Goal: Task Accomplishment & Management: Use online tool/utility

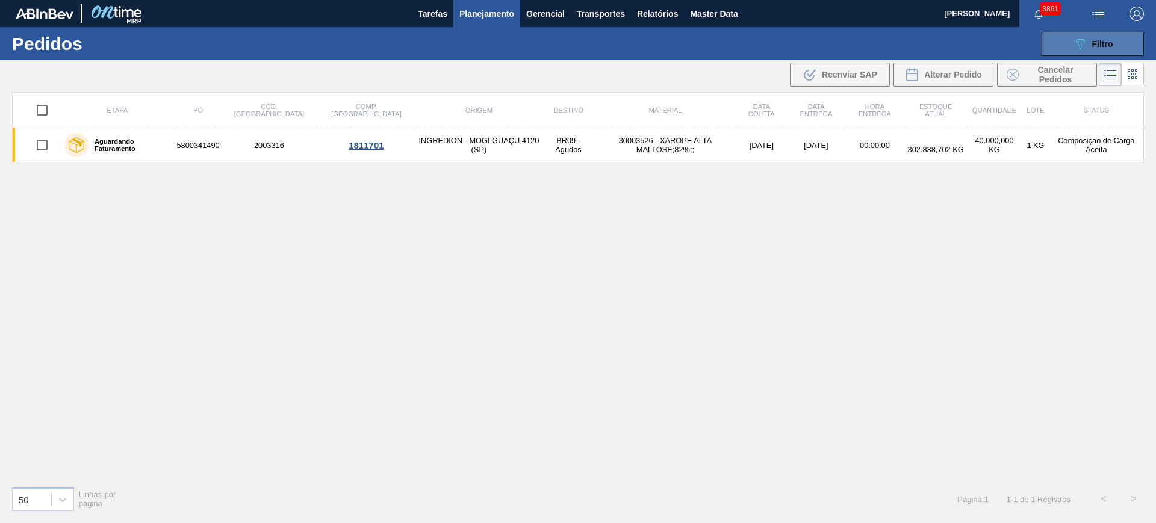
click at [1128, 40] on button "089F7B8B-B2A5-4AFE-B5C0-19BA573D28AC Filtro" at bounding box center [1093, 44] width 102 height 24
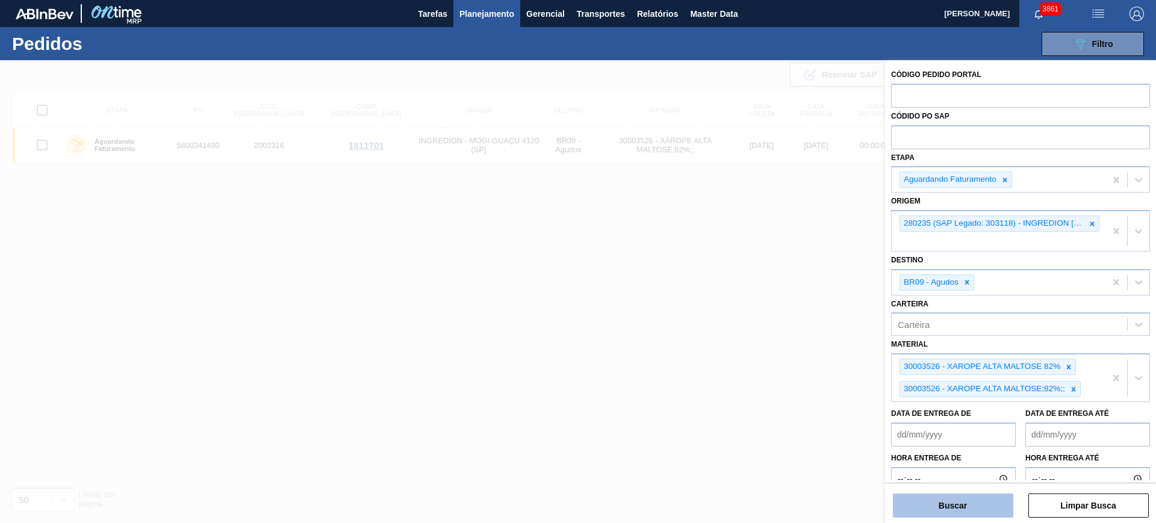
click at [985, 500] on button "Buscar" at bounding box center [953, 506] width 120 height 24
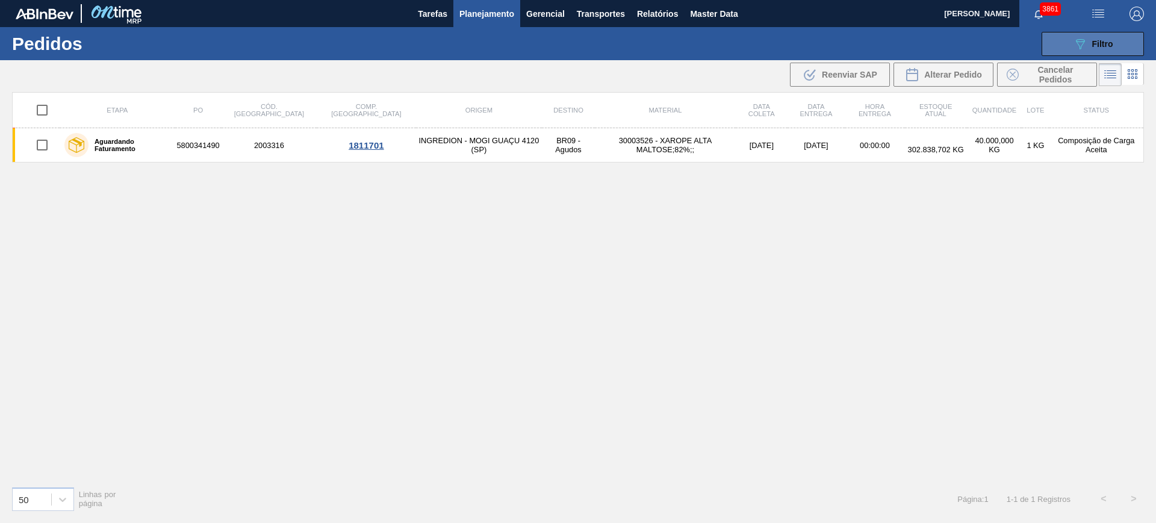
click at [1088, 38] on div "089F7B8B-B2A5-4AFE-B5C0-19BA573D28AC Filtro" at bounding box center [1093, 44] width 40 height 14
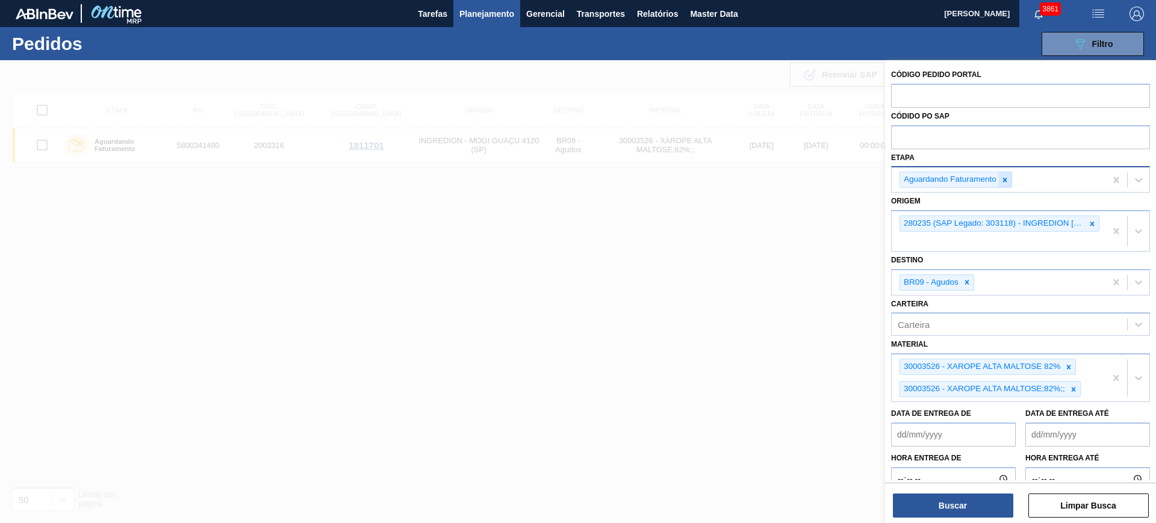
click at [1001, 178] on icon at bounding box center [1005, 180] width 8 height 8
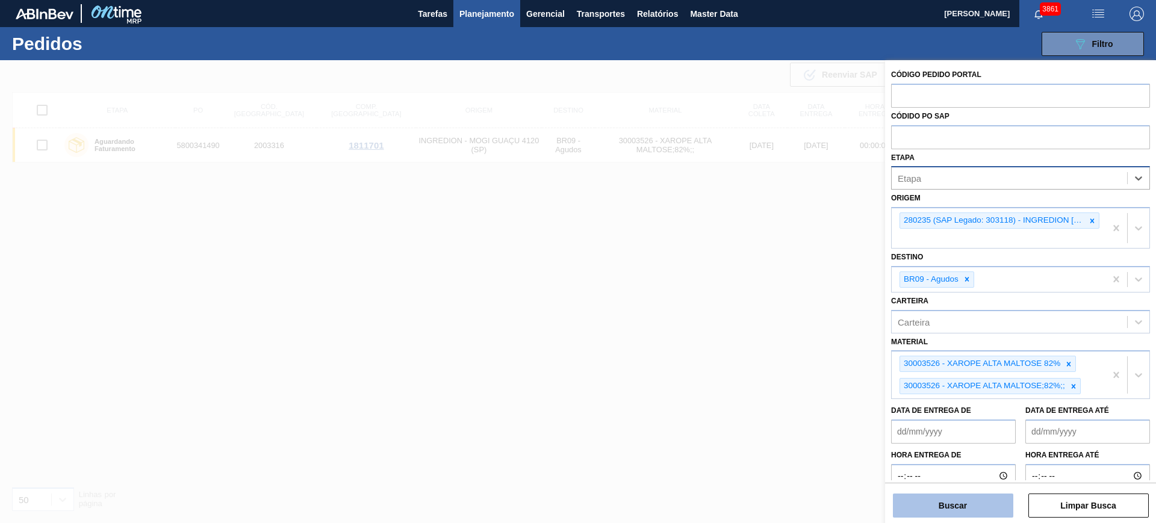
click at [949, 505] on button "Buscar" at bounding box center [953, 506] width 120 height 24
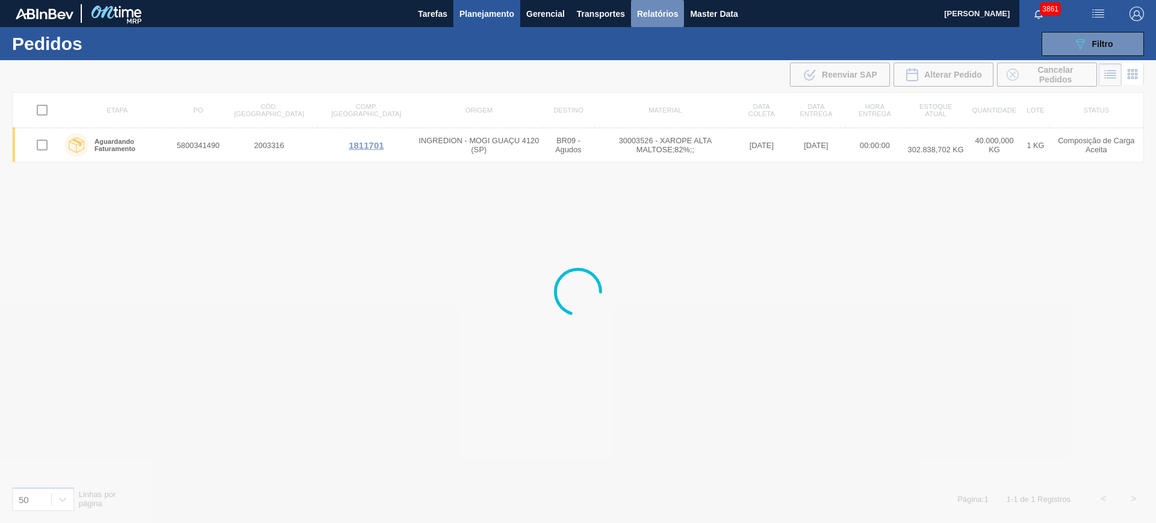
click at [659, 16] on span "Relatórios" at bounding box center [657, 14] width 41 height 14
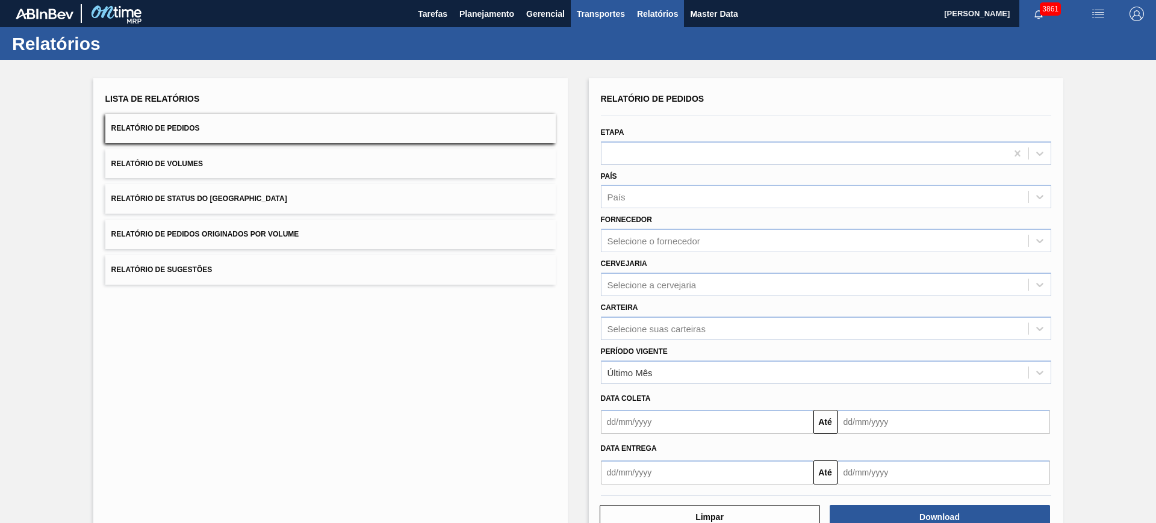
click at [613, 11] on span "Transportes" at bounding box center [601, 14] width 48 height 14
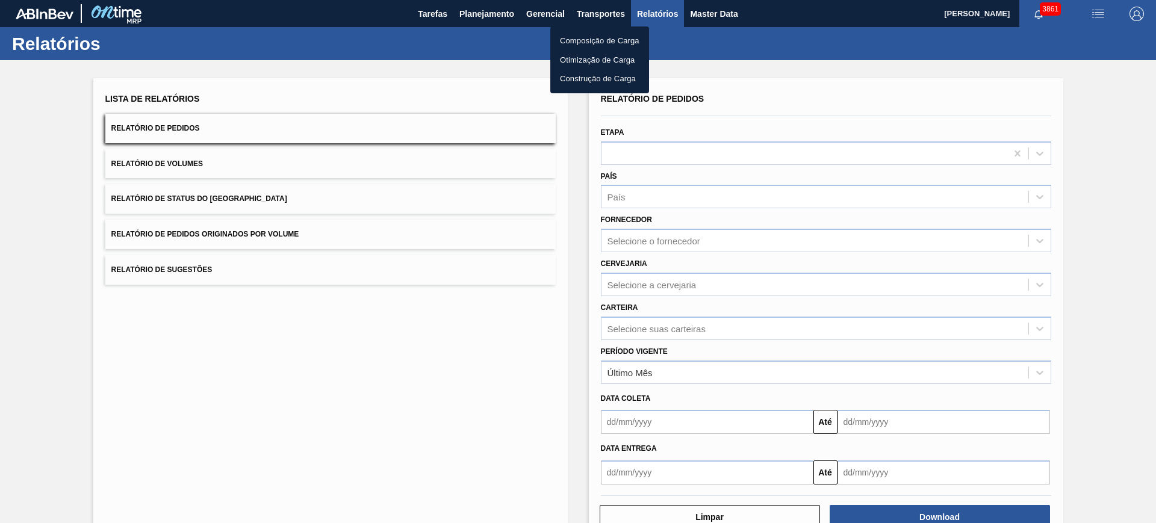
click at [591, 55] on li "Otimização de Carga" at bounding box center [600, 60] width 99 height 19
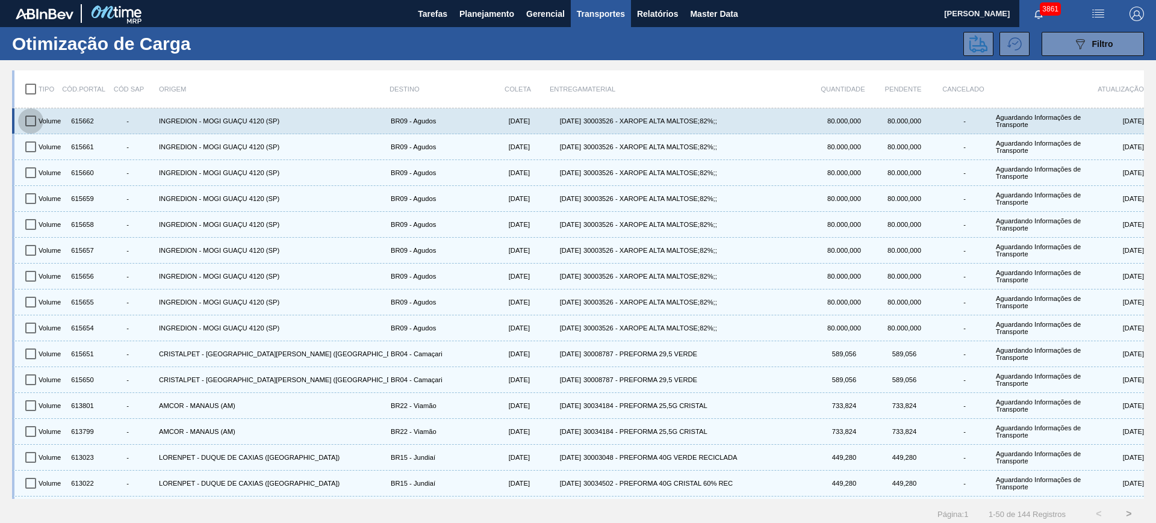
click at [34, 121] on input "checkbox" at bounding box center [30, 120] width 25 height 25
checkbox input "true"
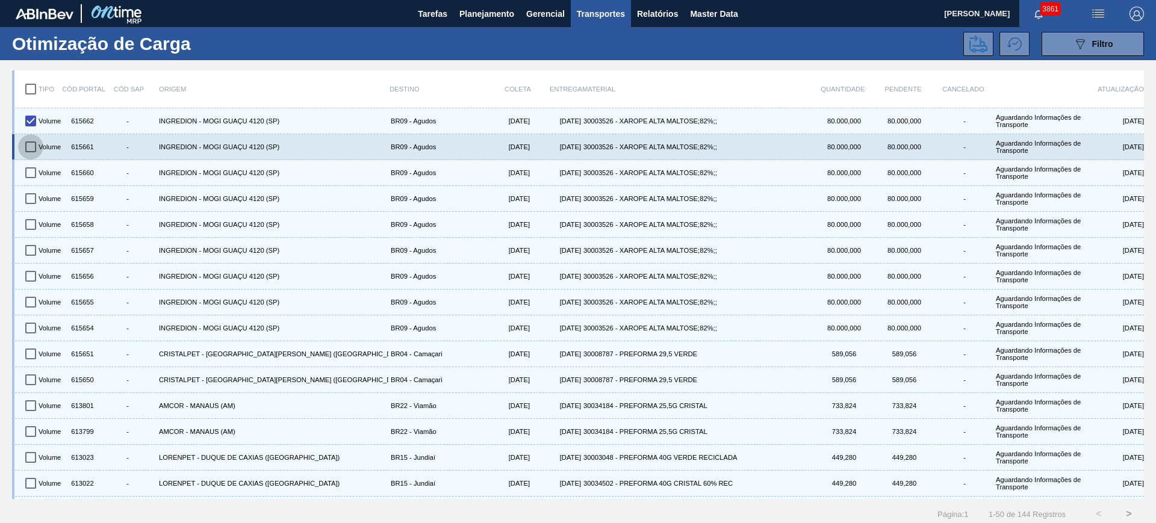
click at [30, 144] on input "checkbox" at bounding box center [30, 146] width 25 height 25
checkbox input "true"
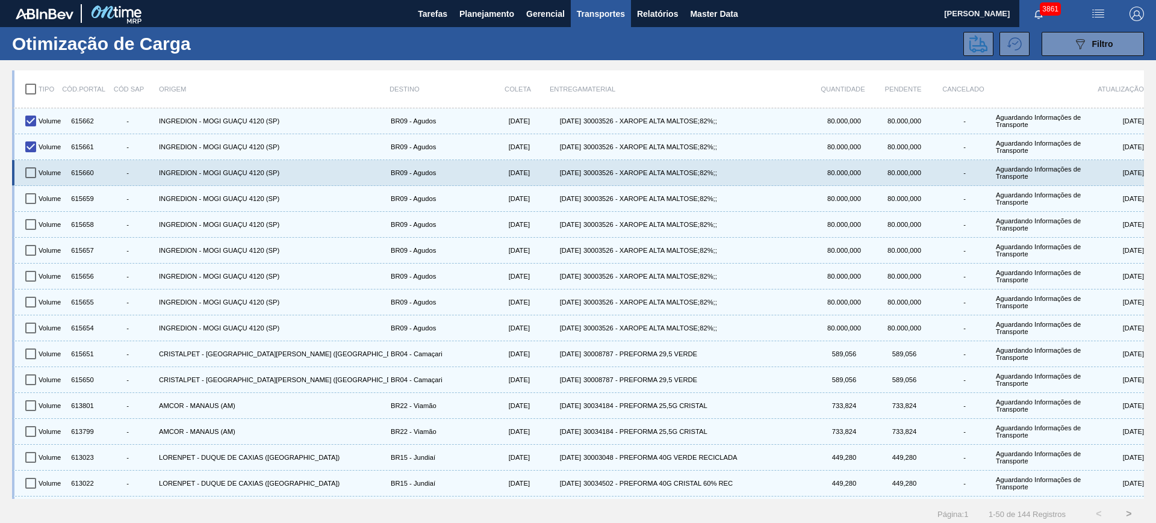
click at [35, 173] on input "checkbox" at bounding box center [30, 172] width 25 height 25
checkbox input "true"
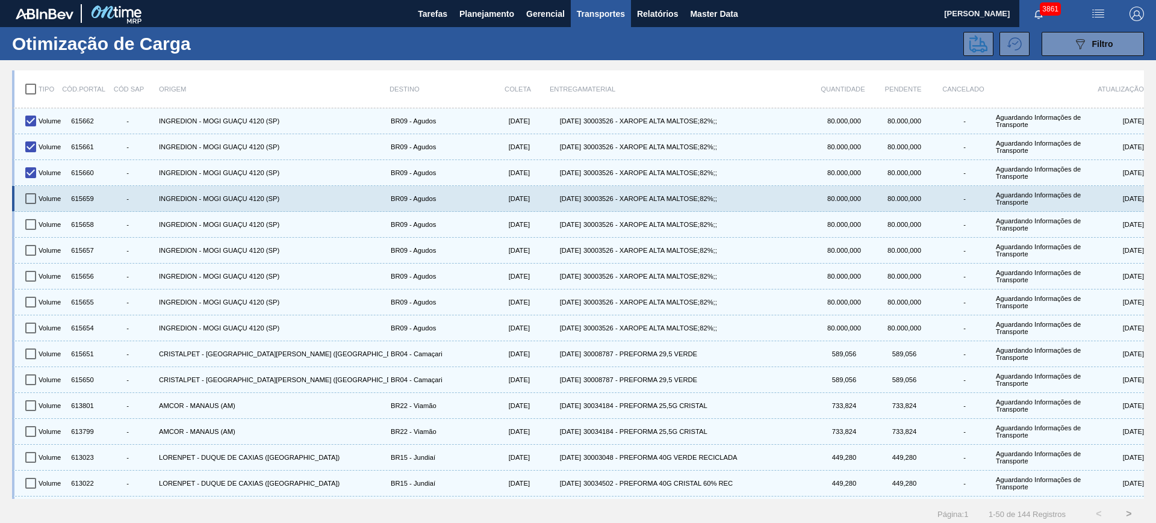
click at [37, 196] on input "checkbox" at bounding box center [30, 198] width 25 height 25
checkbox input "true"
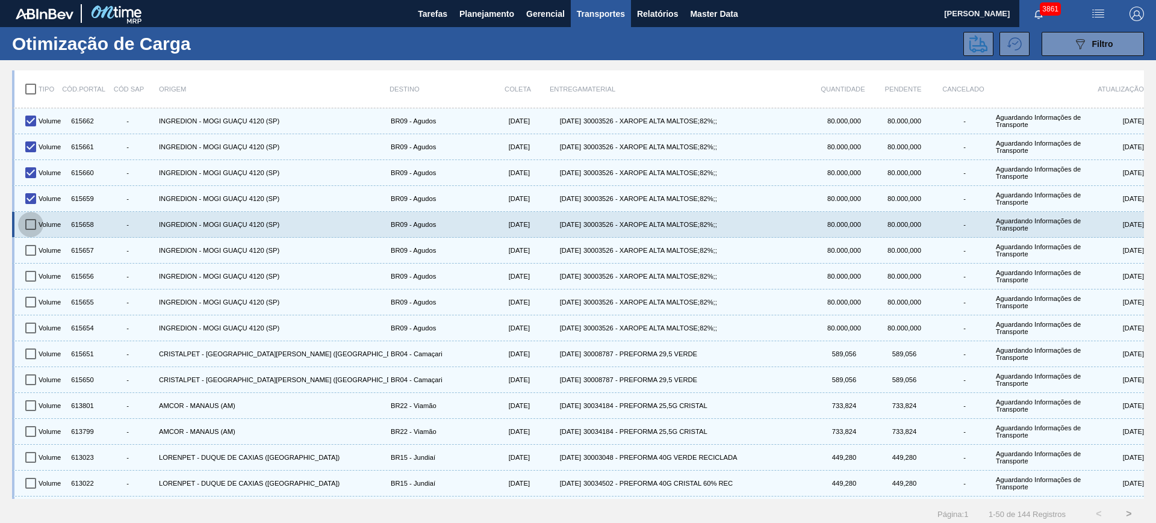
click at [31, 224] on input "checkbox" at bounding box center [30, 224] width 25 height 25
checkbox input "true"
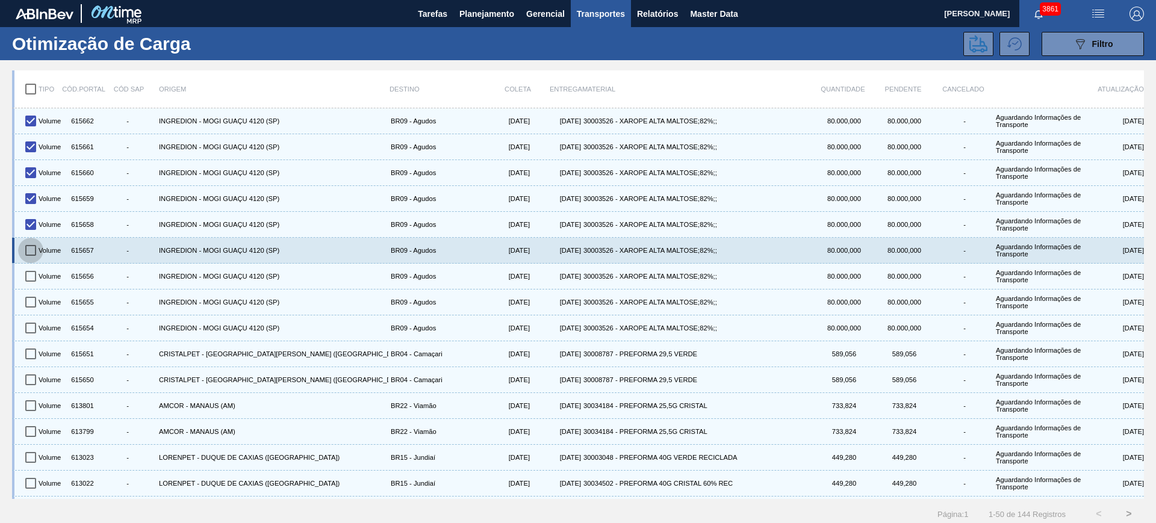
click at [31, 248] on input "checkbox" at bounding box center [30, 250] width 25 height 25
checkbox input "true"
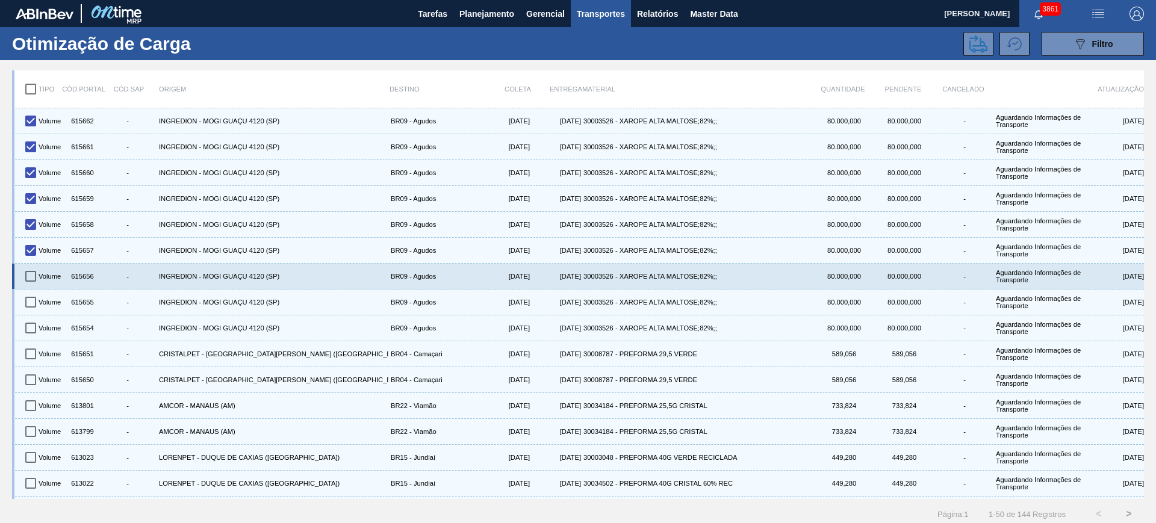
click at [33, 267] on input "checkbox" at bounding box center [30, 276] width 25 height 25
checkbox input "true"
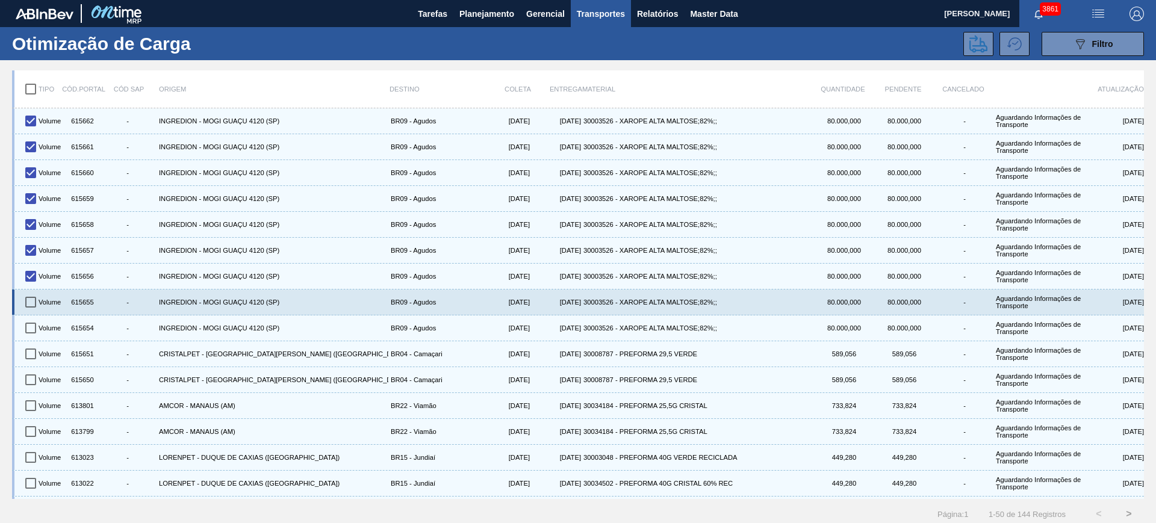
click at [33, 301] on input "checkbox" at bounding box center [30, 302] width 25 height 25
checkbox input "true"
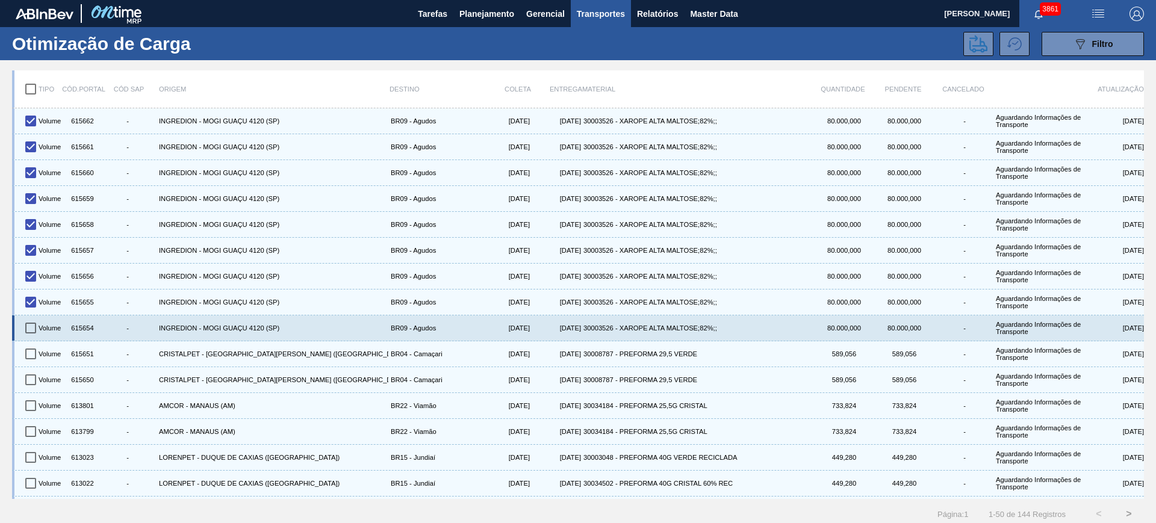
click at [33, 322] on input "checkbox" at bounding box center [30, 328] width 25 height 25
checkbox input "true"
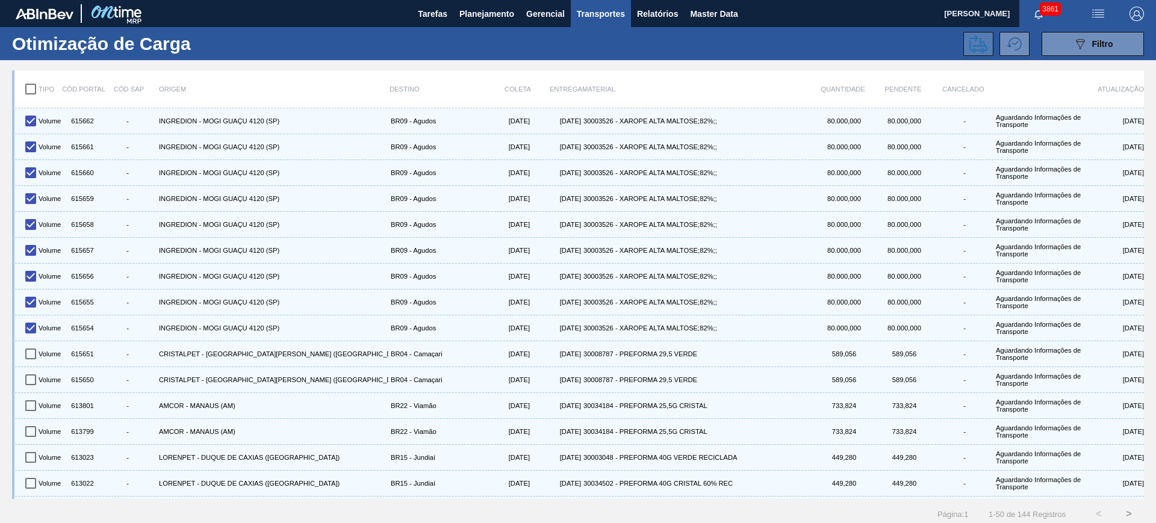
click at [981, 46] on icon at bounding box center [979, 43] width 18 height 17
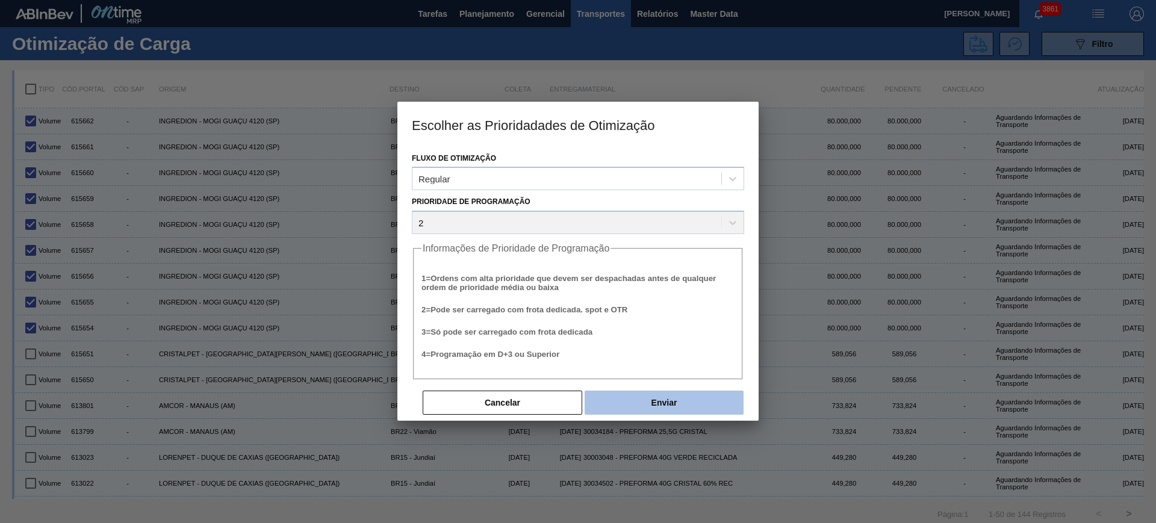
click at [612, 401] on button "Enviar" at bounding box center [664, 403] width 159 height 24
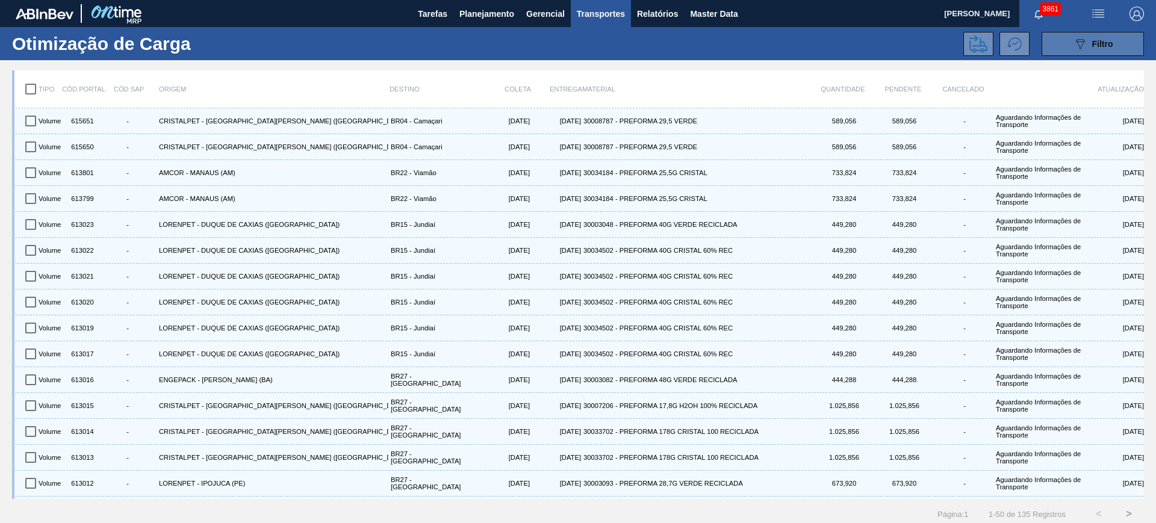
click at [1070, 42] on button "089F7B8B-B2A5-4AFE-B5C0-19BA573D28AC Filtro" at bounding box center [1093, 44] width 102 height 24
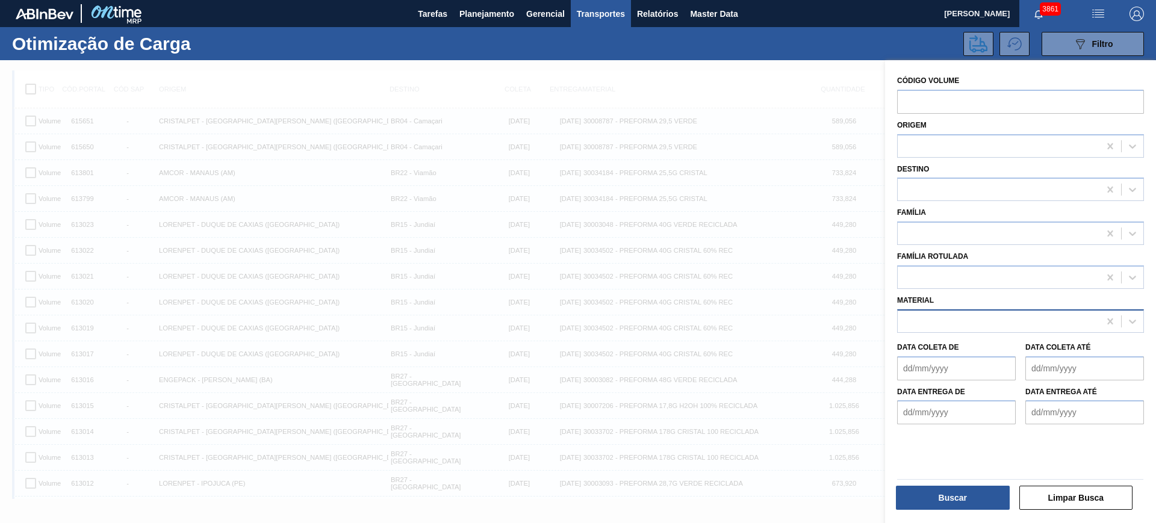
click at [950, 317] on div at bounding box center [999, 321] width 202 height 17
type input "c"
type input "x"
click at [961, 269] on div at bounding box center [999, 277] width 202 height 17
click at [961, 242] on div at bounding box center [1020, 233] width 247 height 23
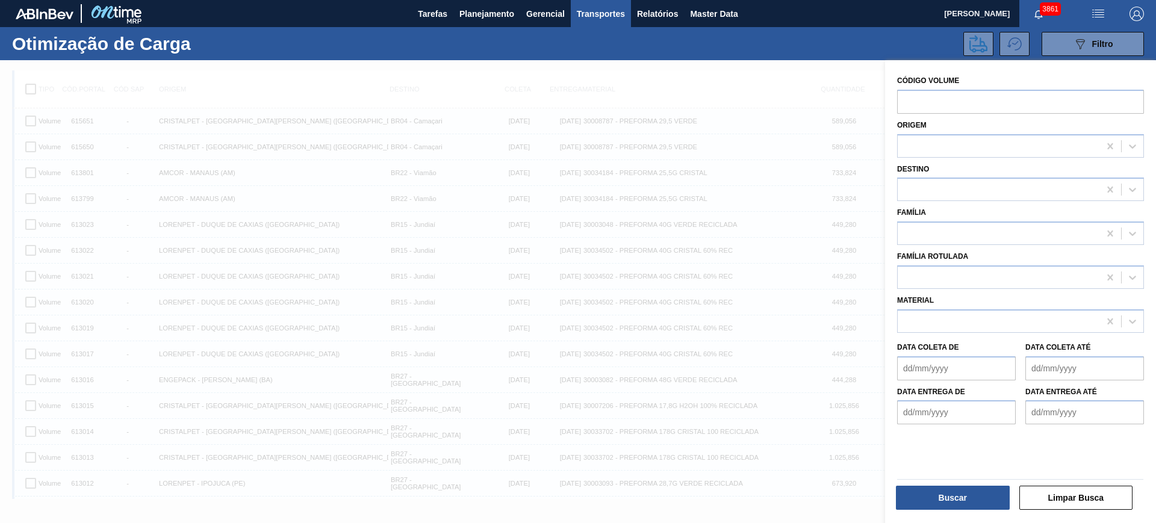
click at [823, 236] on div at bounding box center [578, 321] width 1156 height 523
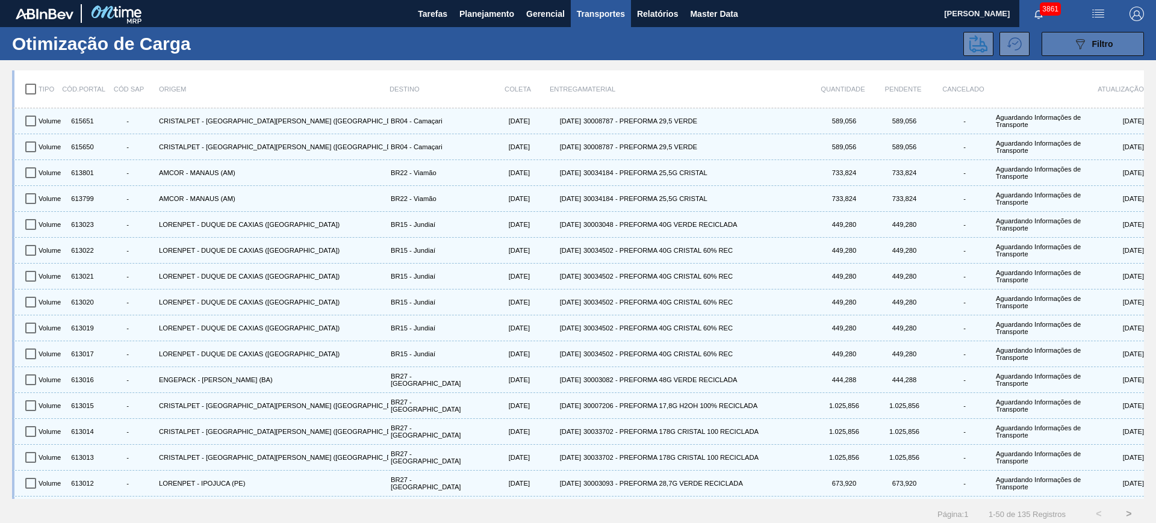
click at [1093, 41] on span "Filtro" at bounding box center [1103, 44] width 21 height 10
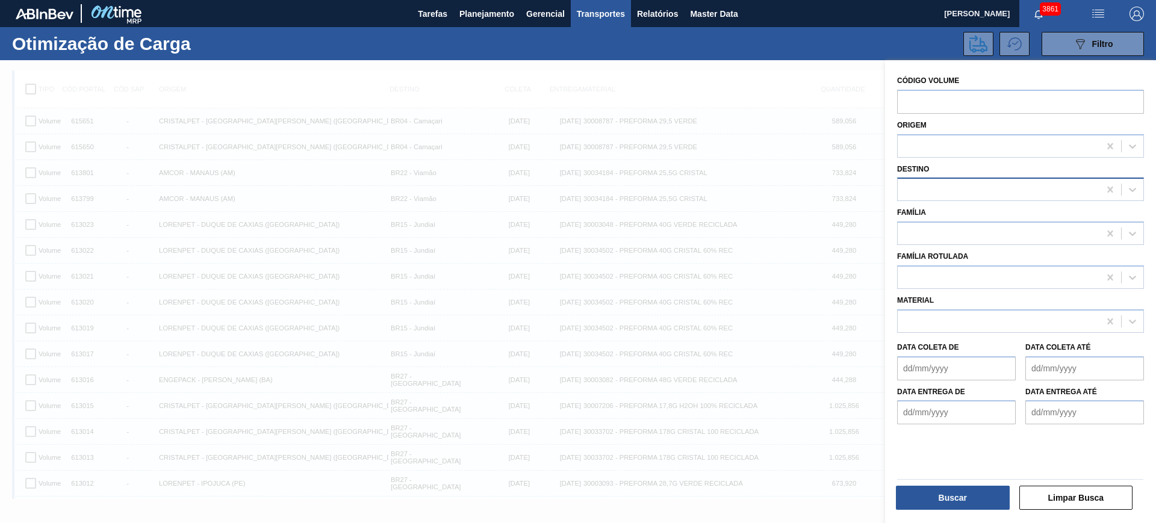
click at [999, 191] on div at bounding box center [999, 189] width 202 height 17
click at [1003, 168] on div "Destino Use Up and Down to choose options, press Enter to select the currently …" at bounding box center [1020, 181] width 247 height 41
click at [975, 273] on div at bounding box center [999, 277] width 202 height 17
type Rotulada "xarope"
click at [714, 272] on div at bounding box center [578, 321] width 1156 height 523
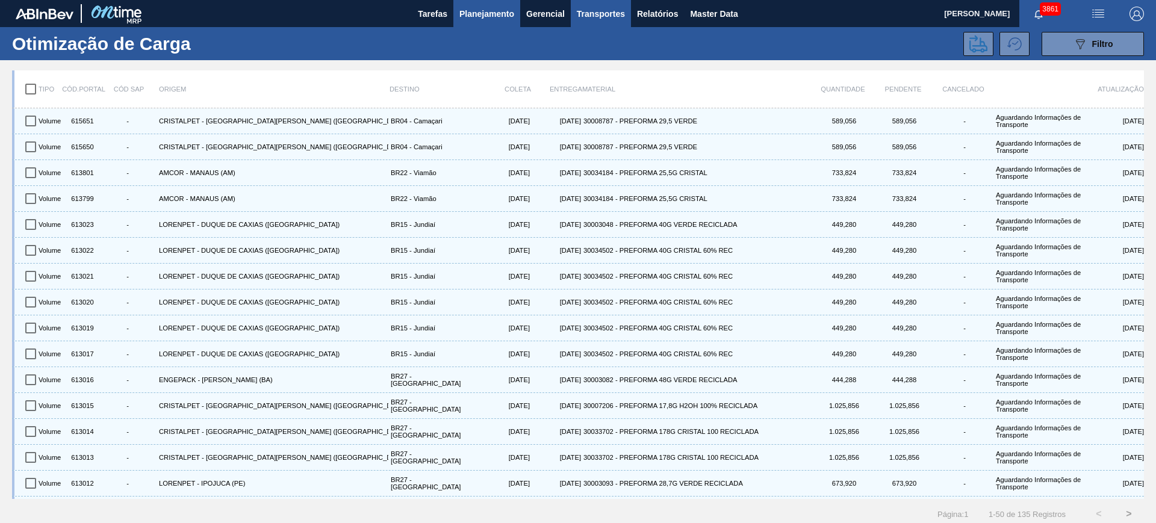
click at [460, 7] on span "Planejamento" at bounding box center [487, 14] width 55 height 14
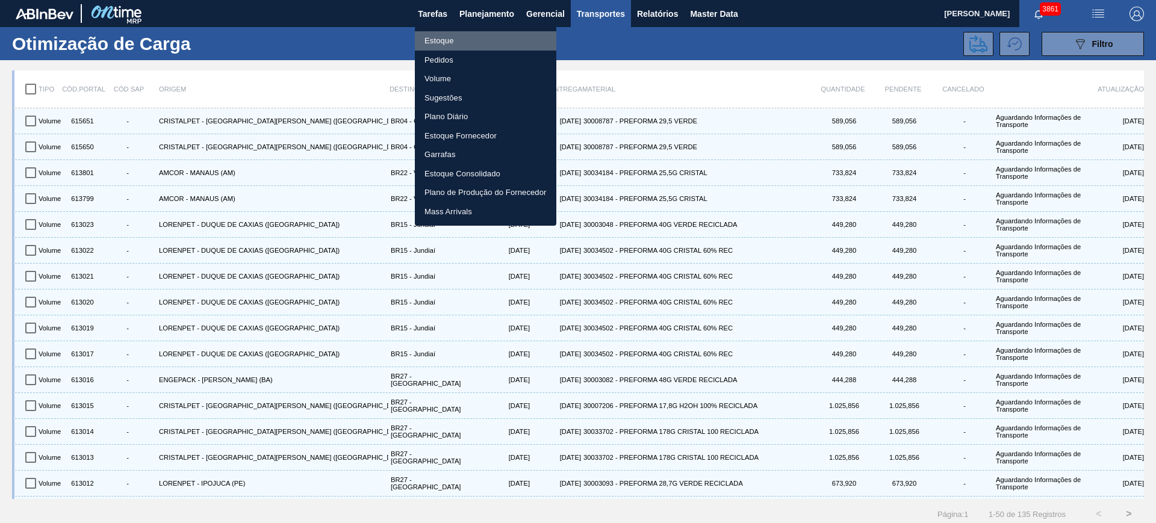
click at [479, 39] on li "Estoque" at bounding box center [486, 40] width 142 height 19
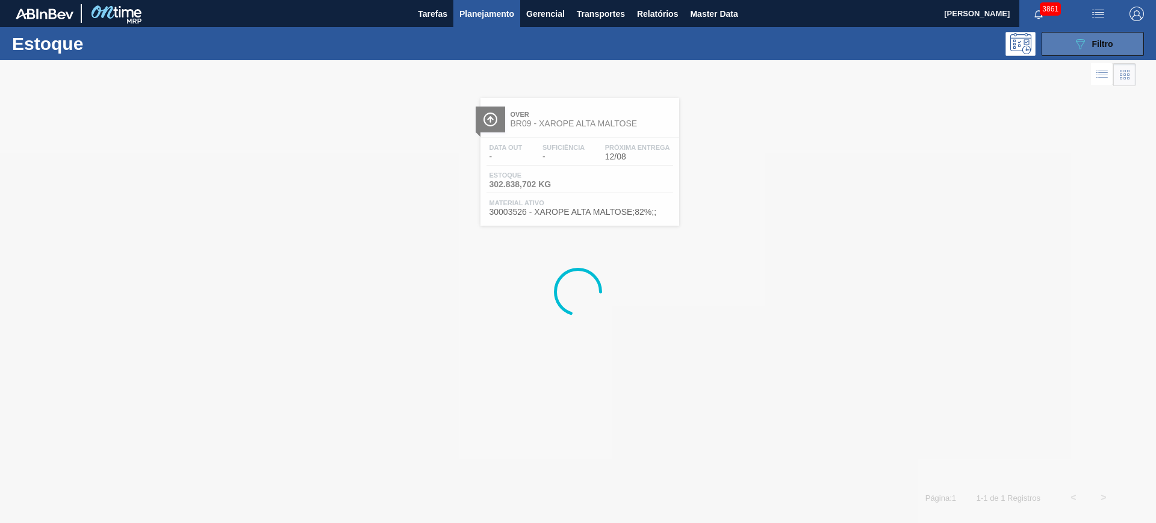
click at [1100, 43] on span "Filtro" at bounding box center [1103, 44] width 21 height 10
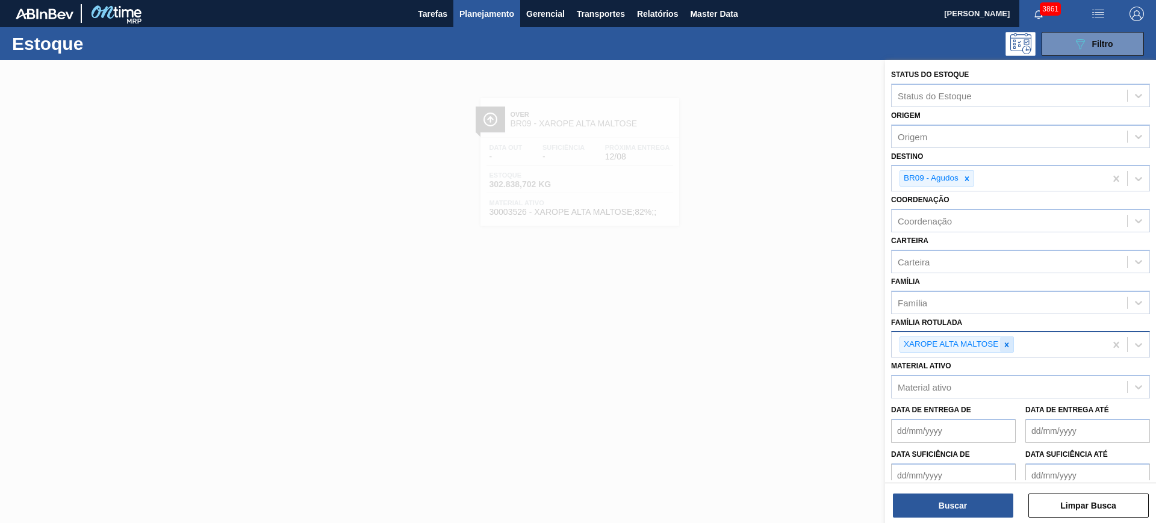
click at [1010, 345] on icon at bounding box center [1007, 345] width 8 height 8
click at [582, 211] on div at bounding box center [578, 321] width 1156 height 523
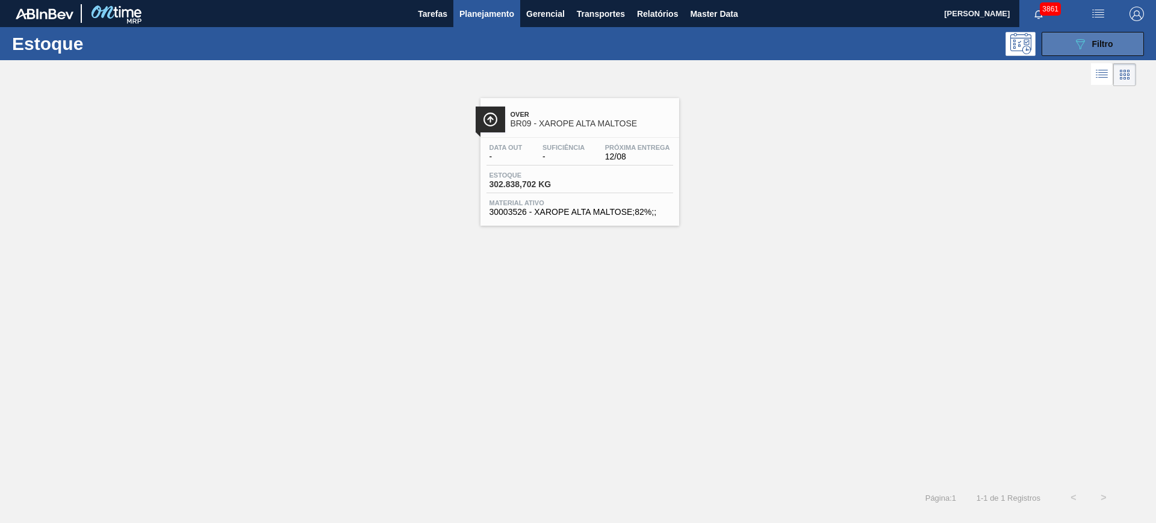
click at [1079, 37] on icon "089F7B8B-B2A5-4AFE-B5C0-19BA573D28AC" at bounding box center [1080, 44] width 14 height 14
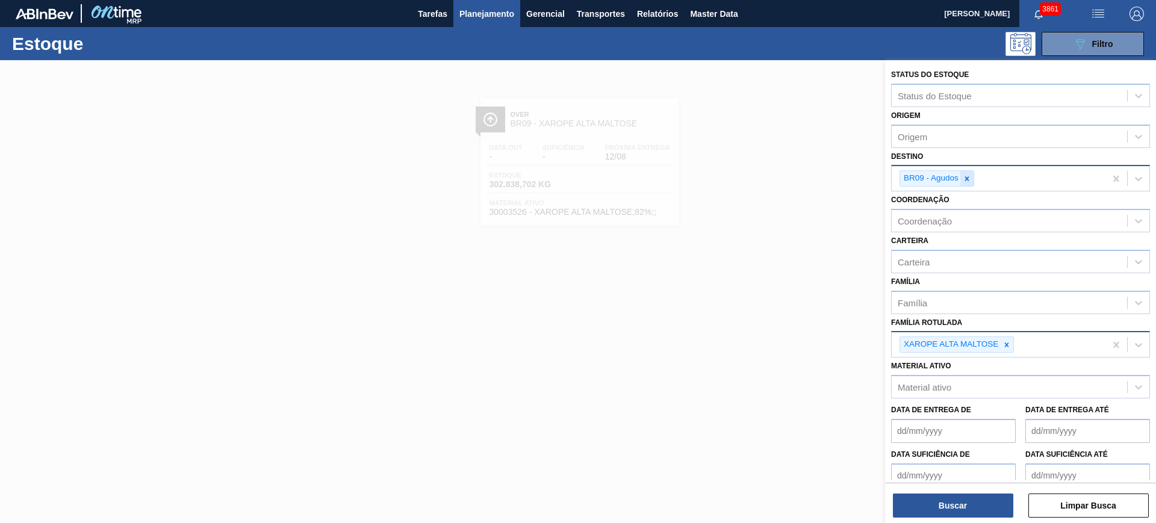
click at [967, 181] on icon at bounding box center [967, 179] width 8 height 8
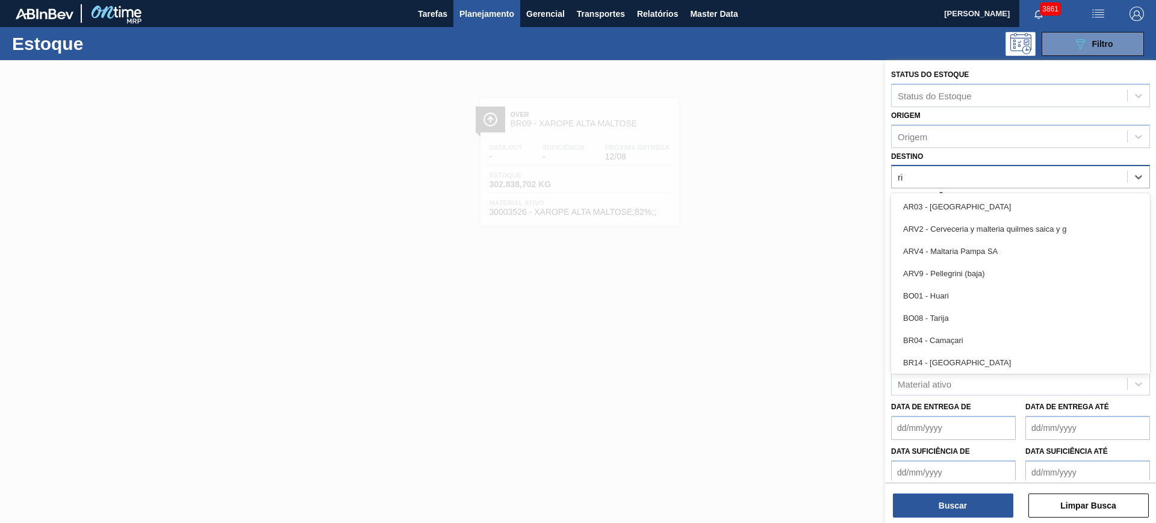
type input "rio"
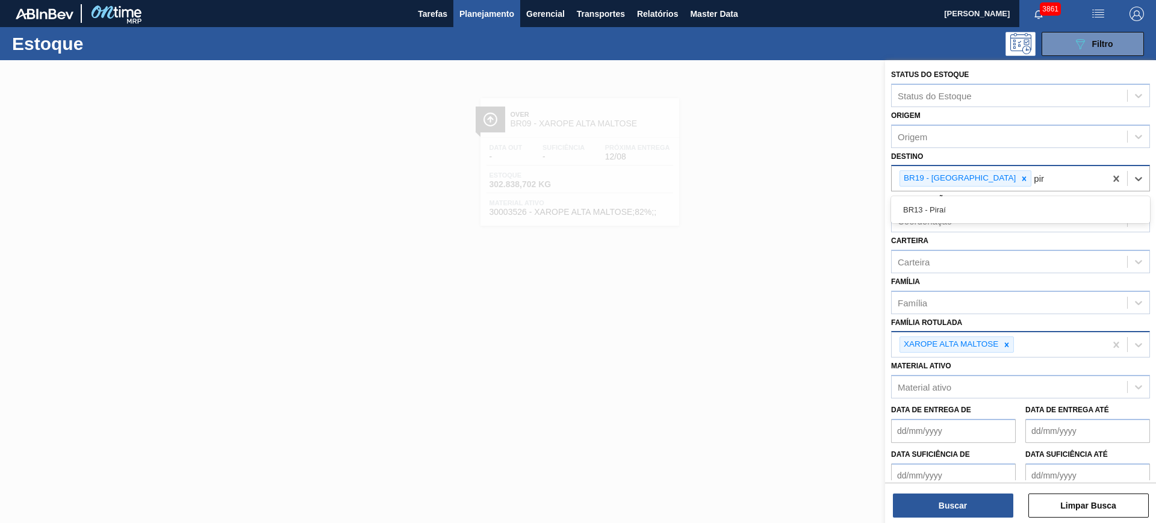
type input "pira"
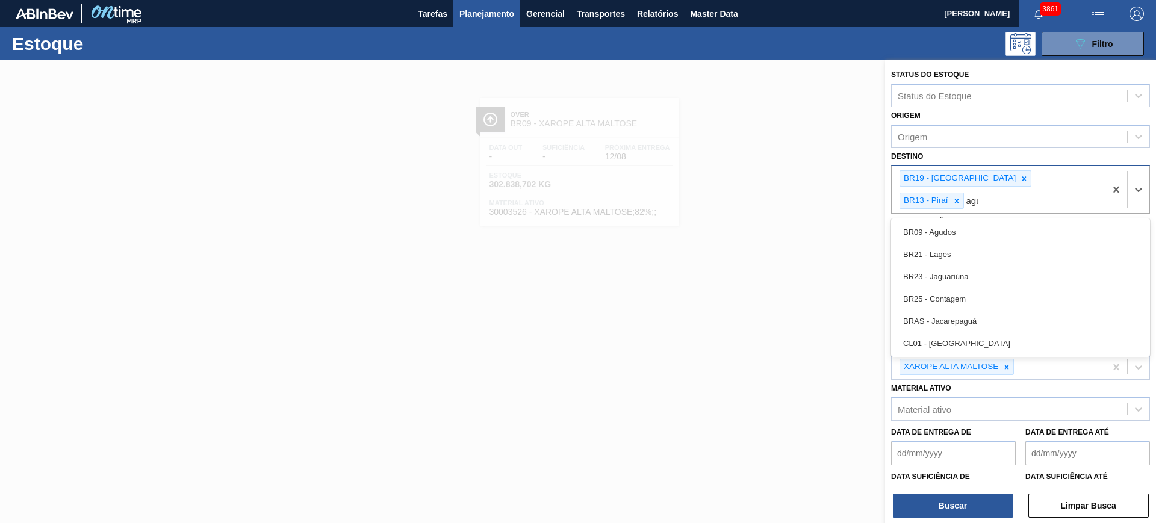
type input "agud"
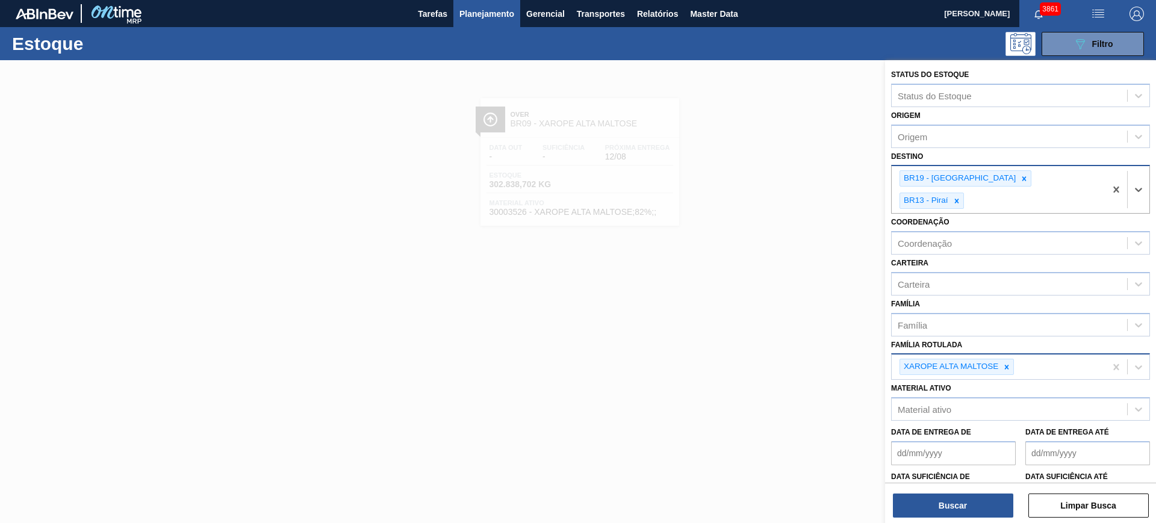
type input "b"
type input "via"
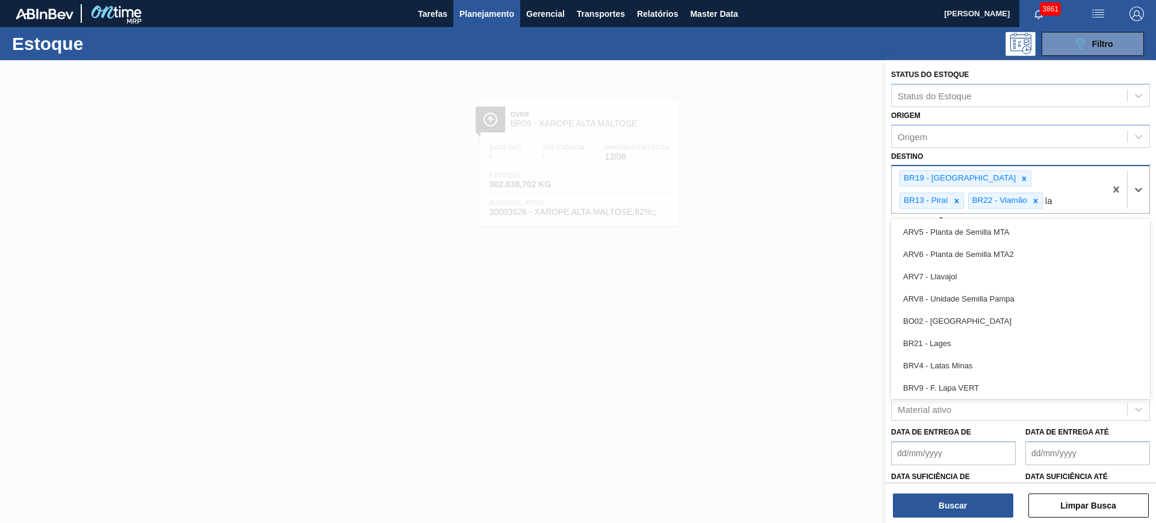
type input "lag"
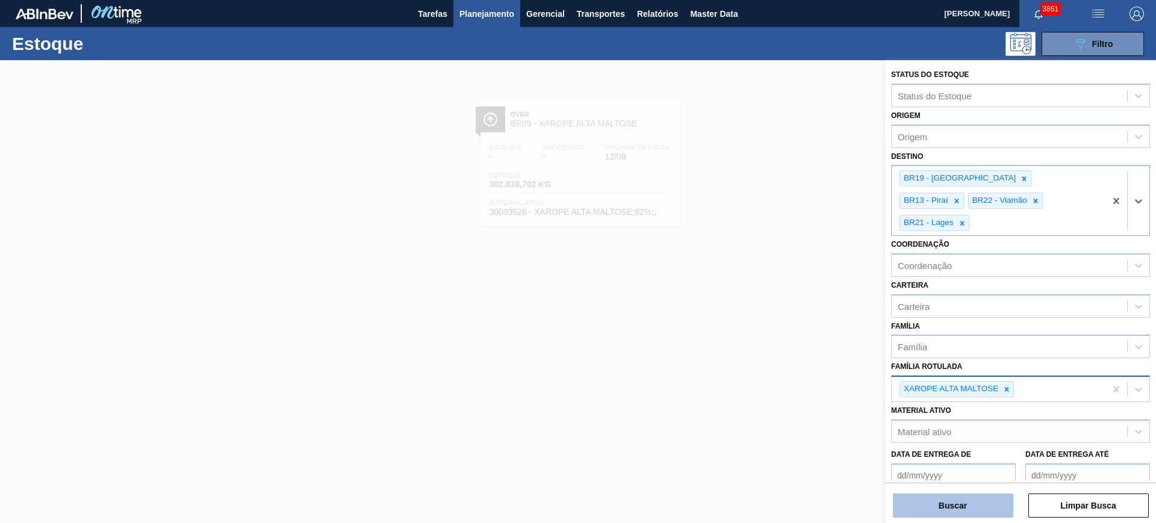
click at [991, 512] on button "Buscar" at bounding box center [953, 506] width 120 height 24
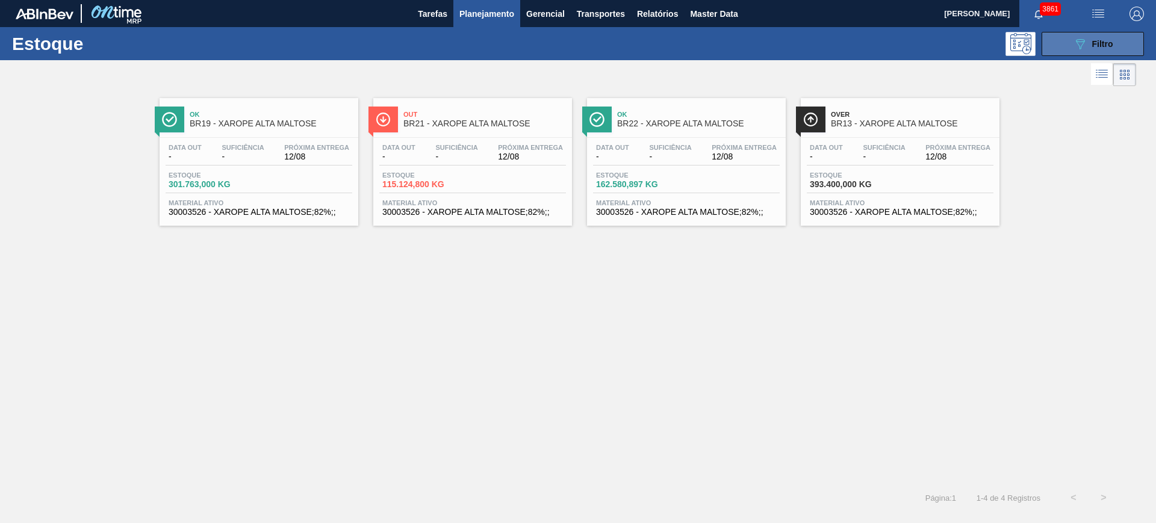
click at [1083, 45] on icon "089F7B8B-B2A5-4AFE-B5C0-19BA573D28AC" at bounding box center [1080, 44] width 14 height 14
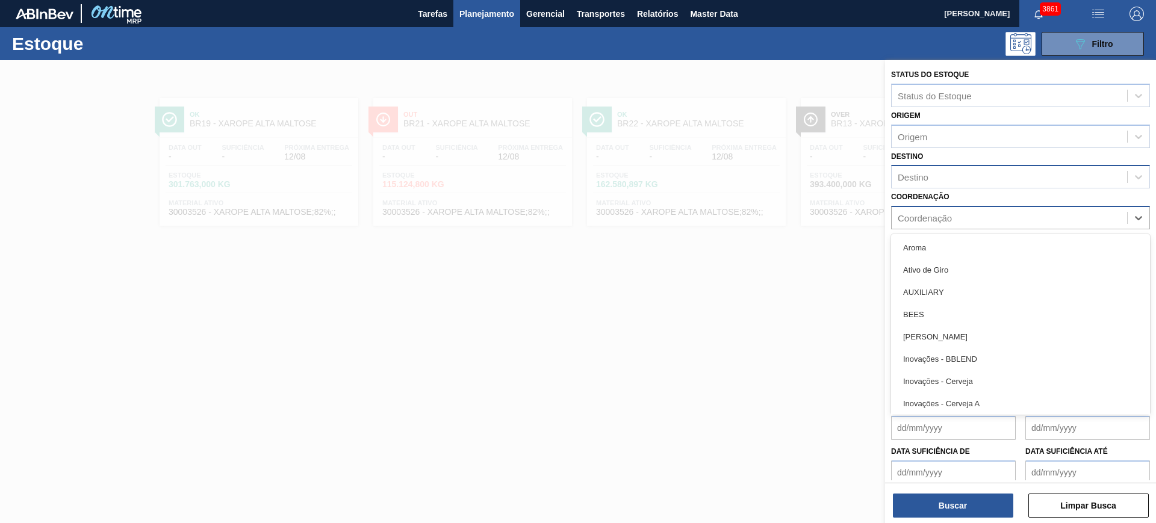
click at [997, 219] on div "Coordenação" at bounding box center [1010, 218] width 236 height 17
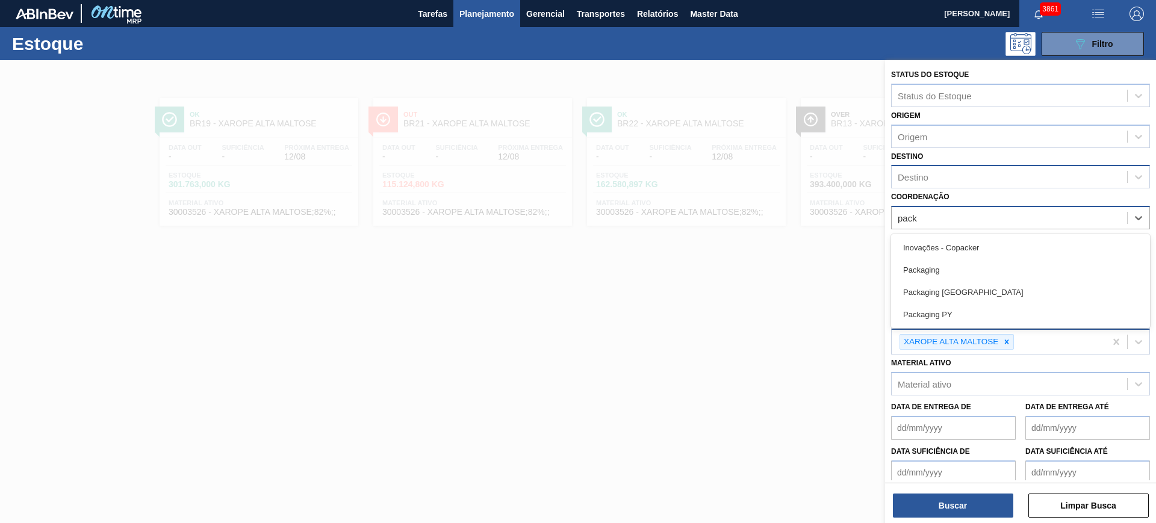
type input "packa"
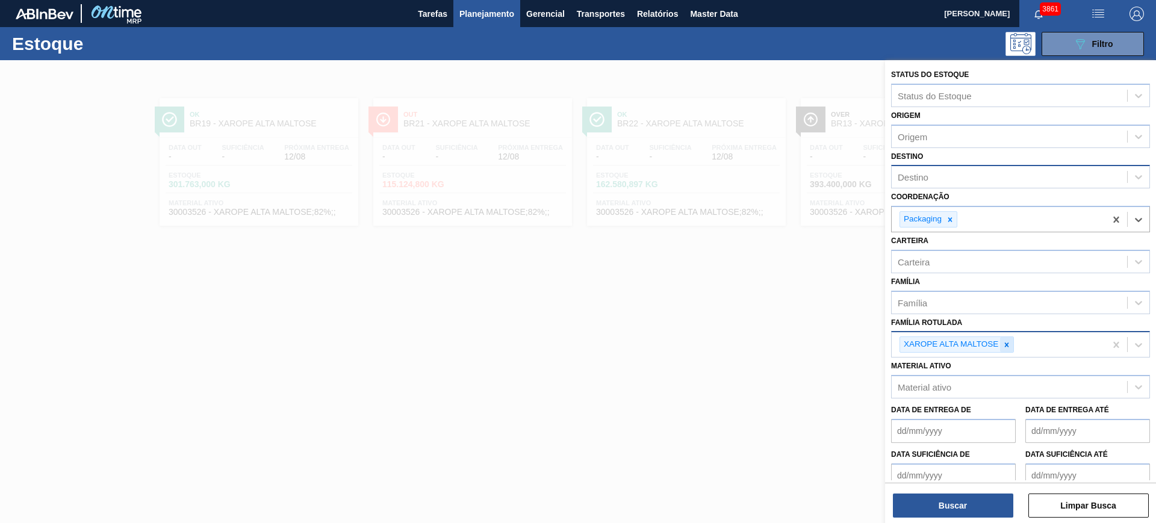
click at [1011, 345] on icon at bounding box center [1007, 345] width 8 height 8
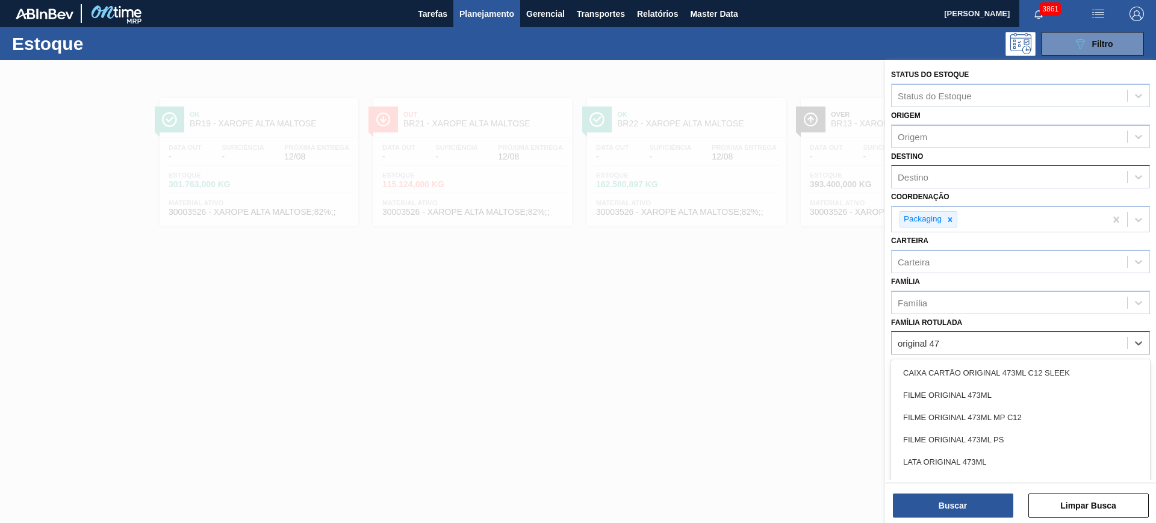
type Rotulada "original 473"
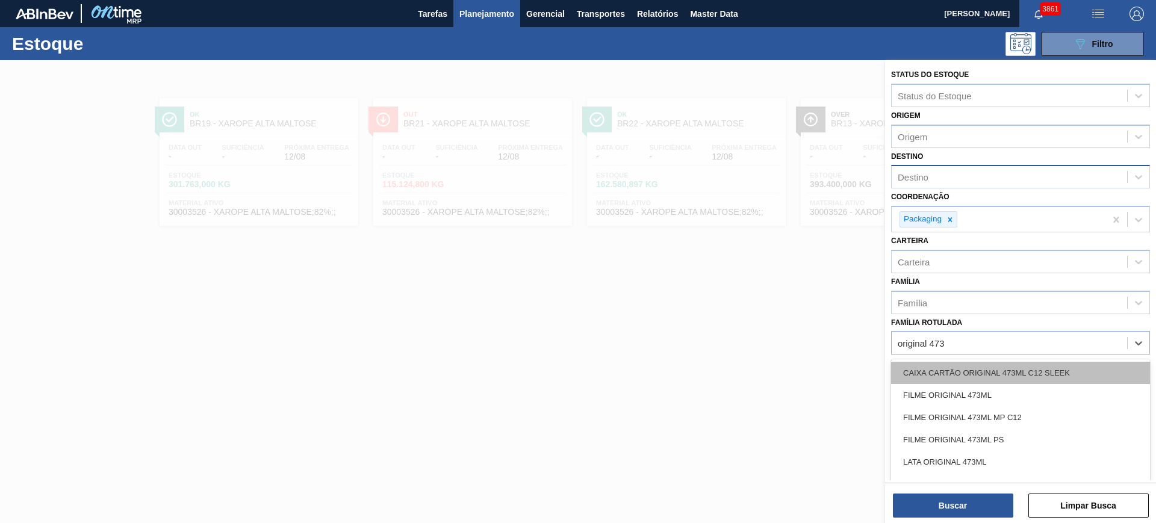
click at [1019, 366] on div "CAIXA CARTÃO ORIGINAL 473ML C12 SLEEK" at bounding box center [1020, 373] width 259 height 22
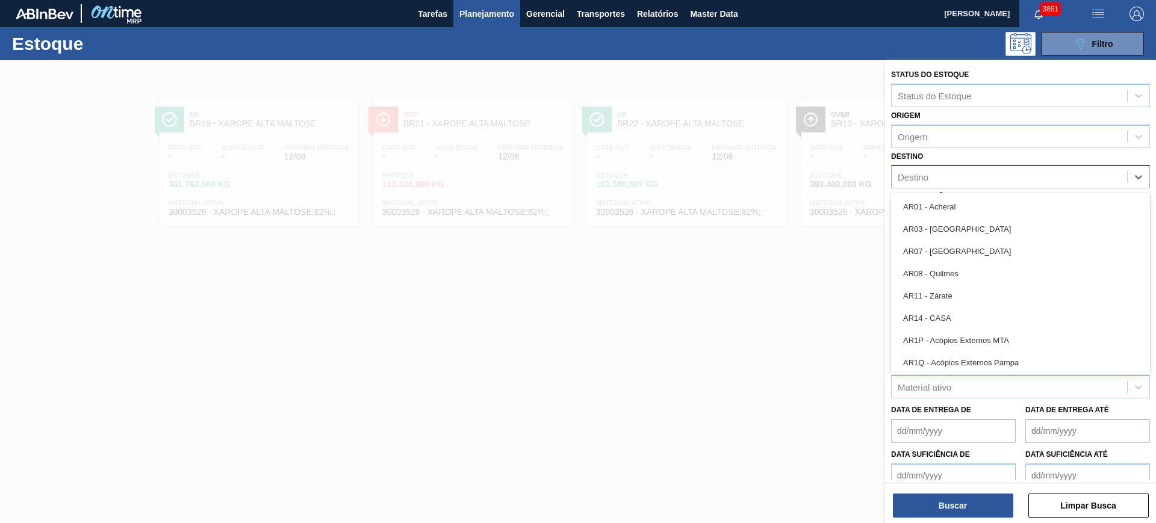
click at [928, 173] on div "Destino" at bounding box center [913, 177] width 31 height 10
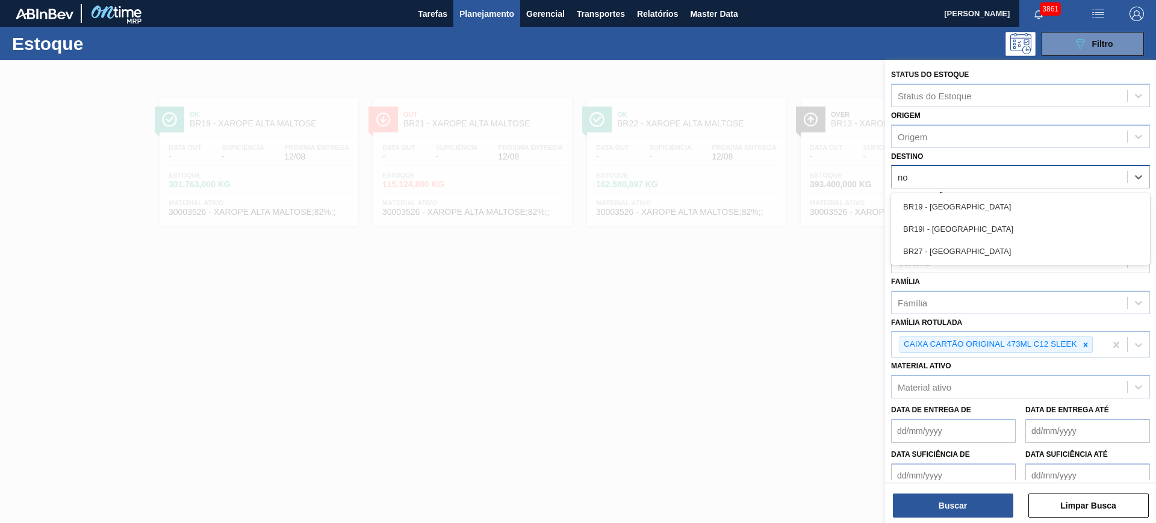
type input "n"
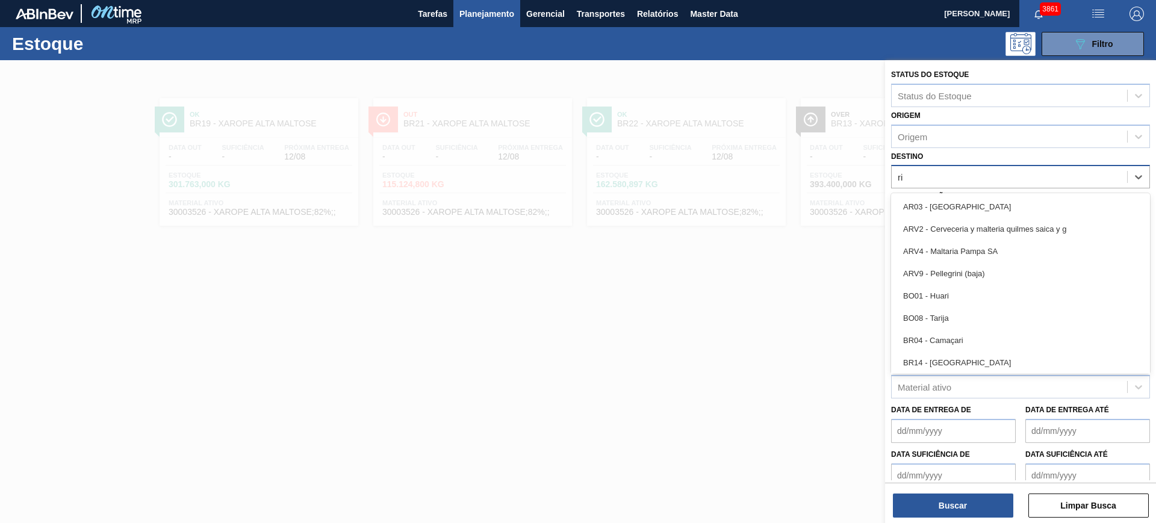
type input "rio"
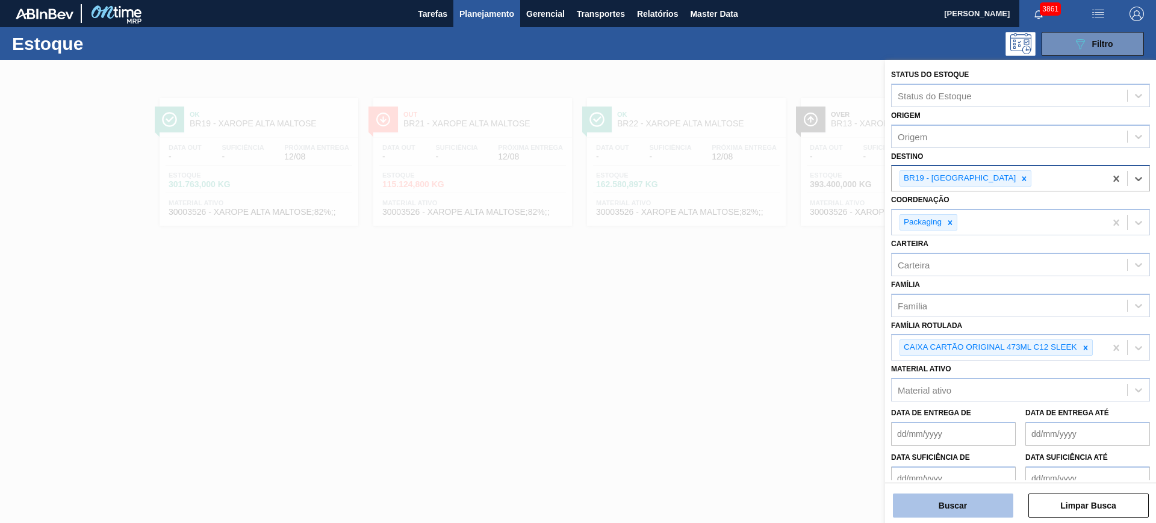
click at [981, 506] on button "Buscar" at bounding box center [953, 506] width 120 height 24
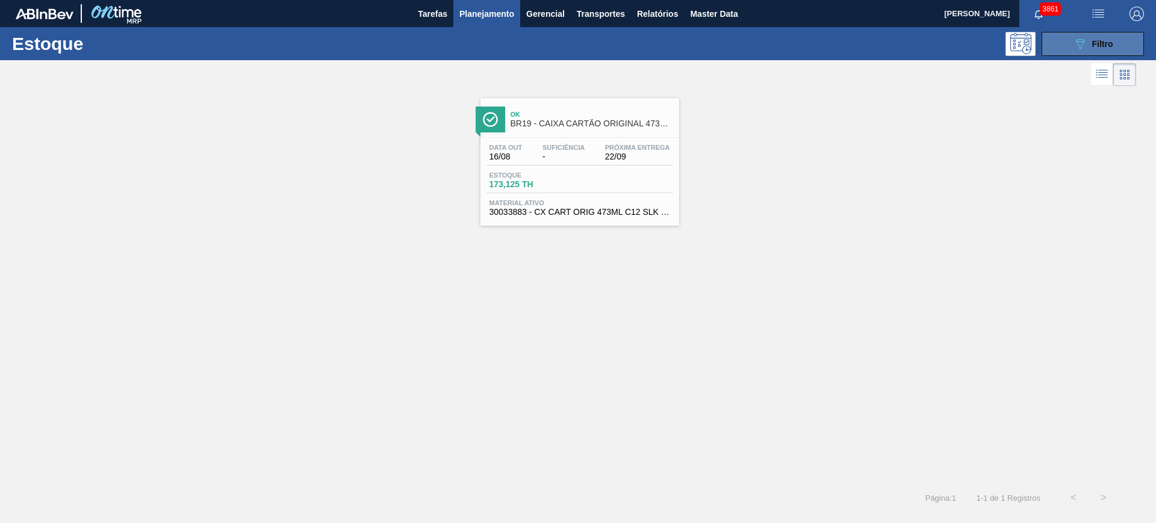
click at [1072, 55] on button "089F7B8B-B2A5-4AFE-B5C0-19BA573D28AC Filtro" at bounding box center [1093, 44] width 102 height 24
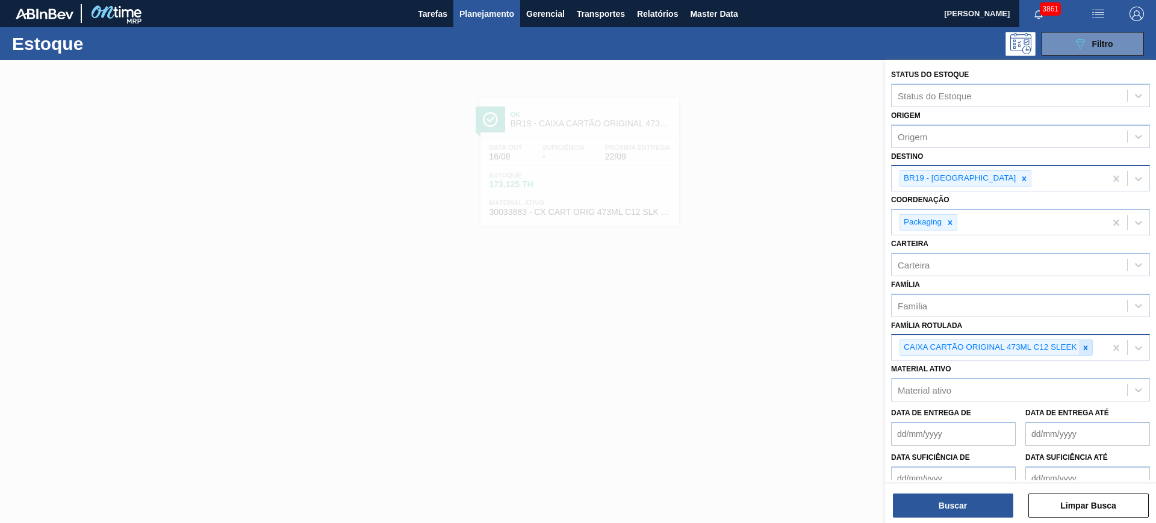
click at [1082, 345] on icon at bounding box center [1086, 348] width 8 height 8
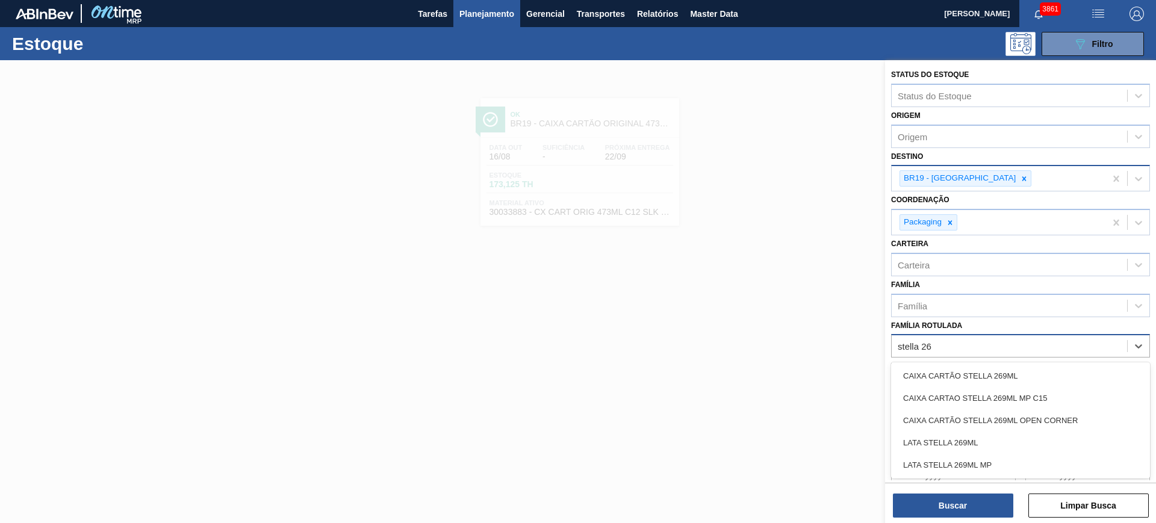
type Rotulada "stella 269"
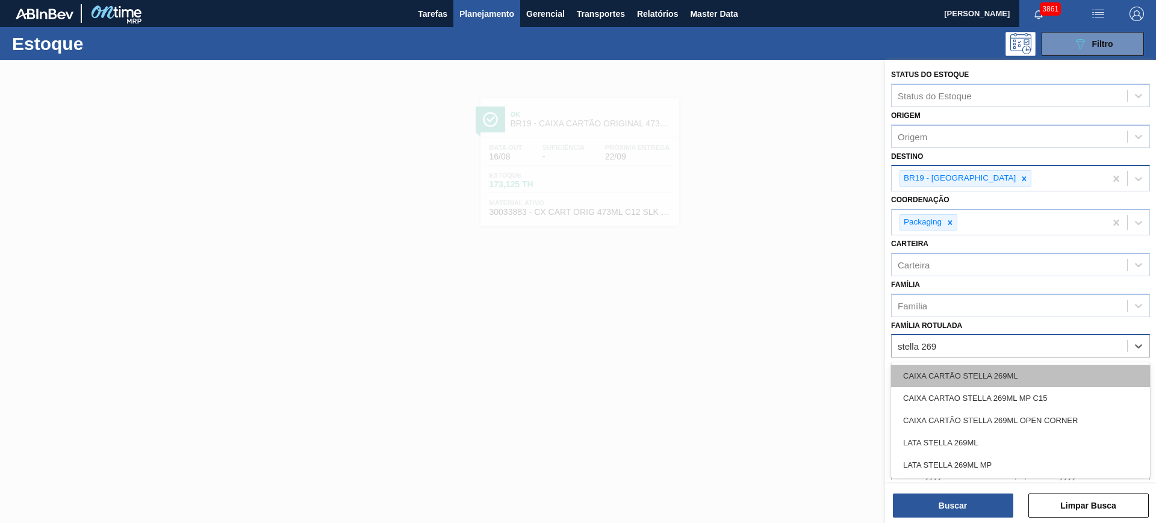
click at [1072, 367] on div "CAIXA CARTÃO STELLA 269ML" at bounding box center [1020, 376] width 259 height 22
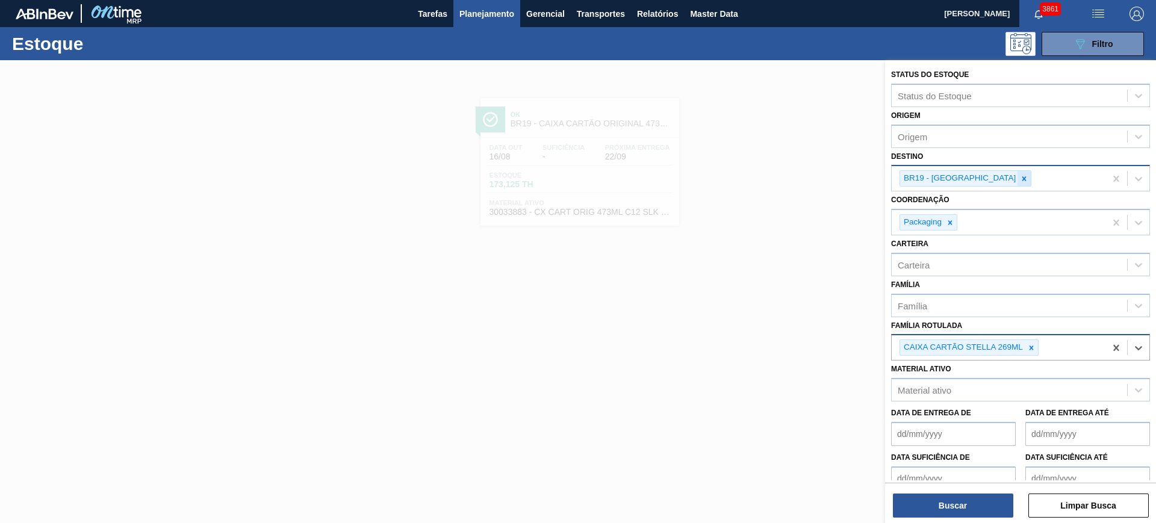
click at [1020, 183] on icon at bounding box center [1024, 179] width 8 height 8
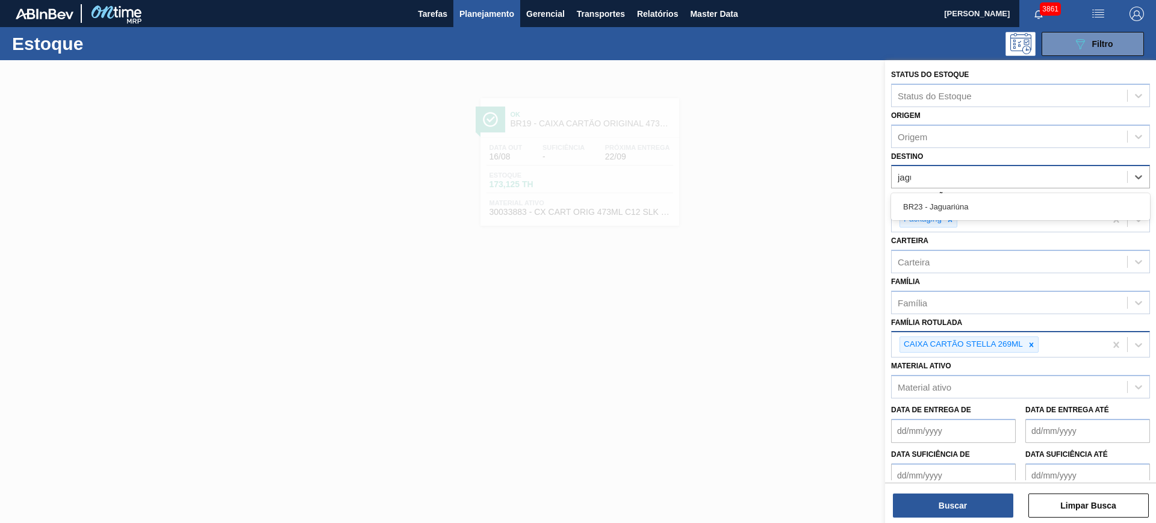
type input "jagua"
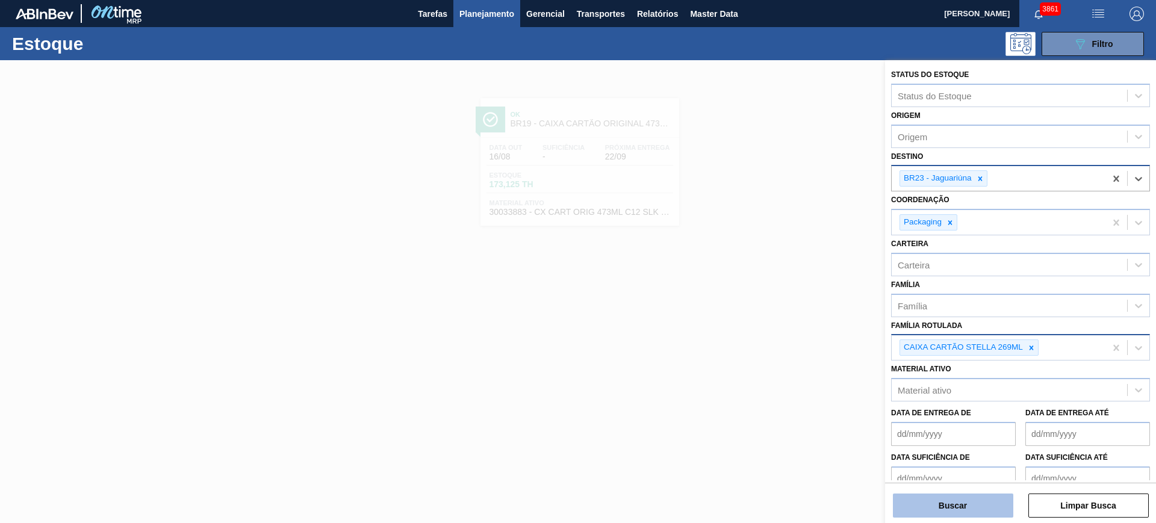
click at [978, 496] on button "Buscar" at bounding box center [953, 506] width 120 height 24
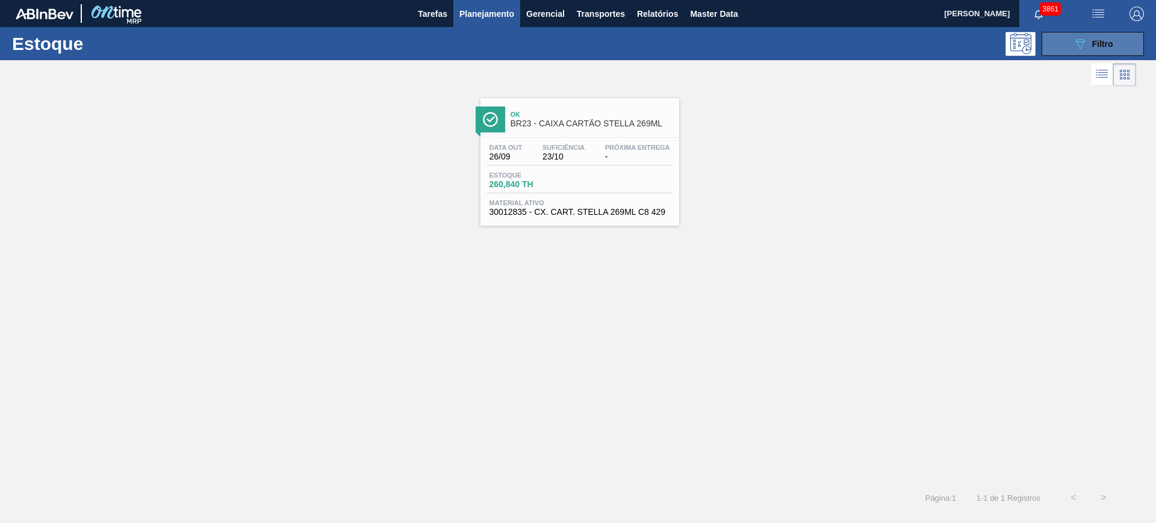
click at [1070, 43] on button "089F7B8B-B2A5-4AFE-B5C0-19BA573D28AC Filtro" at bounding box center [1093, 44] width 102 height 24
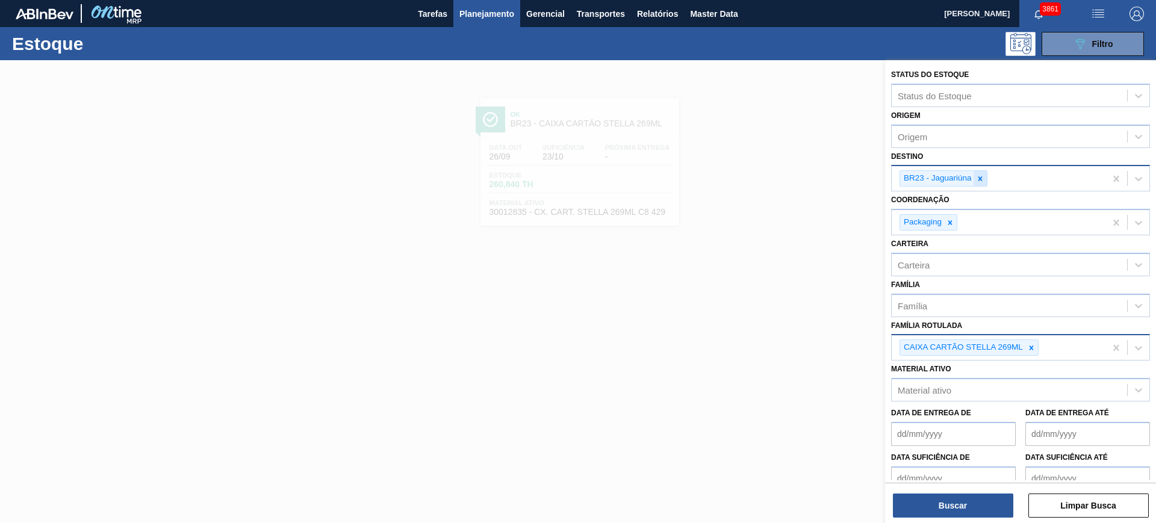
click at [979, 178] on icon at bounding box center [980, 179] width 8 height 8
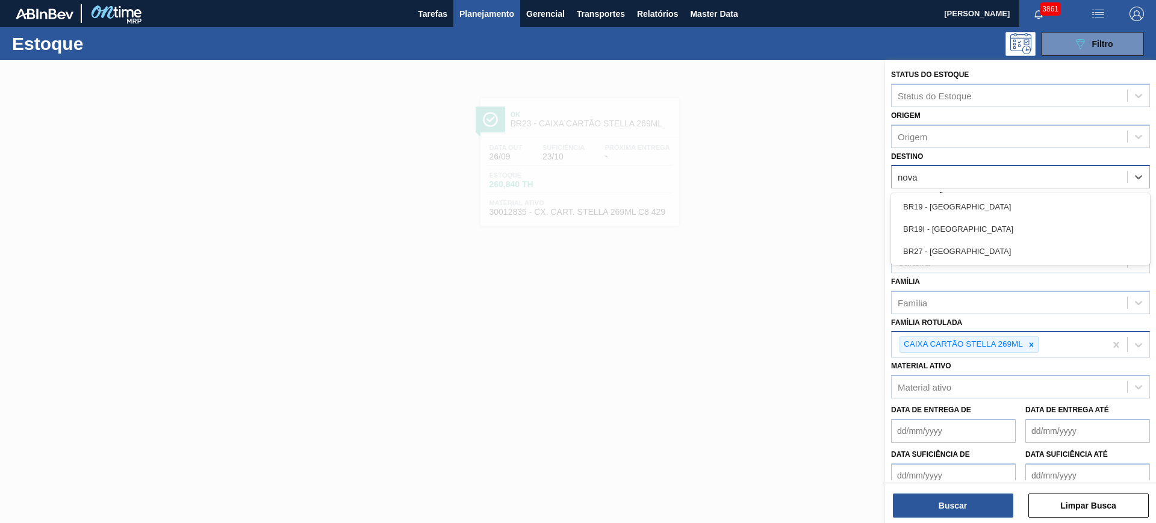
type input "nova m"
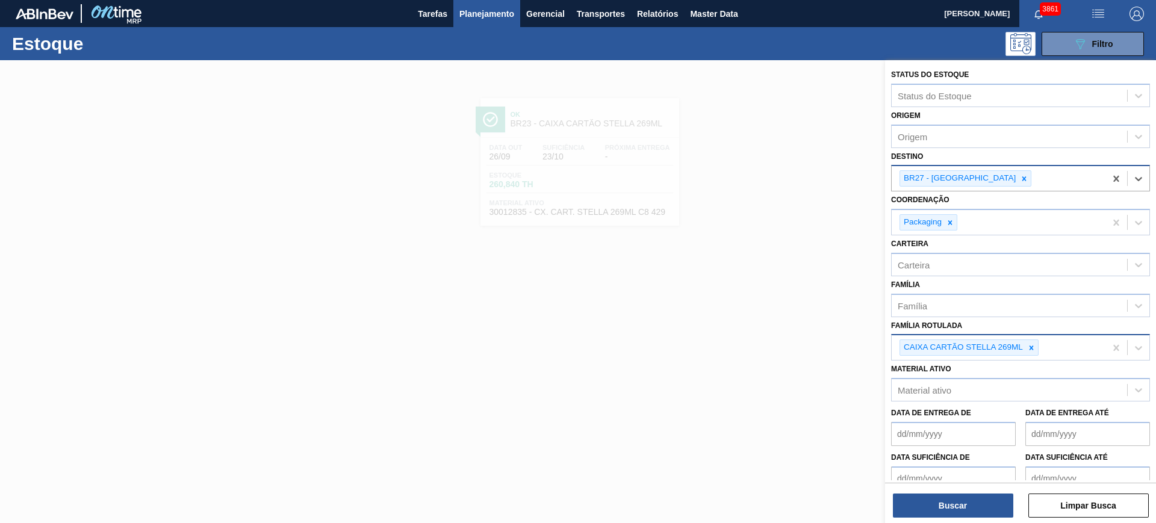
click at [1029, 349] on icon at bounding box center [1032, 348] width 8 height 8
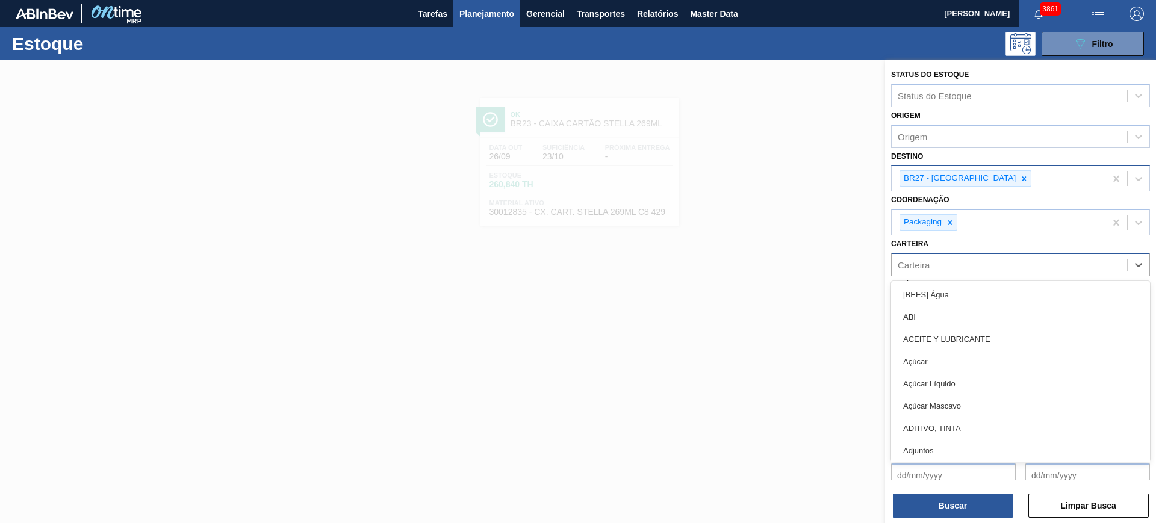
click at [971, 261] on div "Carteira" at bounding box center [1010, 264] width 236 height 17
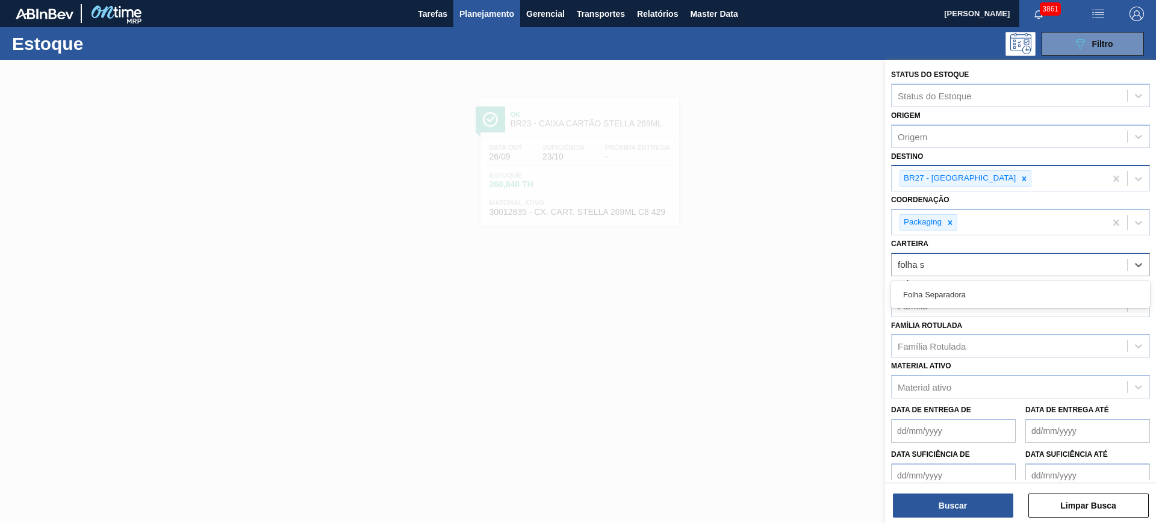
type input "folha se"
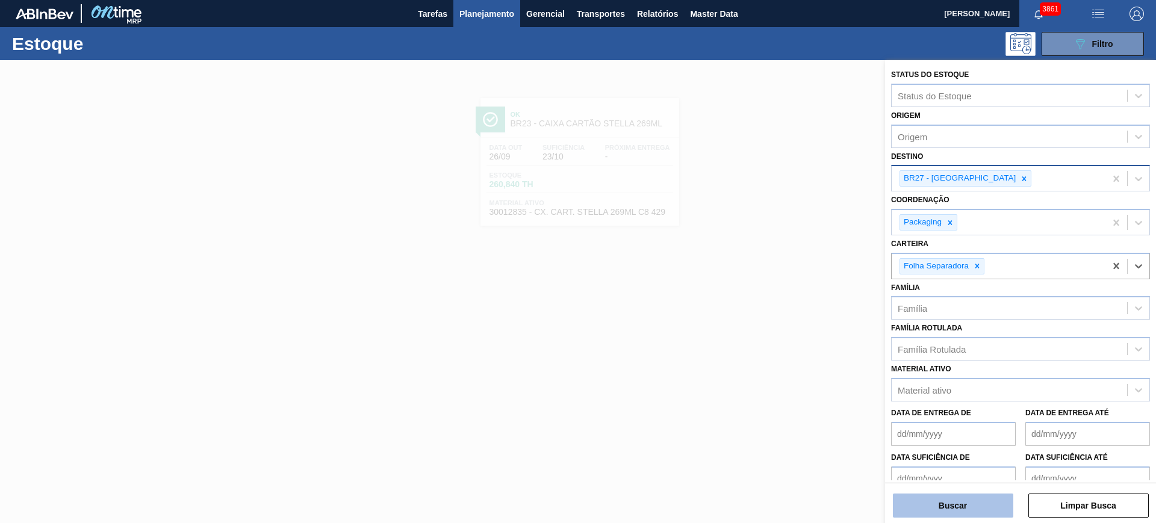
click at [967, 504] on button "Buscar" at bounding box center [953, 506] width 120 height 24
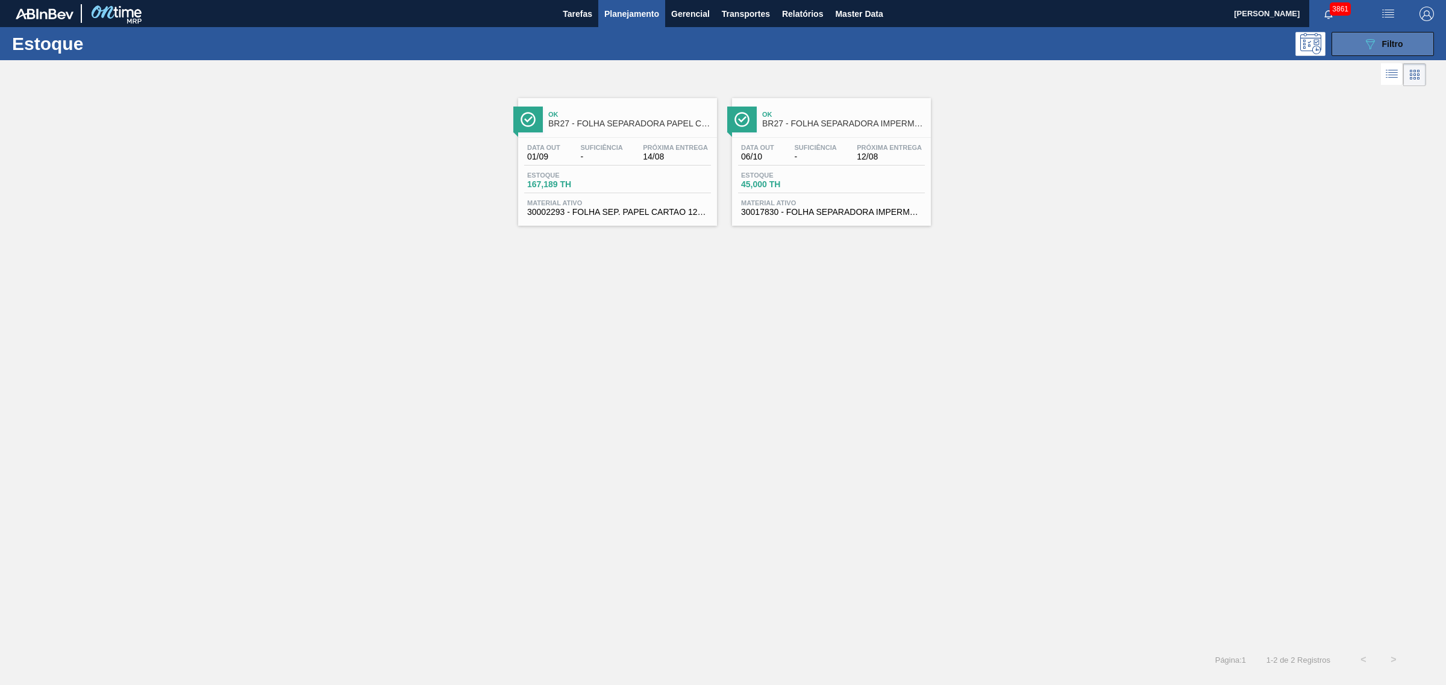
click at [1156, 46] on span "Filtro" at bounding box center [1392, 44] width 21 height 10
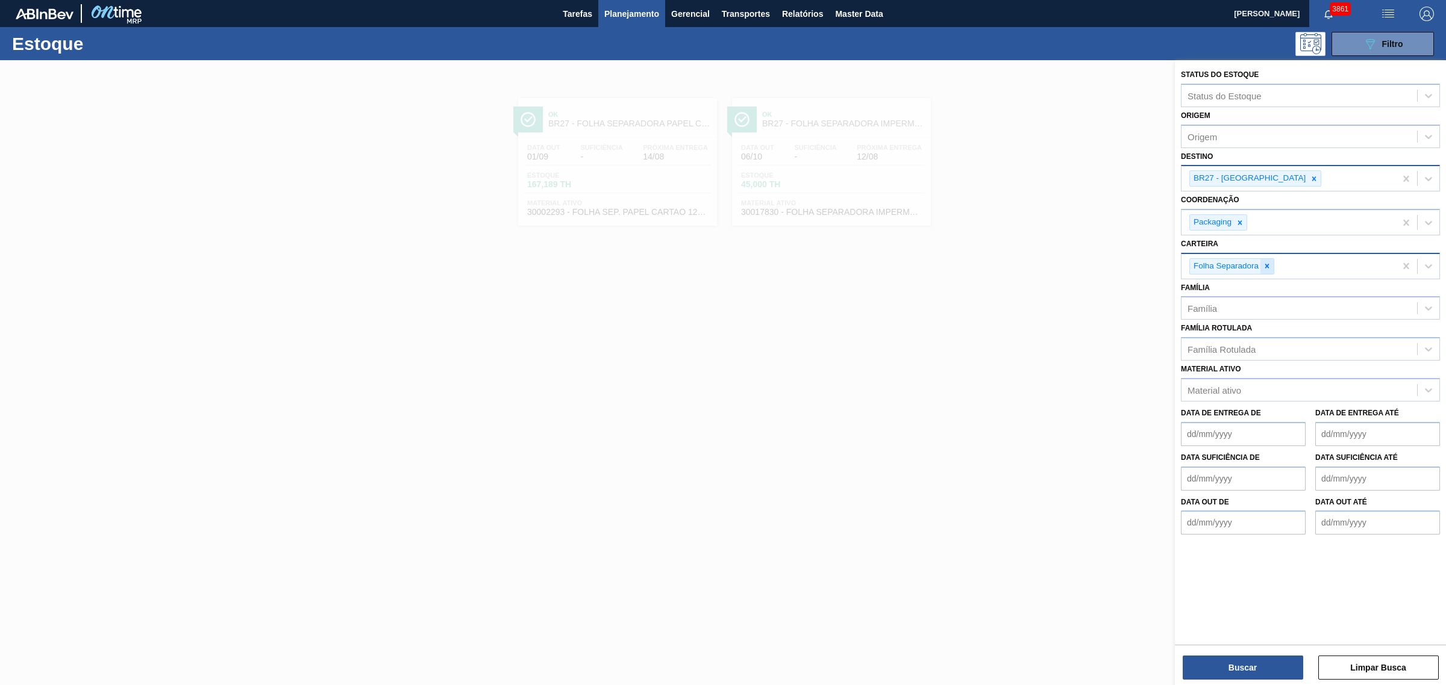
click at [1156, 268] on icon at bounding box center [1267, 266] width 8 height 8
click at [1156, 181] on div at bounding box center [1313, 178] width 13 height 15
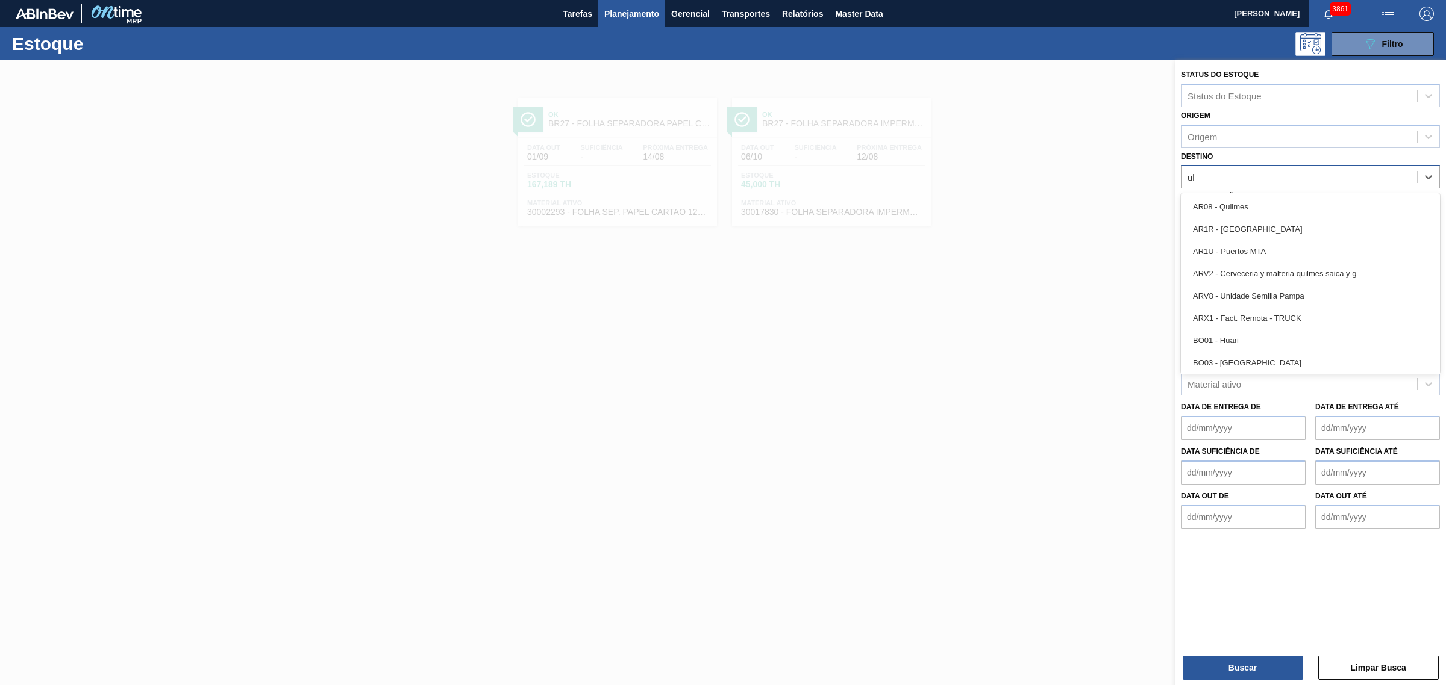
type input "uber"
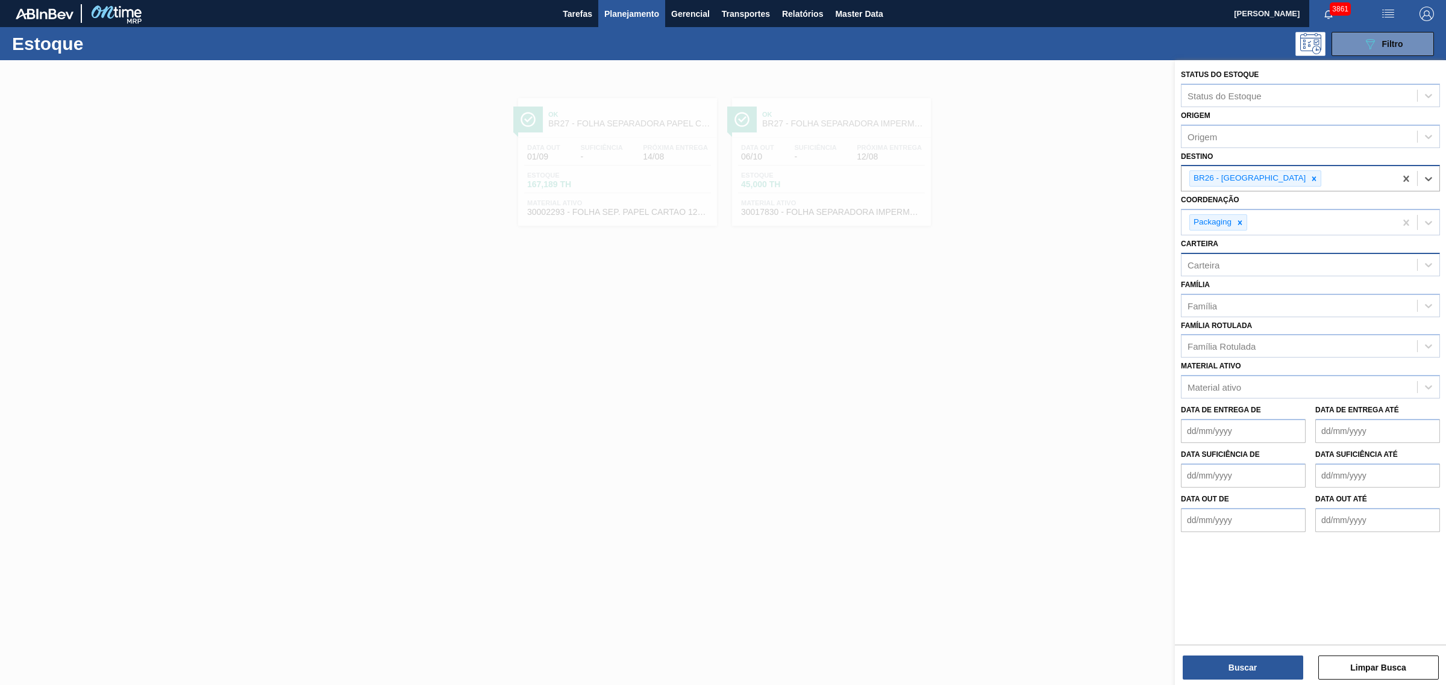
click at [1156, 264] on div "Carteira" at bounding box center [1299, 264] width 236 height 17
type input "folha se"
click at [1156, 523] on button "Buscar" at bounding box center [1242, 668] width 120 height 24
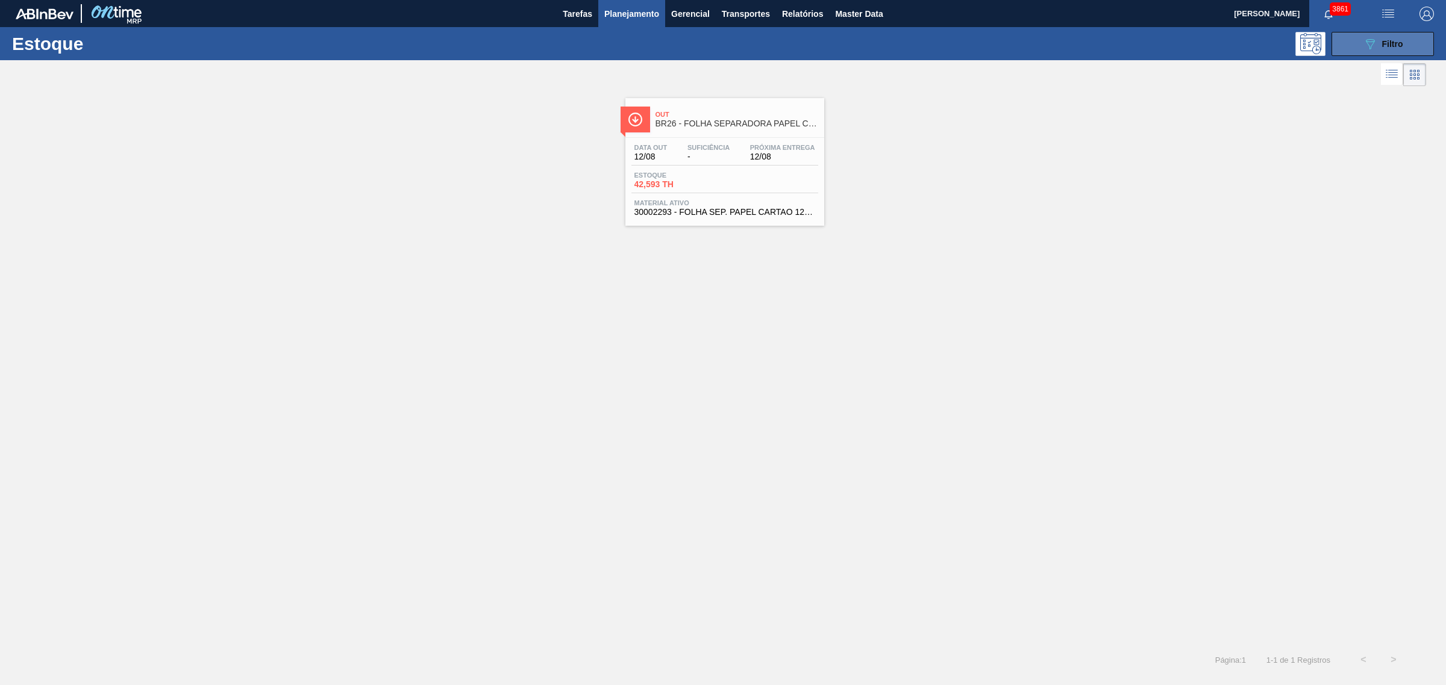
click at [1156, 36] on button "089F7B8B-B2A5-4AFE-B5C0-19BA573D28AC Filtro" at bounding box center [1382, 44] width 102 height 24
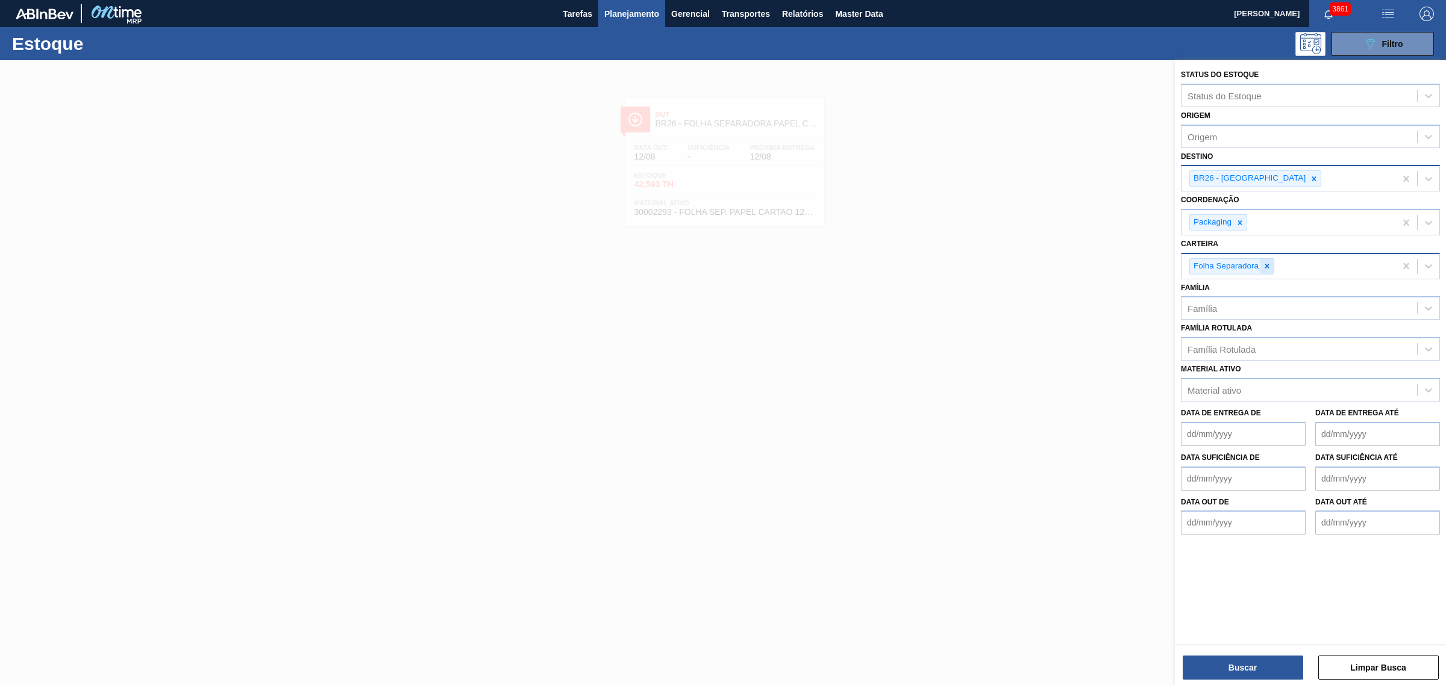
click at [1156, 268] on icon at bounding box center [1267, 266] width 8 height 8
click at [1156, 383] on div "Material ativo" at bounding box center [1299, 387] width 236 height 17
type ativo "spaten 473"
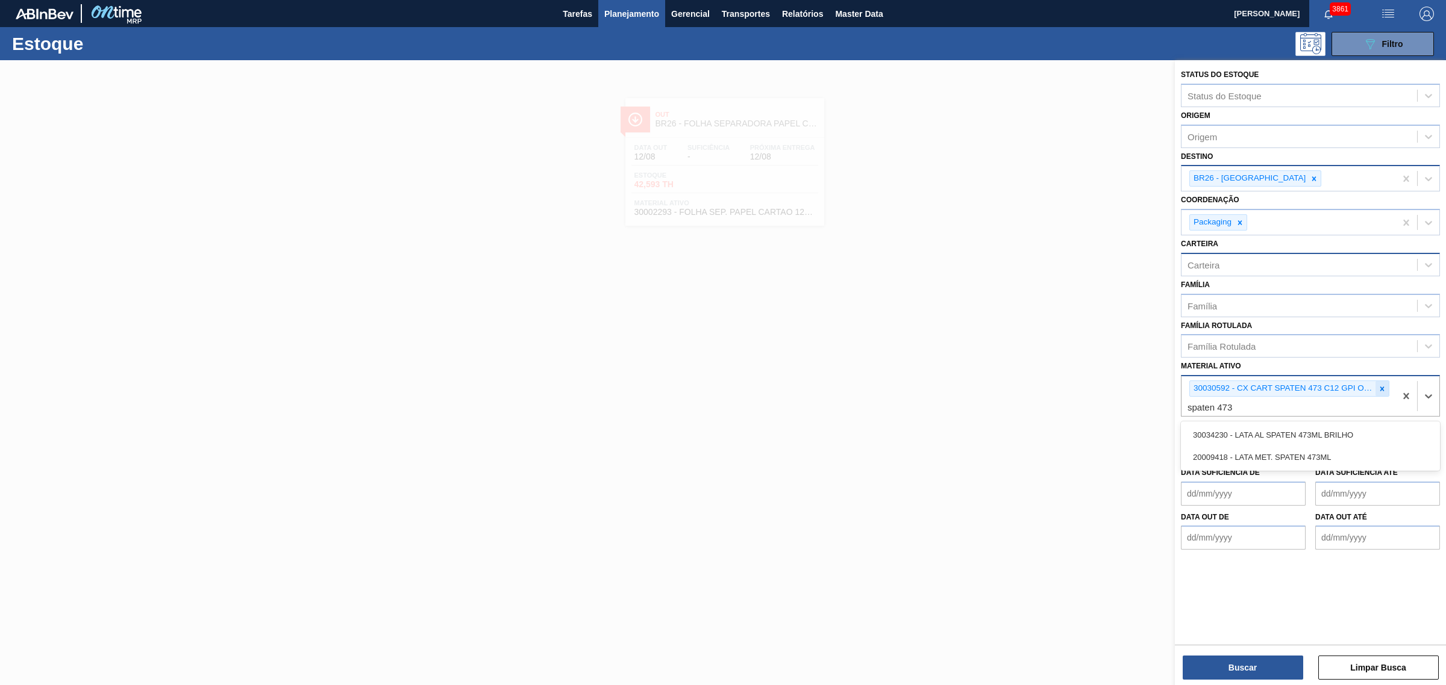
click at [1156, 387] on icon at bounding box center [1382, 389] width 4 height 4
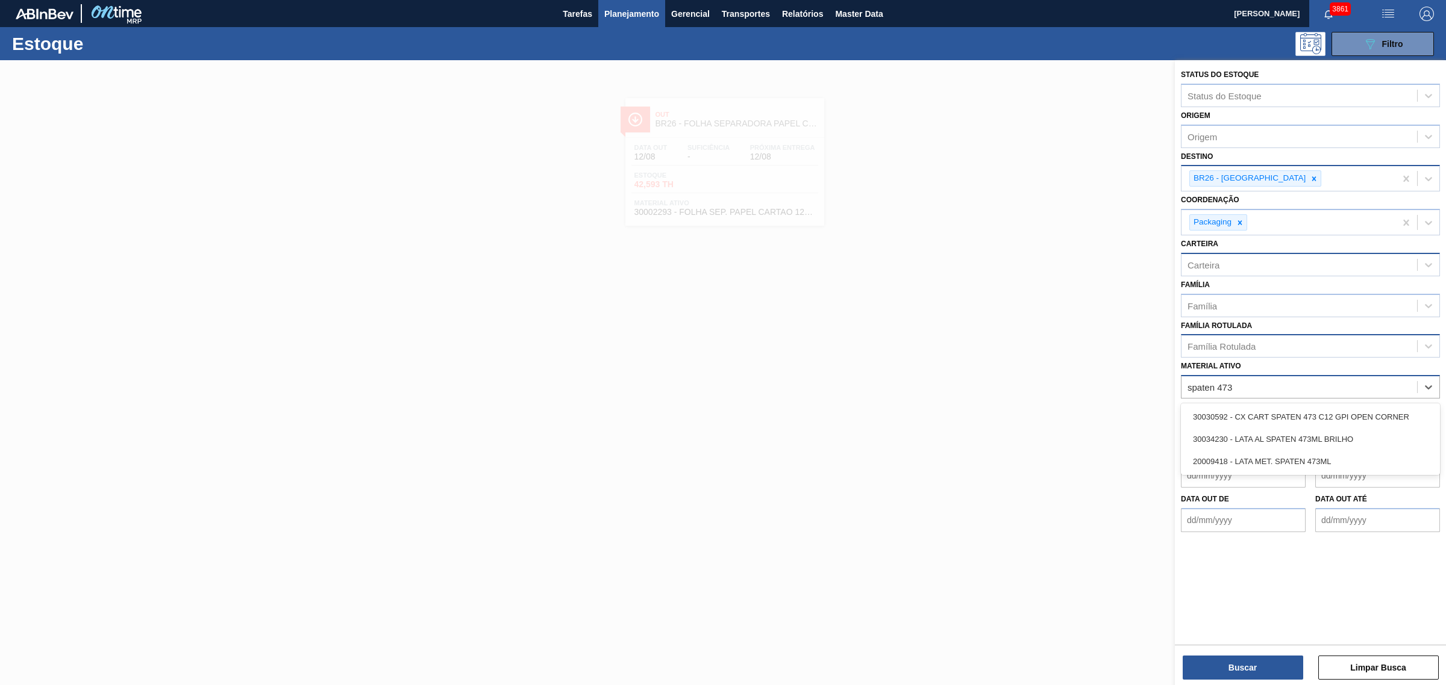
type ativo "spaten 473"
click at [1156, 344] on div "Família Rotulada" at bounding box center [1299, 346] width 236 height 17
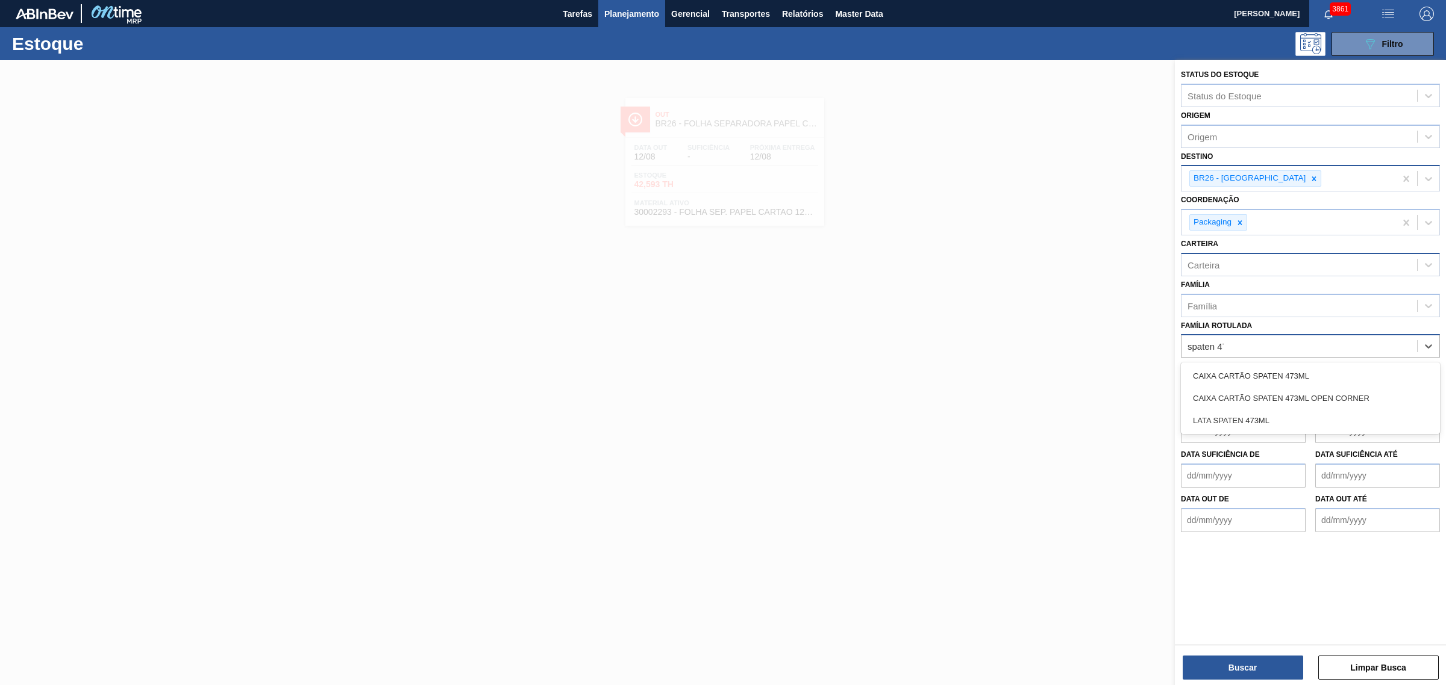
type Rotulada "spaten 473"
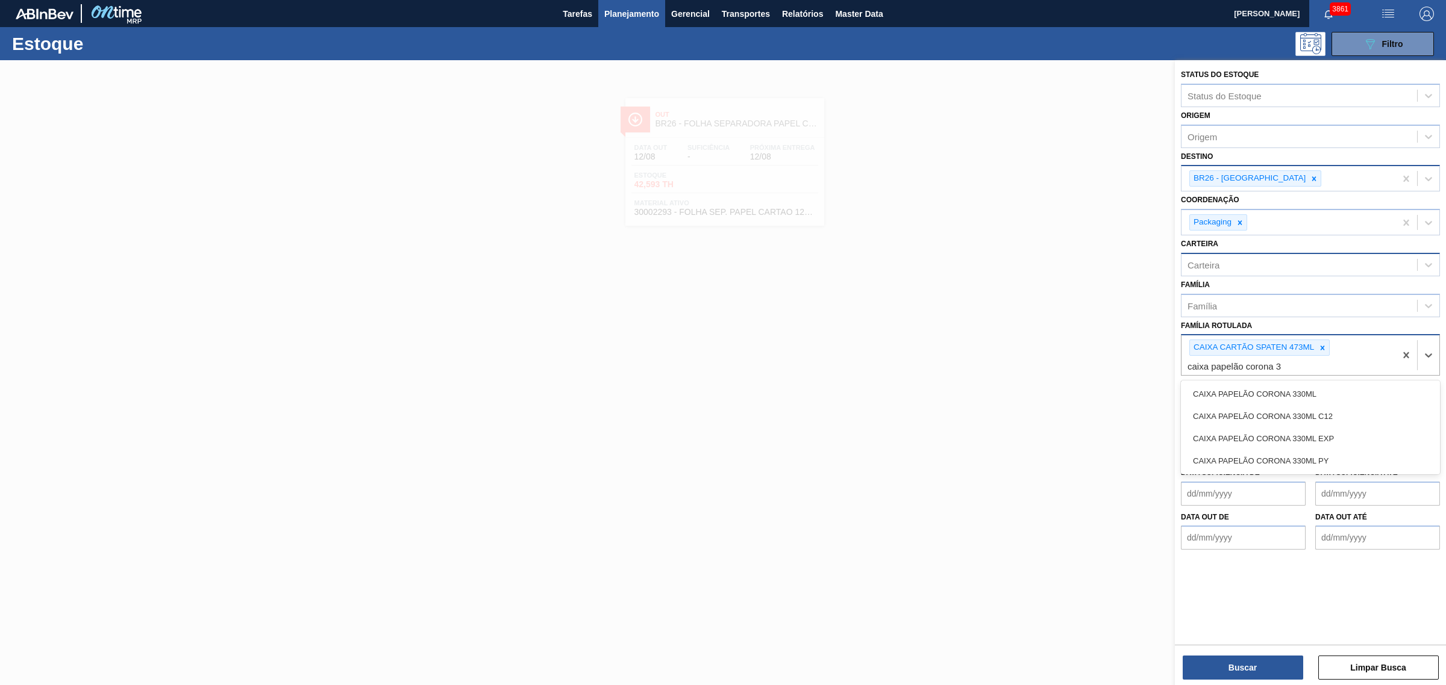
type Rotulada "caixa papelão corona 33"
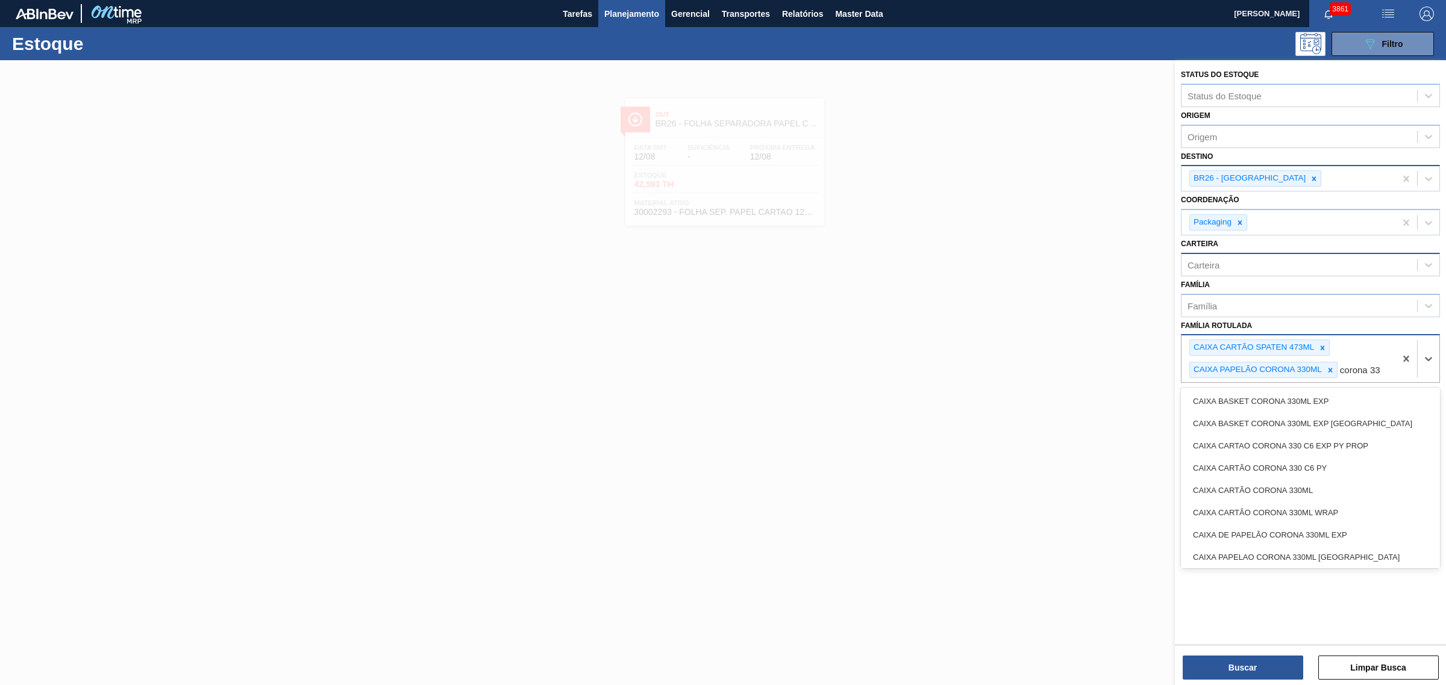
type Rotulada "corona 330"
click at [1156, 490] on div "CAIXA CARTÃO CORONA 330ML" at bounding box center [1310, 490] width 259 height 22
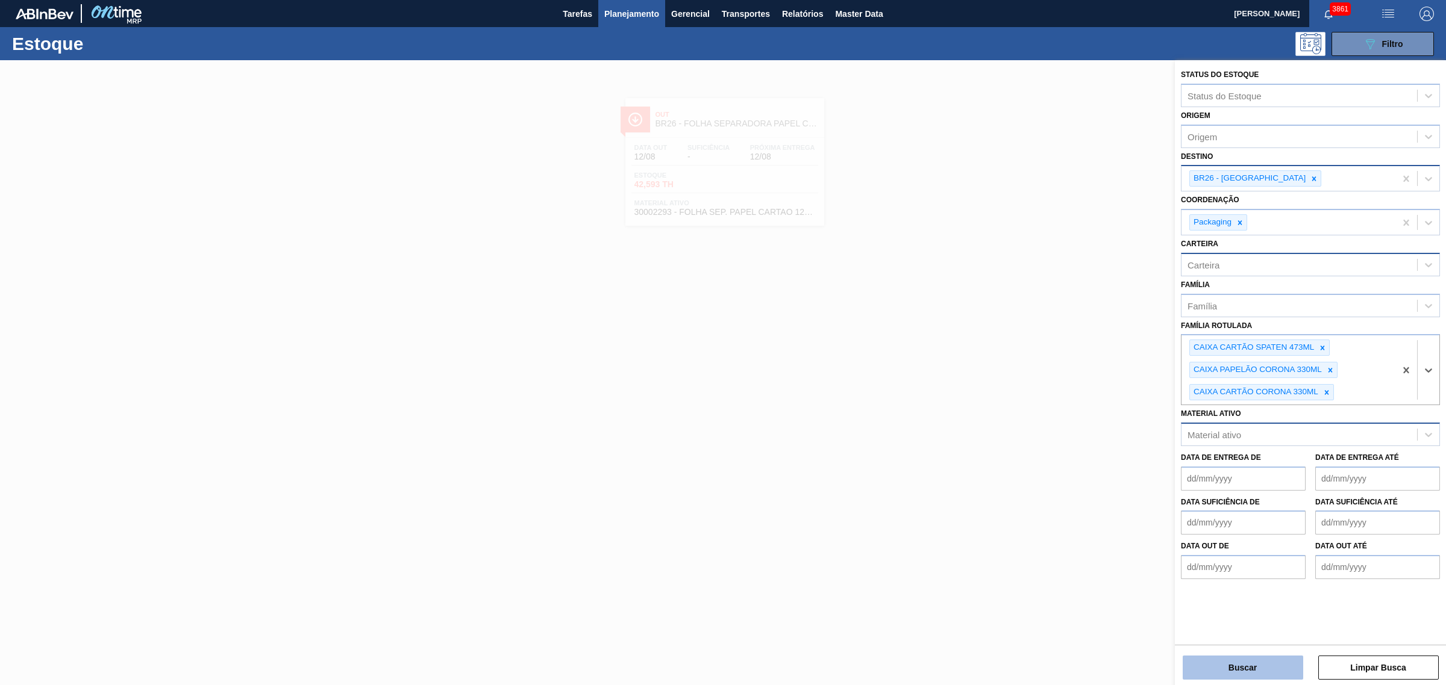
click at [1156, 523] on button "Buscar" at bounding box center [1242, 668] width 120 height 24
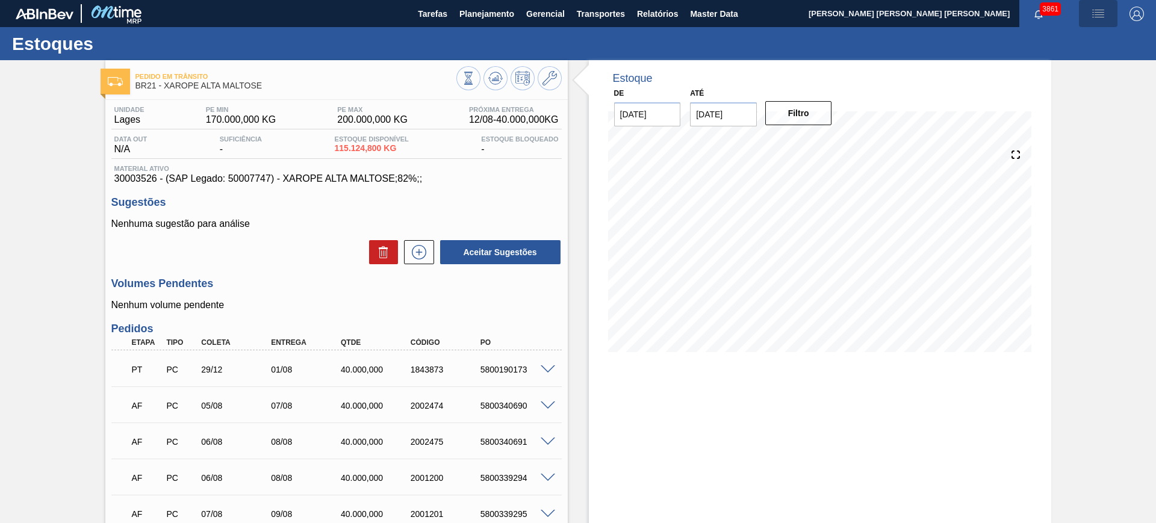
click at [1091, 22] on button "button" at bounding box center [1098, 13] width 39 height 27
click at [1072, 38] on li "Upload de Volumes" at bounding box center [1095, 43] width 104 height 22
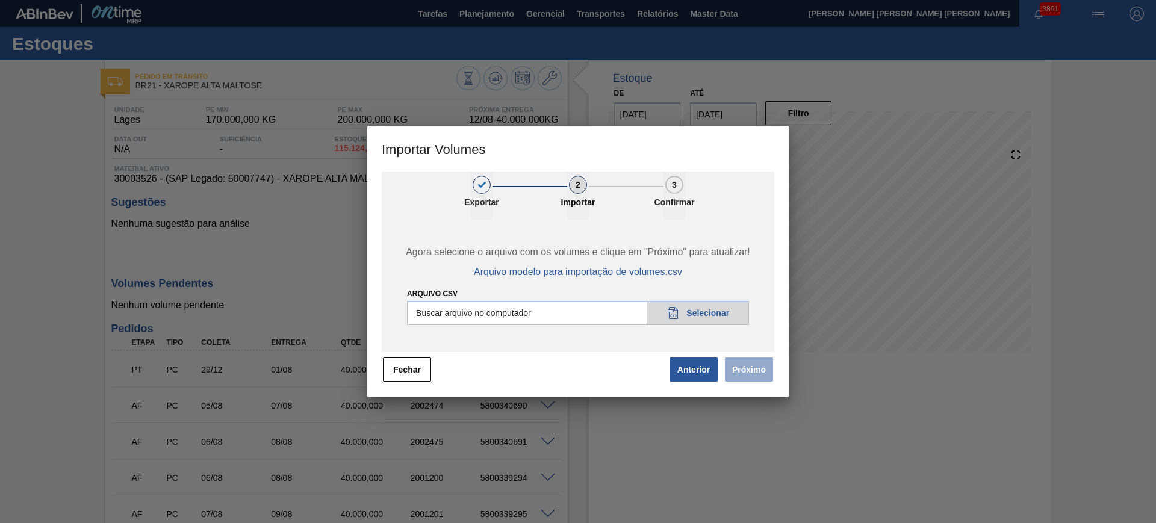
click at [586, 321] on input "Arquivo csv" at bounding box center [578, 313] width 342 height 24
type input "C:\fakepath\PedidoVolumeModeloImportacao (4).csv"
click at [756, 367] on button "Próximo" at bounding box center [749, 370] width 48 height 24
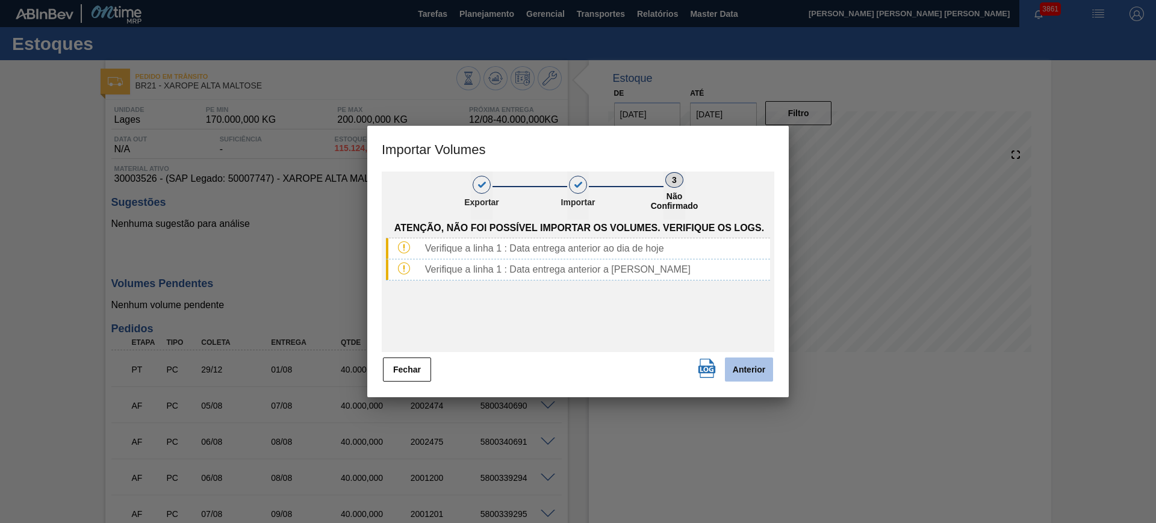
click at [748, 367] on button "Anterior" at bounding box center [749, 370] width 48 height 24
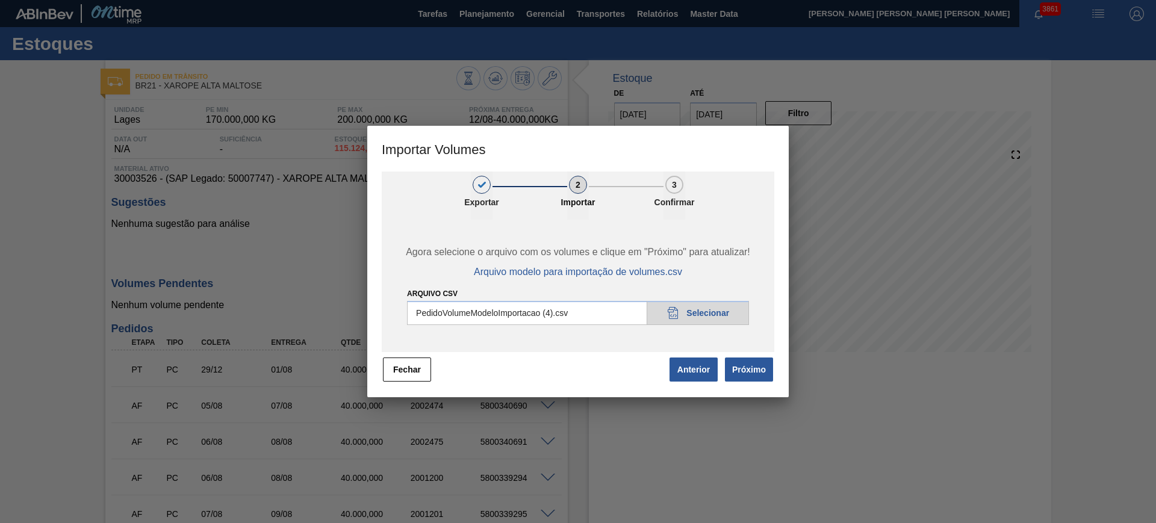
click at [573, 320] on input "Arquivo csv" at bounding box center [578, 313] width 342 height 24
type input "C:\fakepath\PedidoVolumeModeloImportacao (4).csv"
click at [756, 369] on button "Próximo" at bounding box center [749, 370] width 48 height 24
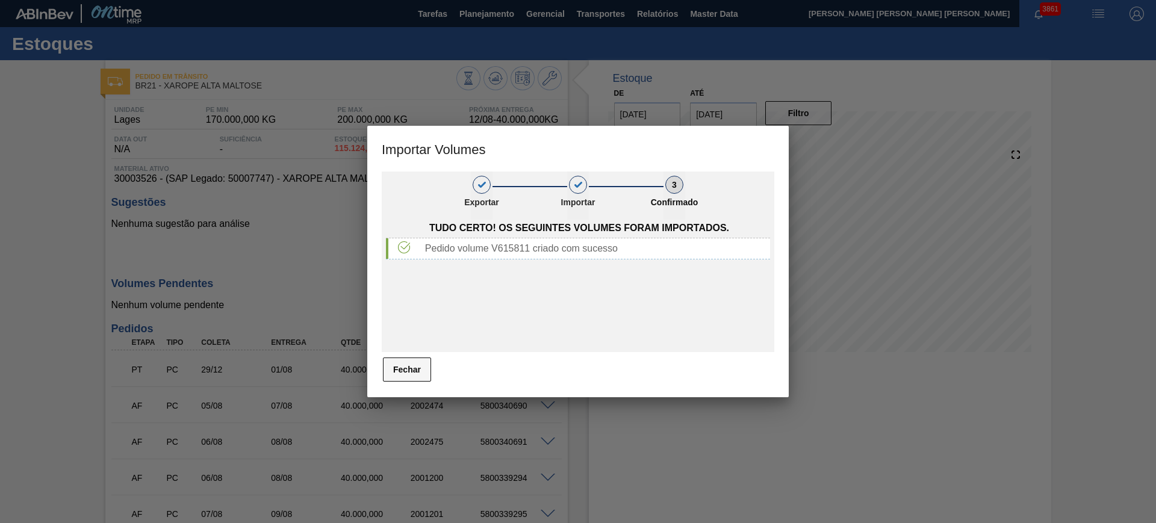
click at [419, 366] on button "Fechar" at bounding box center [407, 370] width 48 height 24
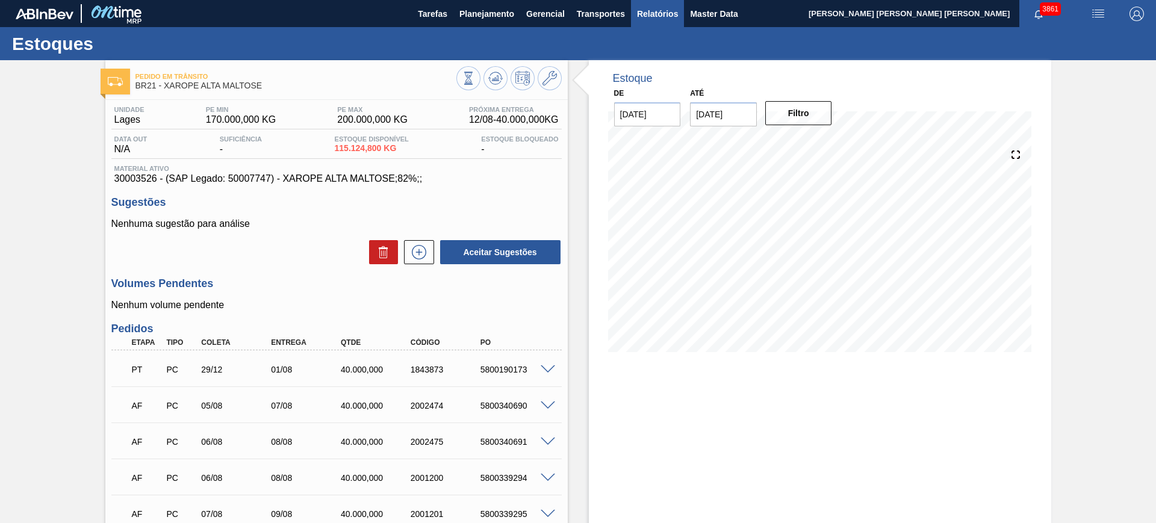
click at [655, 14] on span "Relatórios" at bounding box center [657, 14] width 41 height 14
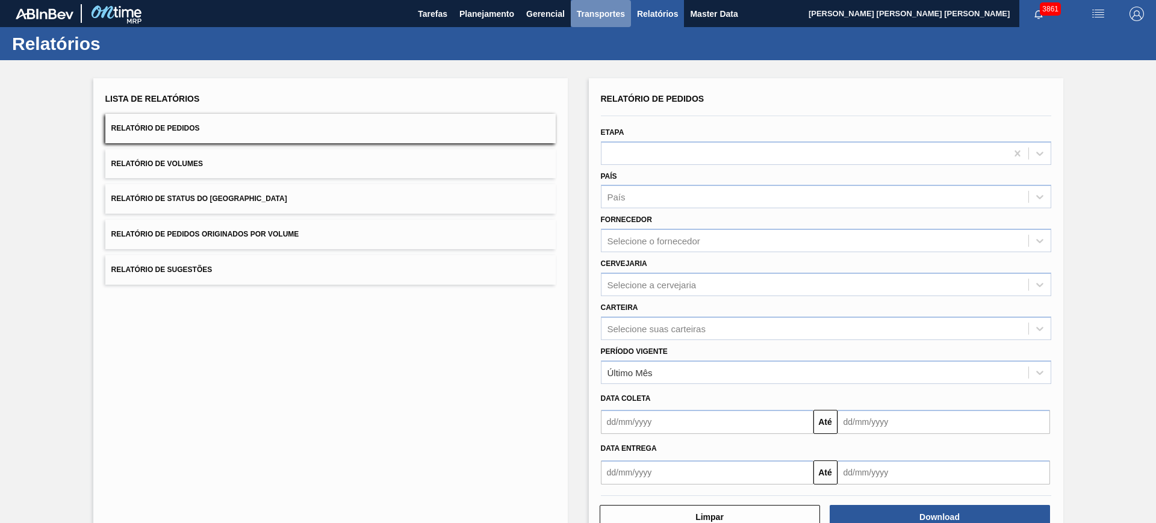
click at [584, 10] on span "Transportes" at bounding box center [601, 14] width 48 height 14
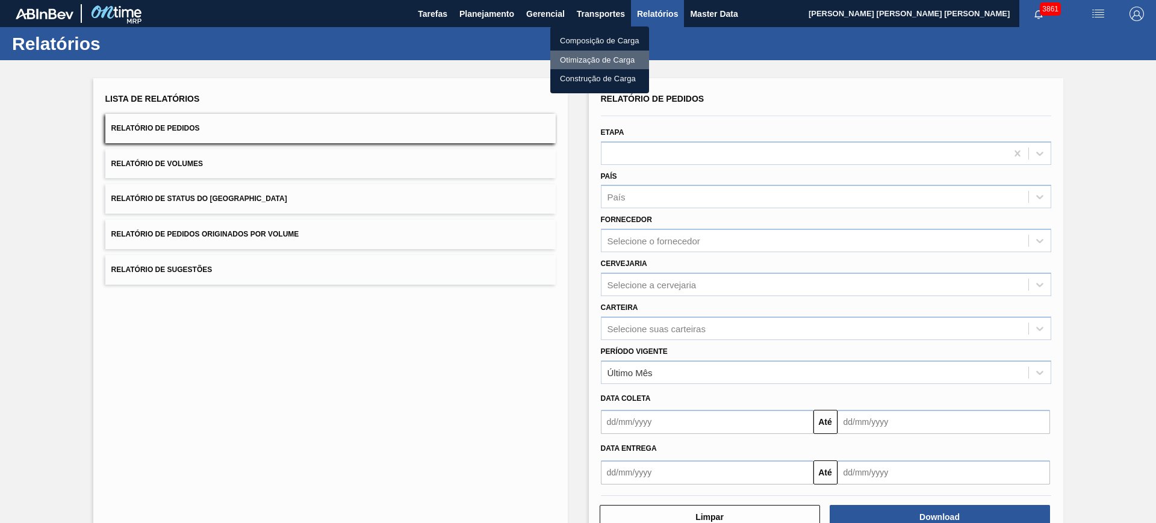
click at [591, 57] on li "Otimização de Carga" at bounding box center [600, 60] width 99 height 19
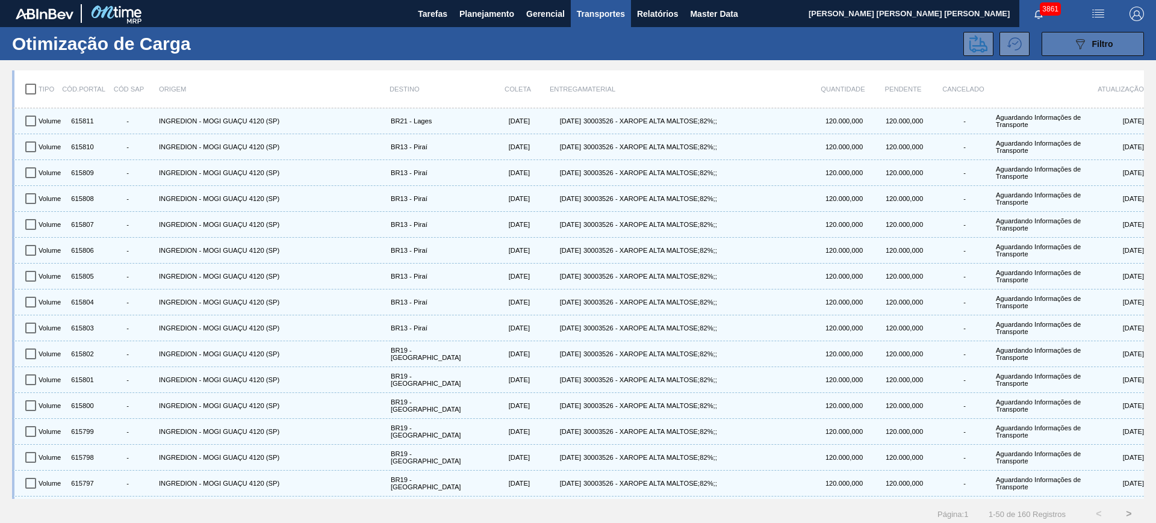
click at [1087, 47] on div "089F7B8B-B2A5-4AFE-B5C0-19BA573D28AC Filtro" at bounding box center [1093, 44] width 40 height 14
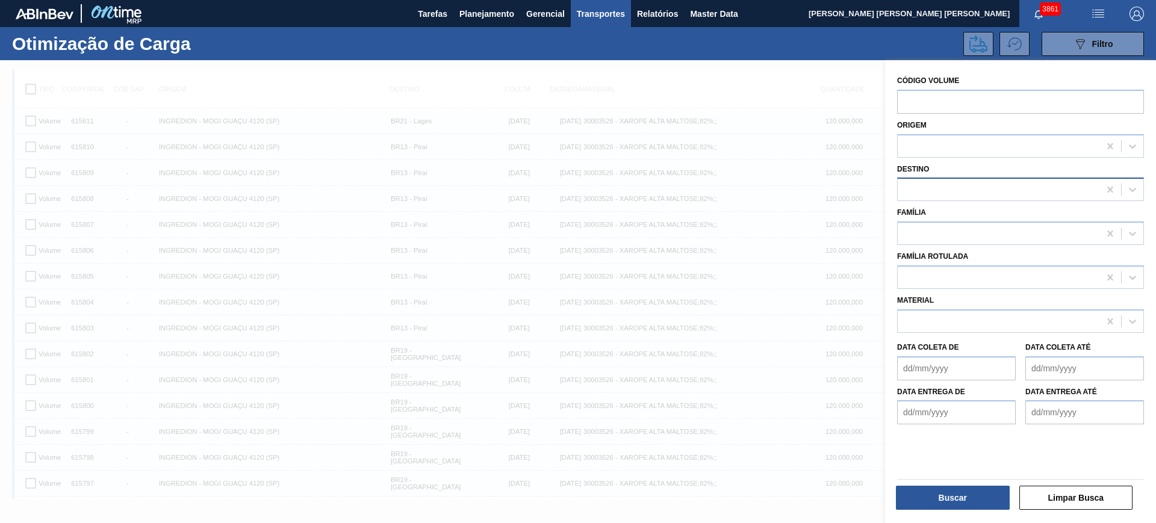
click at [954, 183] on div at bounding box center [999, 189] width 202 height 17
click at [963, 279] on div at bounding box center [999, 277] width 202 height 17
click at [957, 236] on div at bounding box center [999, 233] width 202 height 17
type input "xa"
click at [1052, 496] on button "Limpar Busca" at bounding box center [1077, 498] width 114 height 24
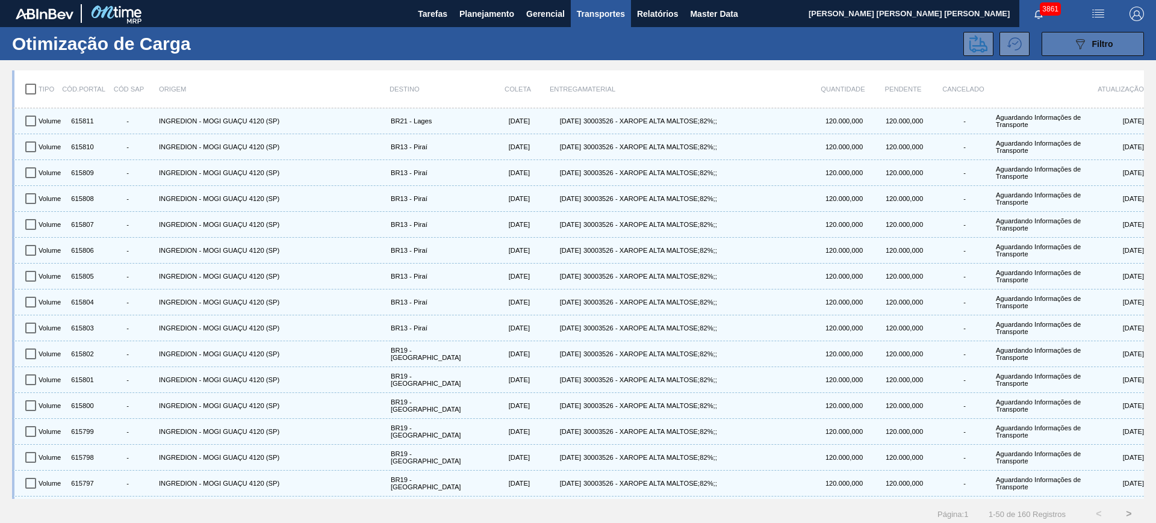
click at [1112, 41] on button "089F7B8B-B2A5-4AFE-B5C0-19BA573D28AC Filtro" at bounding box center [1093, 44] width 102 height 24
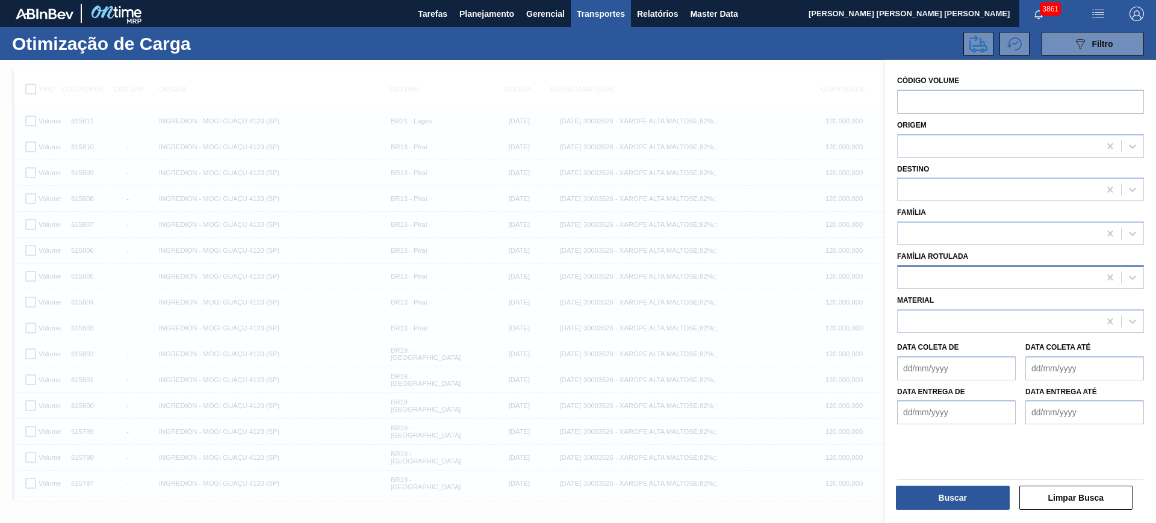
click at [953, 279] on div at bounding box center [999, 277] width 202 height 17
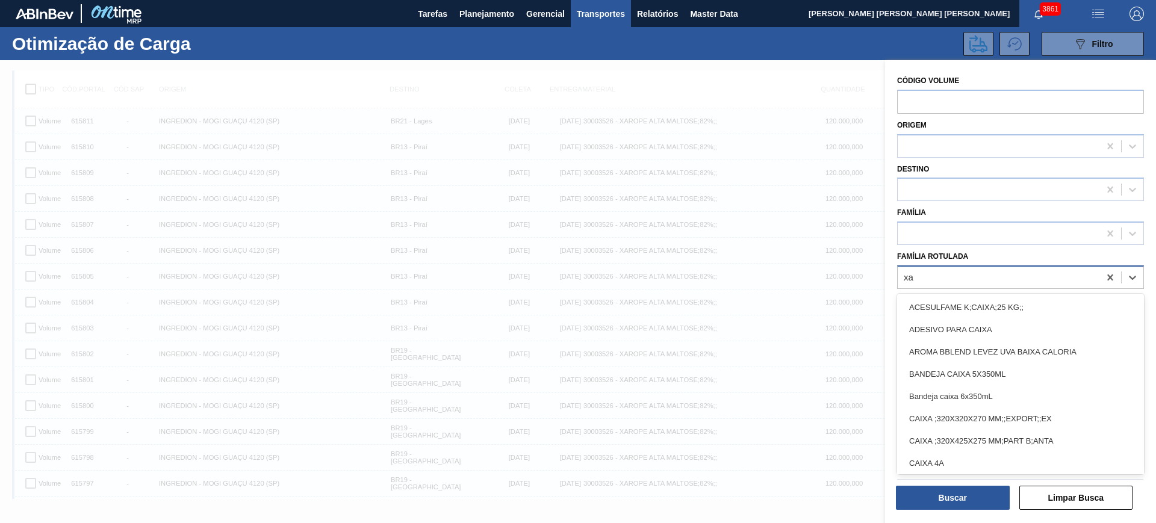
type Rotulada "xar"
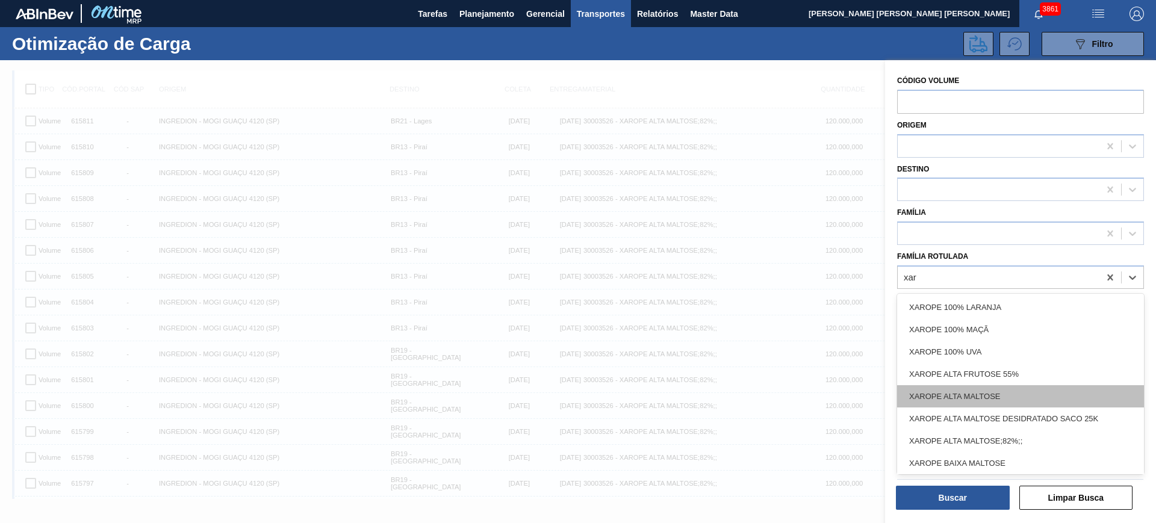
click at [1032, 391] on div "XAROPE ALTA MALTOSE" at bounding box center [1020, 396] width 247 height 22
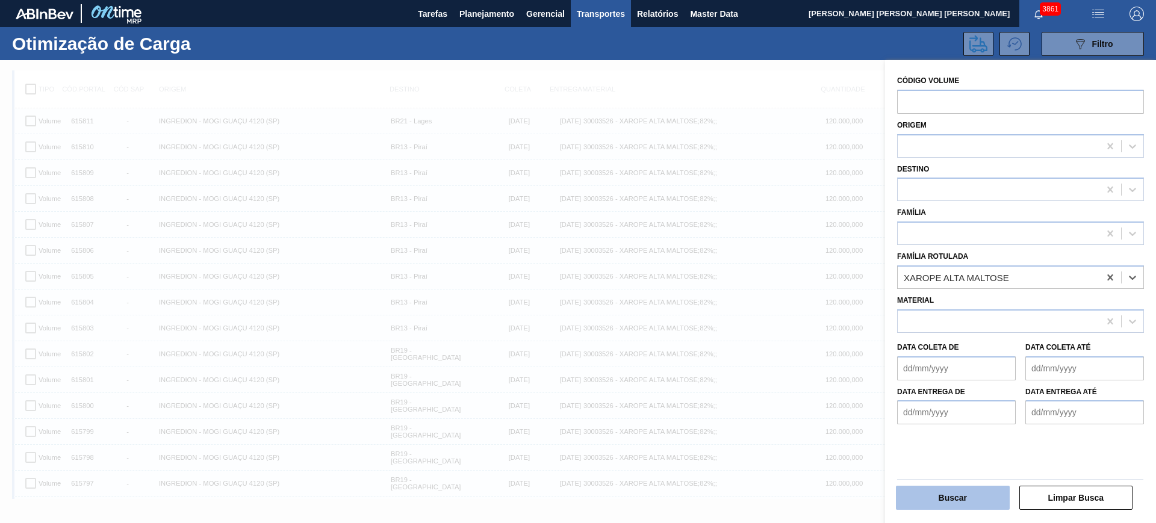
click at [987, 488] on button "Buscar" at bounding box center [953, 498] width 114 height 24
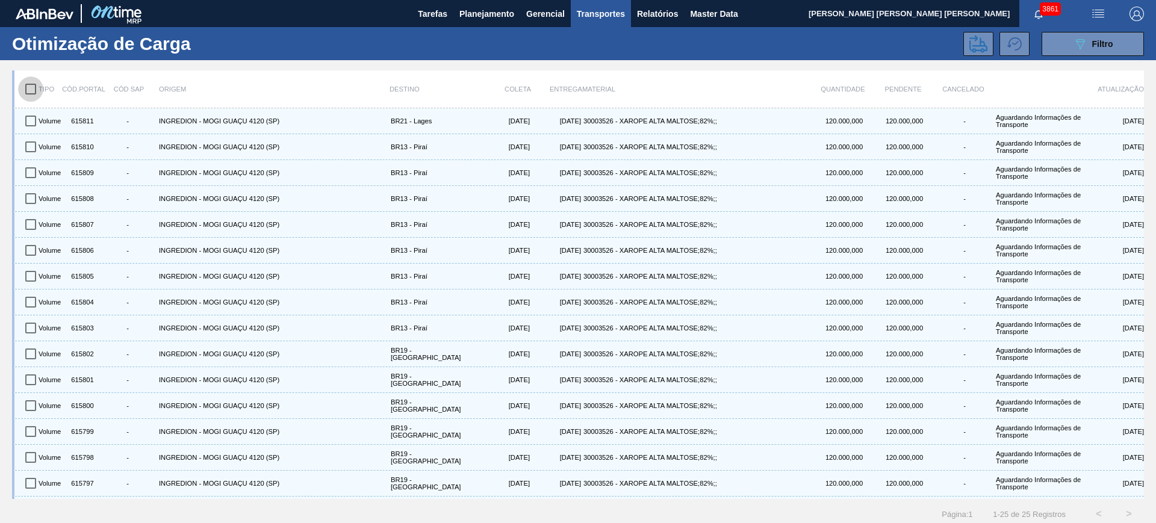
click at [37, 87] on input "checkbox" at bounding box center [30, 88] width 25 height 25
checkbox input "true"
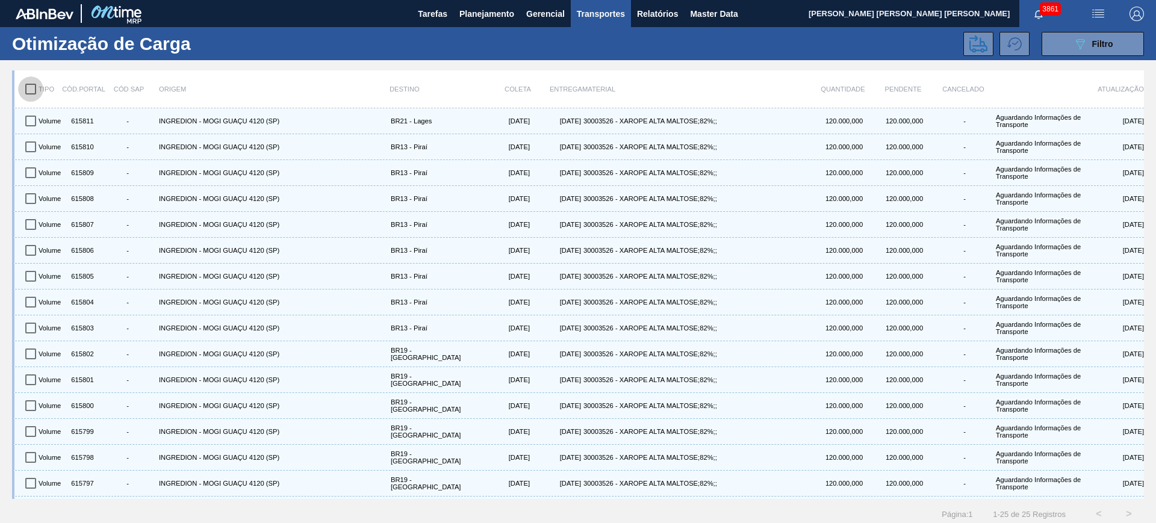
checkbox input "true"
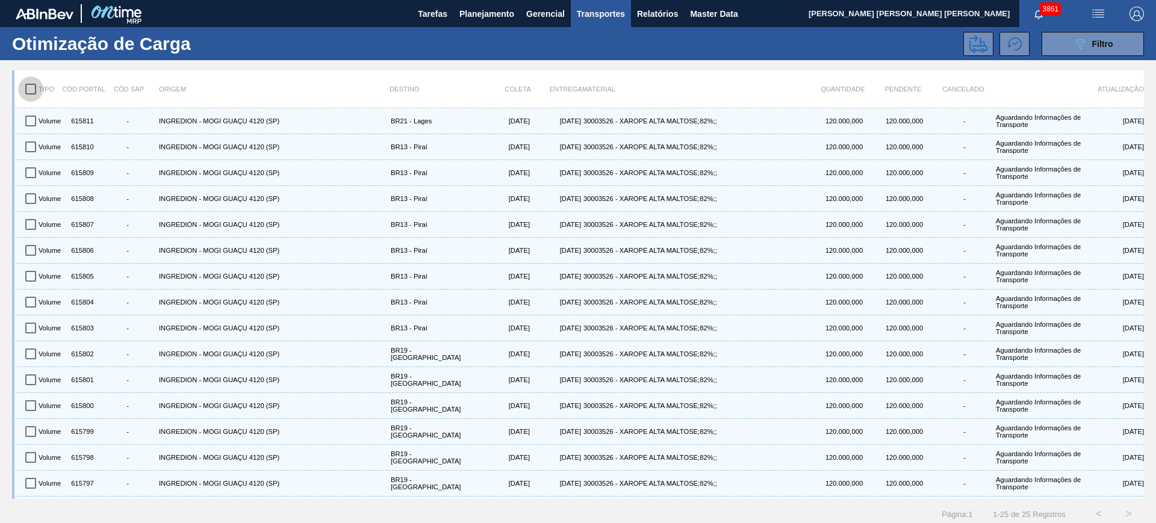
checkbox input "true"
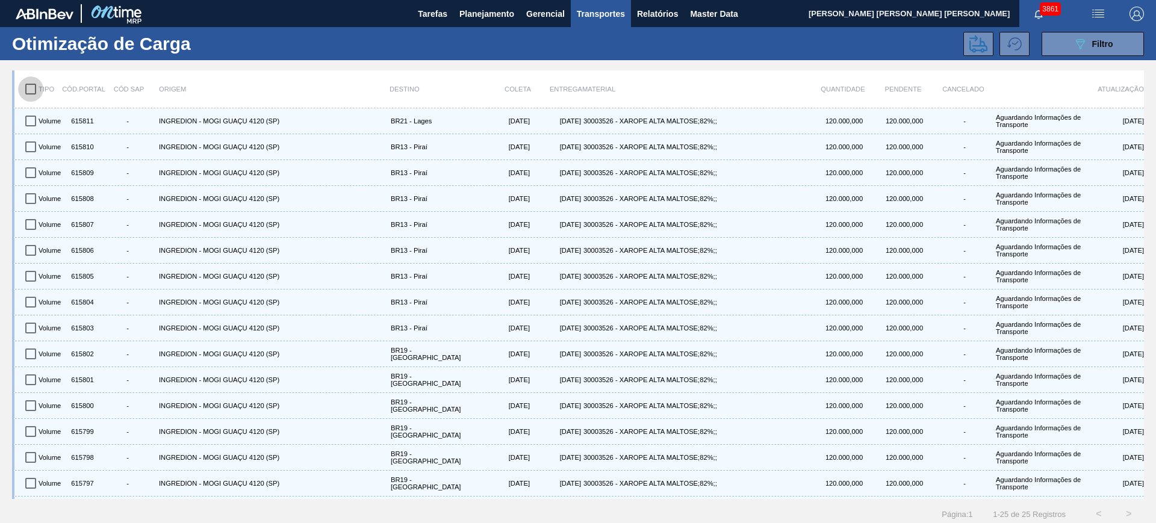
checkbox input "true"
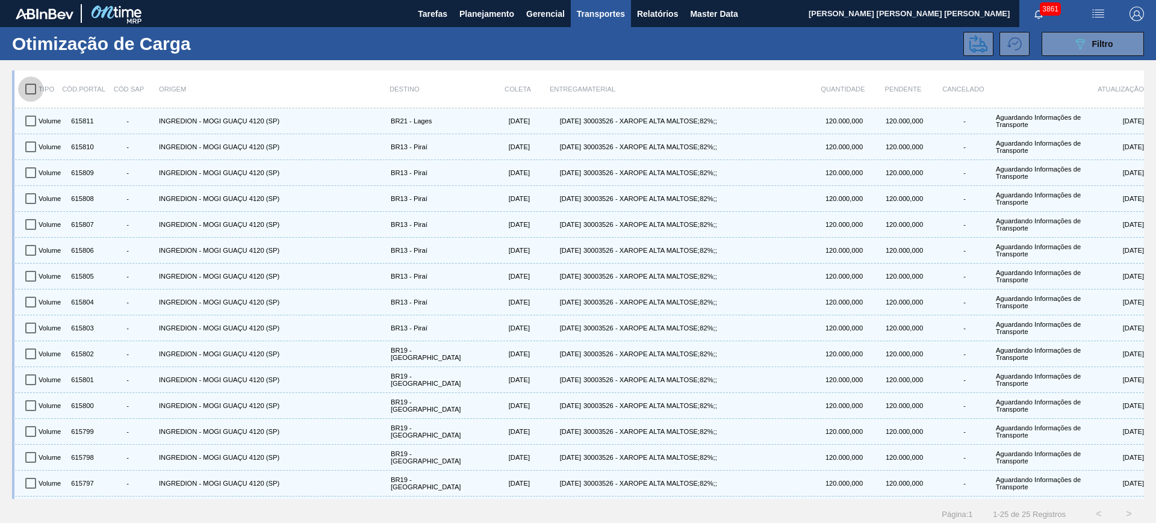
checkbox input "true"
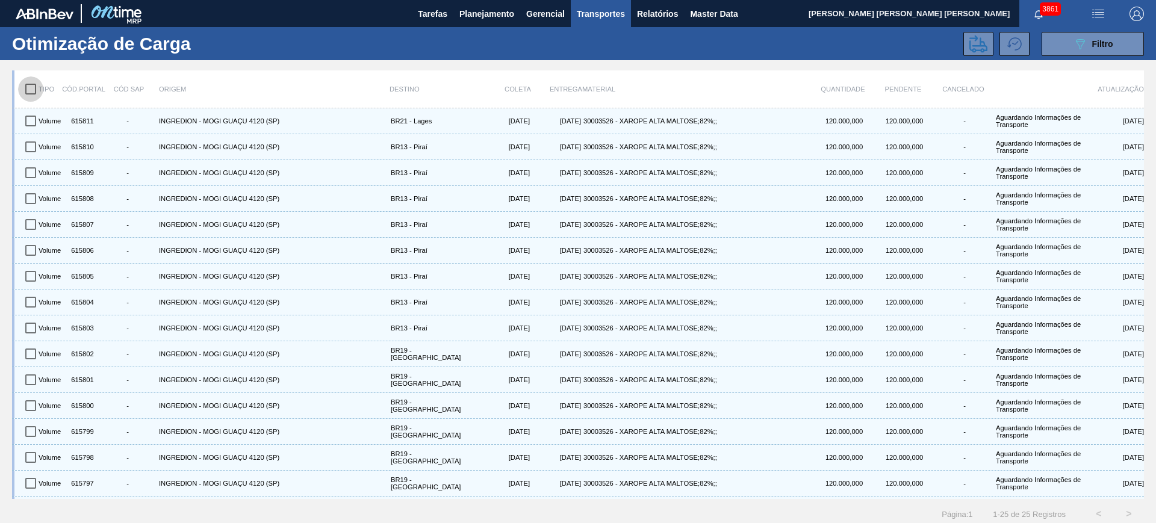
checkbox input "true"
click at [977, 39] on icon at bounding box center [979, 44] width 18 height 18
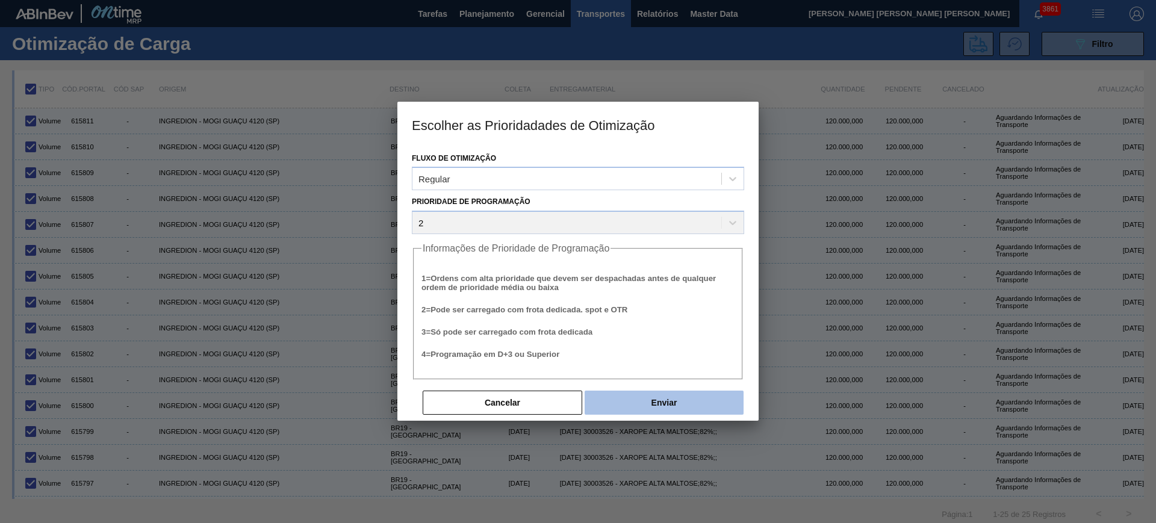
click at [632, 401] on button "Enviar" at bounding box center [664, 403] width 159 height 24
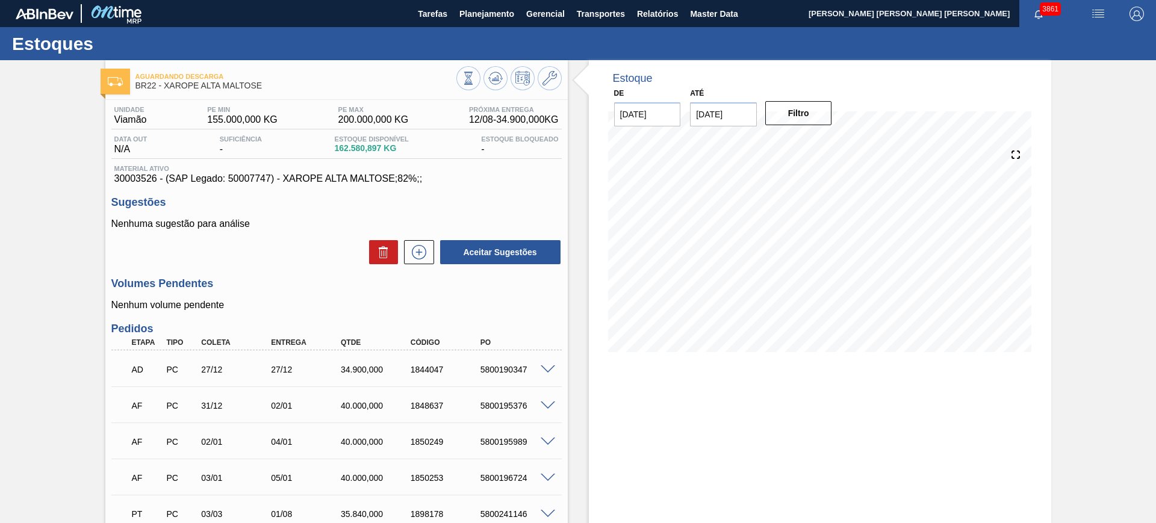
click at [1103, 19] on img "button" at bounding box center [1098, 14] width 14 height 14
click at [1087, 42] on li "Upload de Volumes" at bounding box center [1095, 43] width 104 height 22
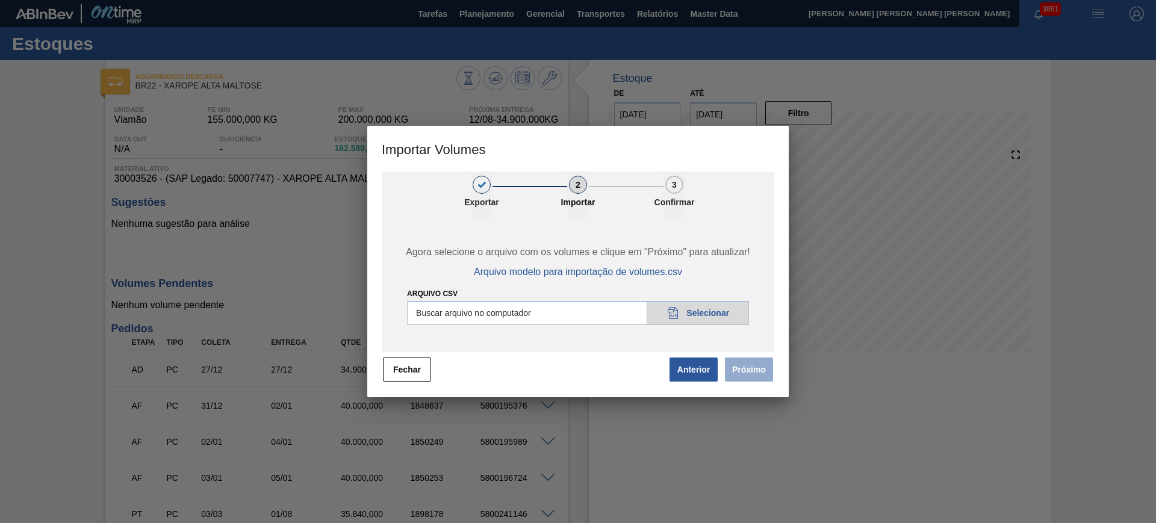
click at [599, 314] on input "Arquivo csv" at bounding box center [578, 313] width 342 height 24
type input "C:\fakepath\PedidoVolumeModeloImportacao (3).csv"
click at [723, 313] on input "Arquivo csv" at bounding box center [578, 313] width 342 height 24
click at [626, 307] on input "Arquivo csv" at bounding box center [578, 313] width 342 height 24
type input "C:\fakepath\PedidoVolumeModeloImportacao (3).csv"
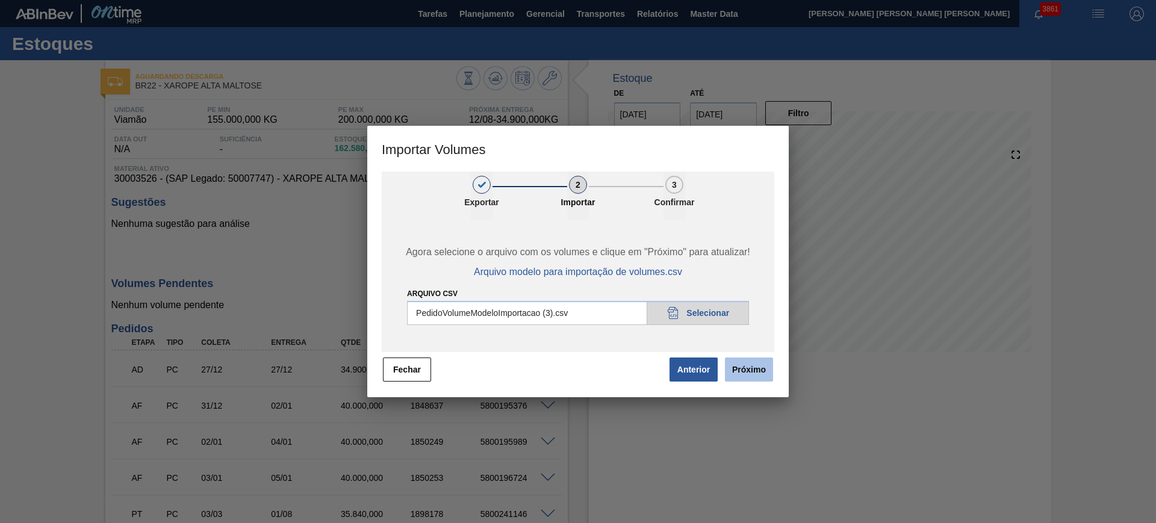
click at [745, 375] on button "Próximo" at bounding box center [749, 370] width 48 height 24
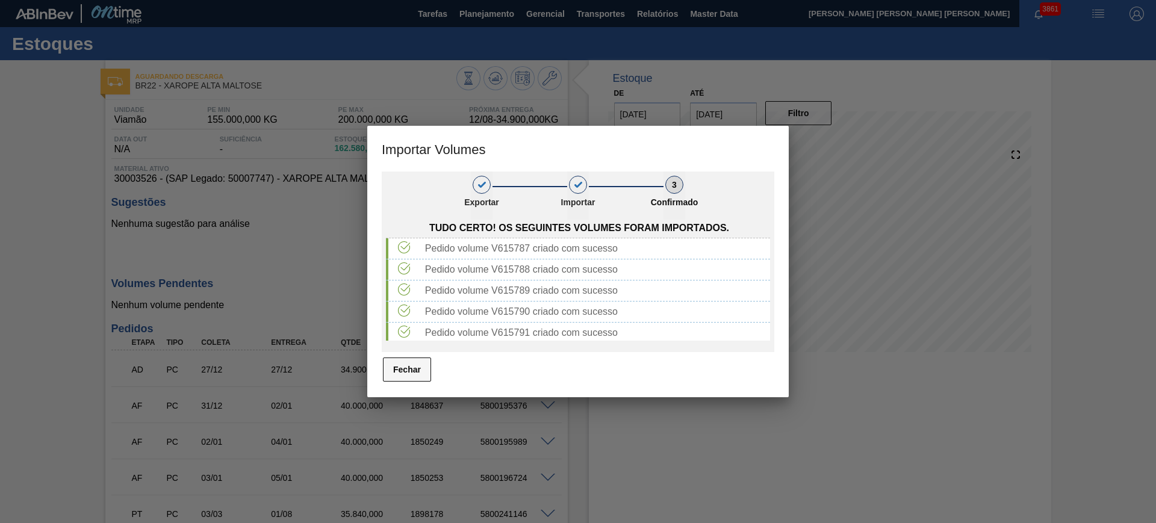
click at [421, 367] on button "Fechar" at bounding box center [407, 370] width 48 height 24
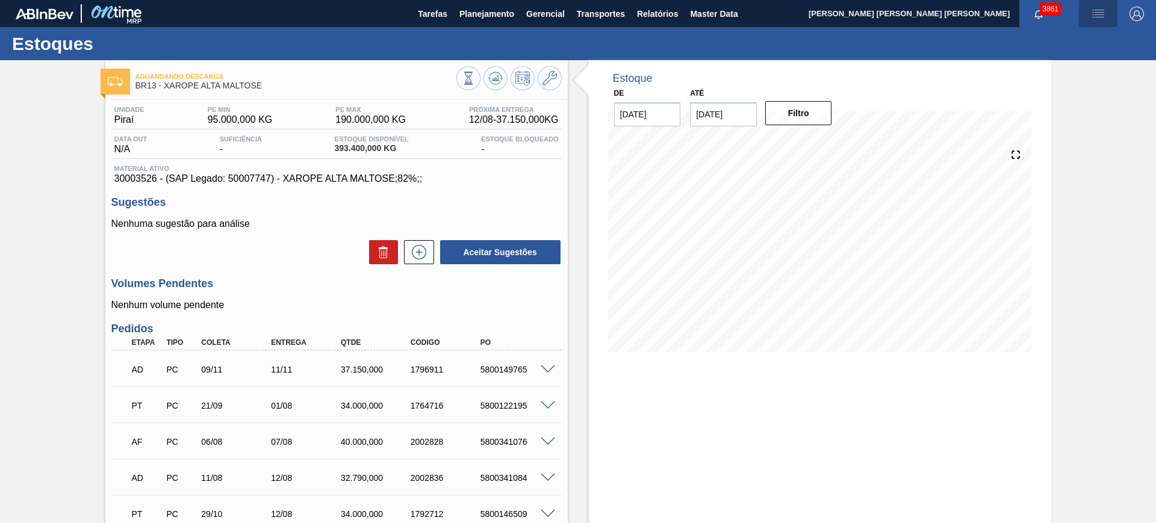
click at [1104, 15] on span "button" at bounding box center [1098, 14] width 29 height 14
click at [1072, 44] on li "Upload de Volumes" at bounding box center [1095, 43] width 104 height 22
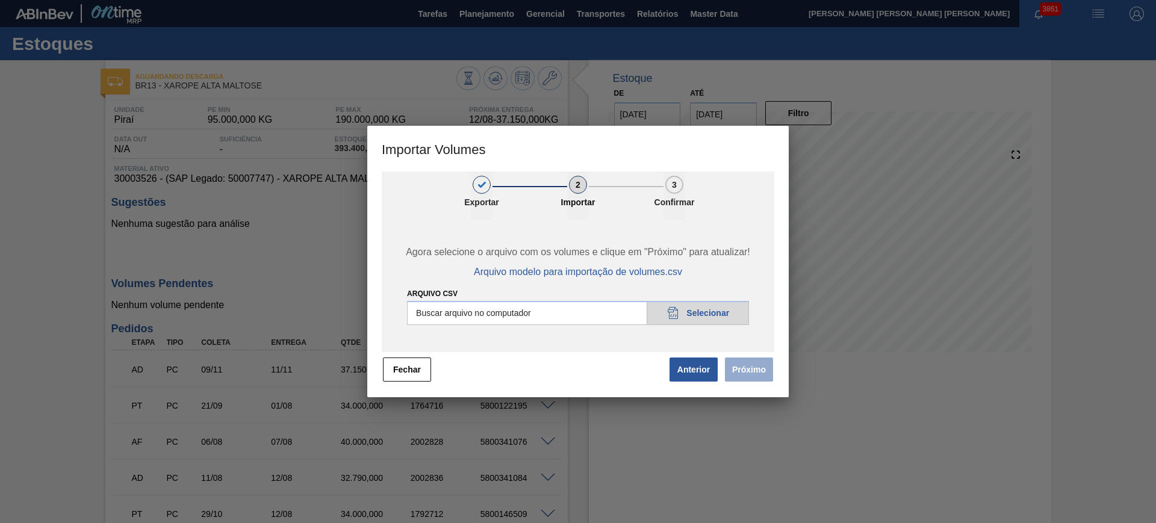
click at [573, 311] on input "Arquivo csv" at bounding box center [578, 313] width 342 height 24
type input "C:\fakepath\PedidoVolumeModeloImportacao (3).csv"
click at [753, 373] on button "Próximo" at bounding box center [749, 370] width 48 height 24
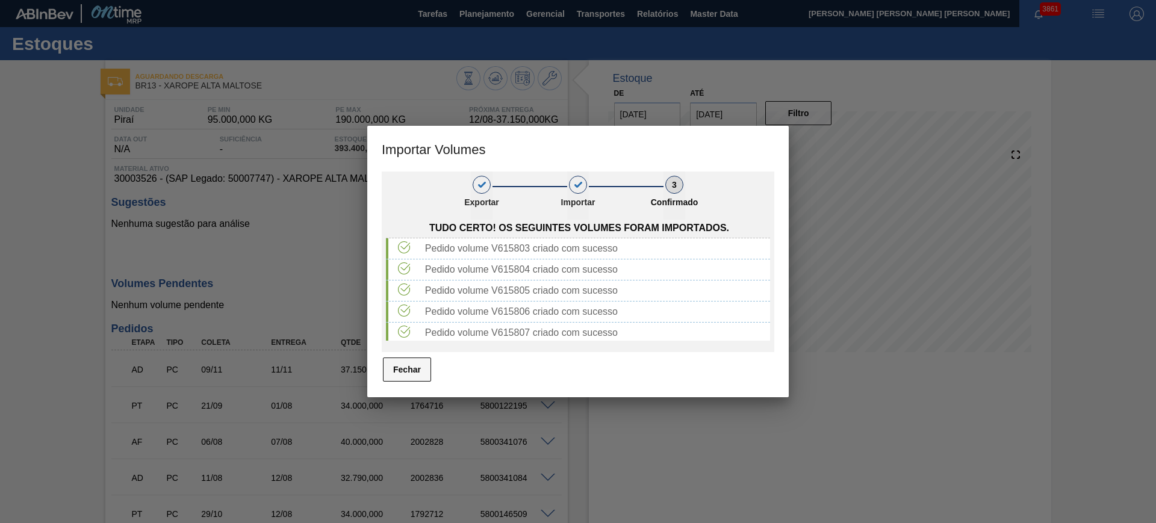
click at [408, 375] on button "Fechar" at bounding box center [407, 370] width 48 height 24
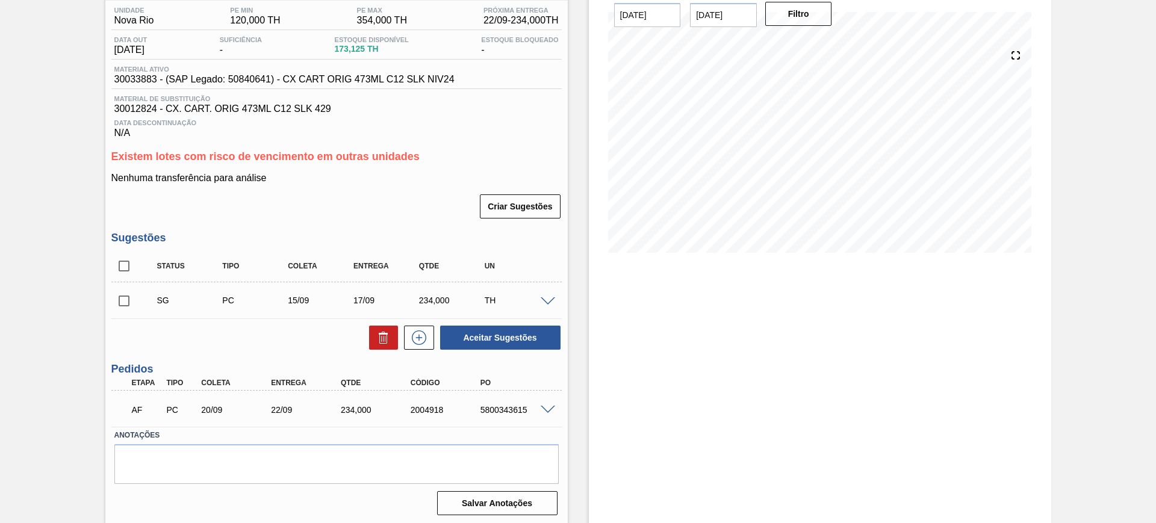
scroll to position [102, 0]
click at [123, 265] on input "checkbox" at bounding box center [123, 263] width 25 height 25
checkbox input "true"
click at [377, 332] on icon at bounding box center [383, 335] width 14 height 14
checkbox input "false"
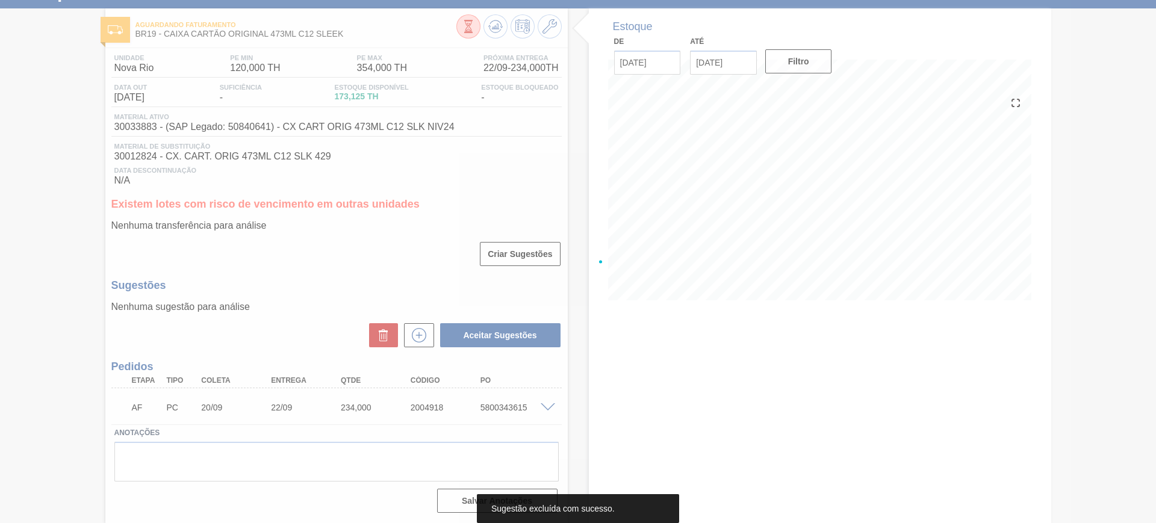
scroll to position [52, 0]
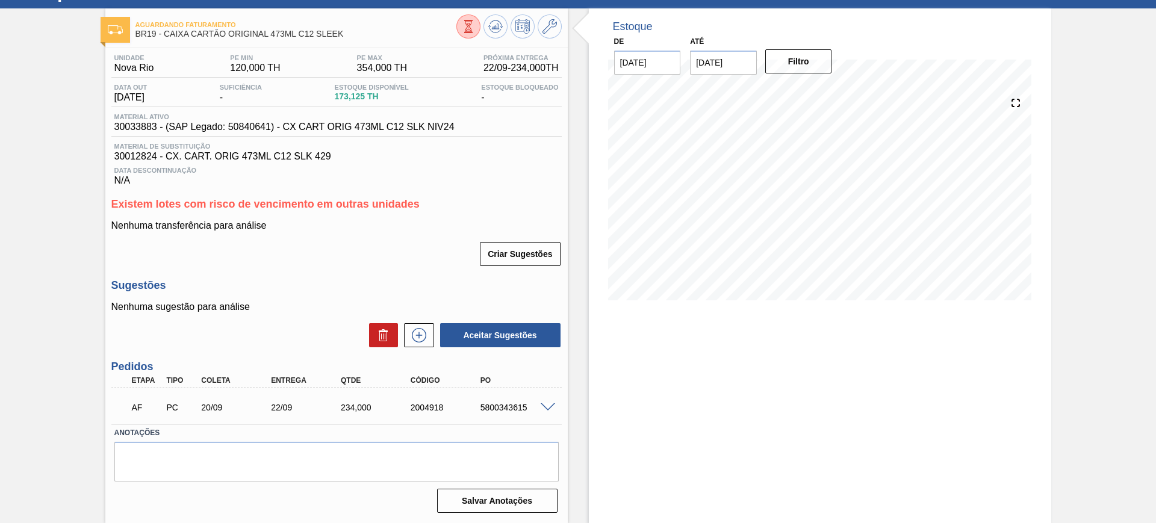
click at [546, 405] on span at bounding box center [548, 408] width 14 height 9
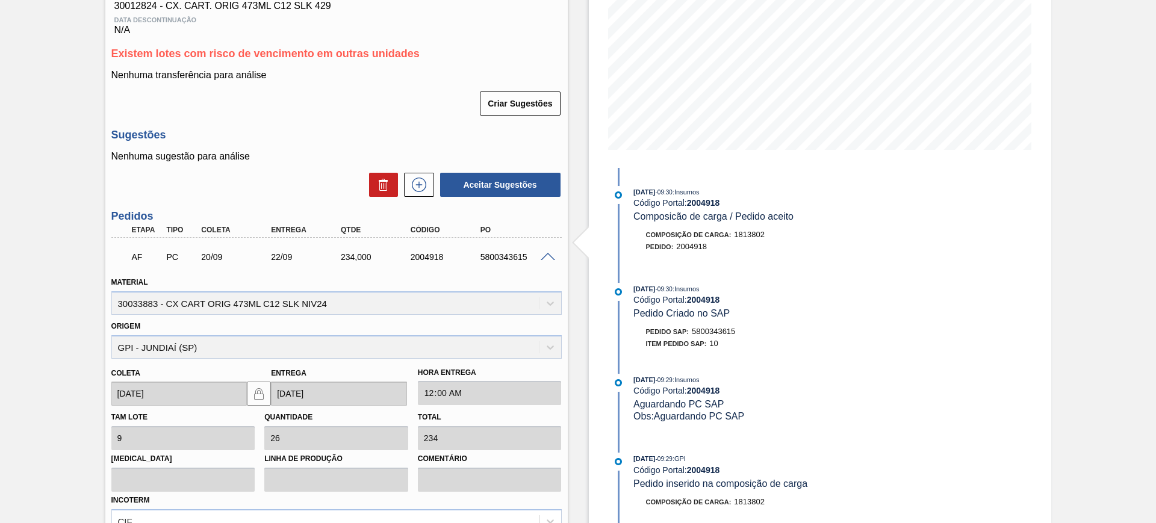
scroll to position [344, 0]
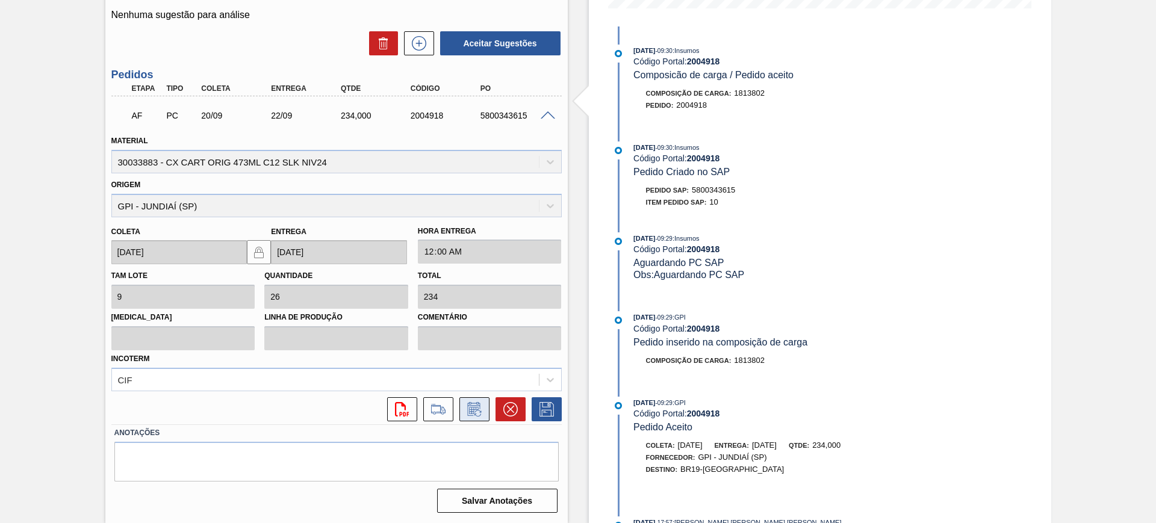
click at [469, 410] on icon at bounding box center [473, 410] width 9 height 7
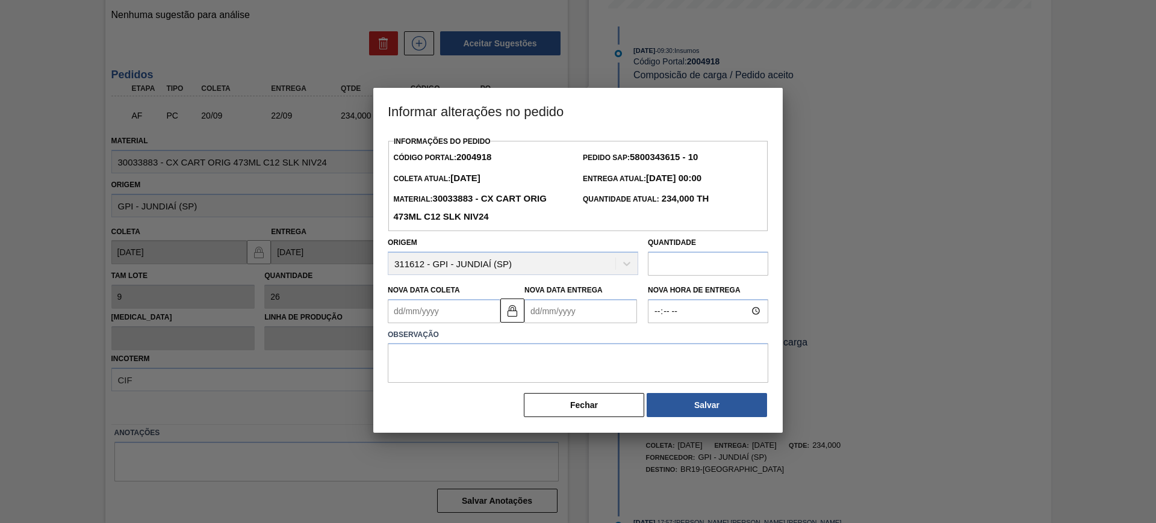
click at [573, 304] on Entrega "Nova Data Entrega" at bounding box center [581, 311] width 113 height 24
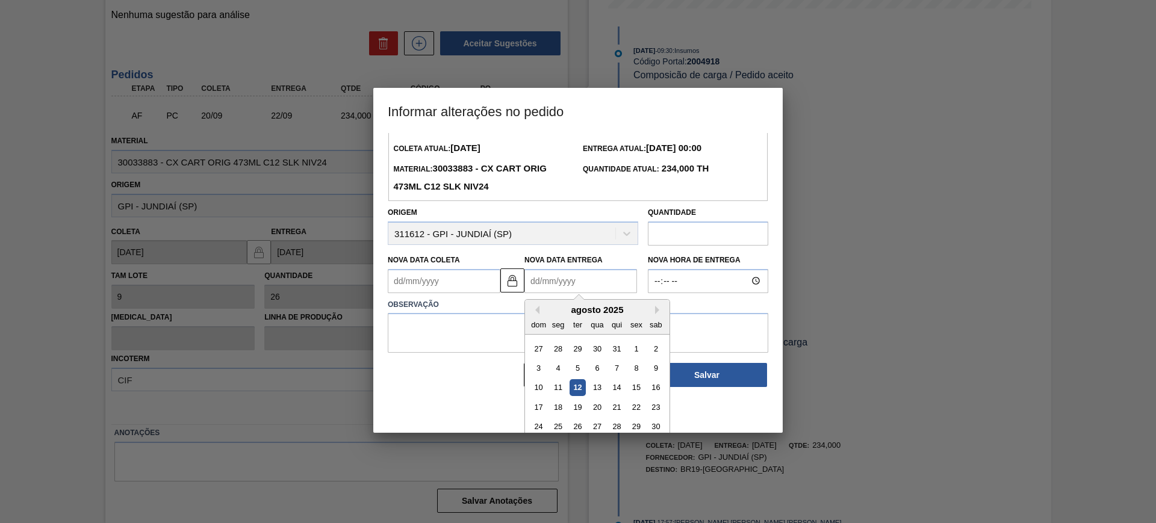
scroll to position [60, 0]
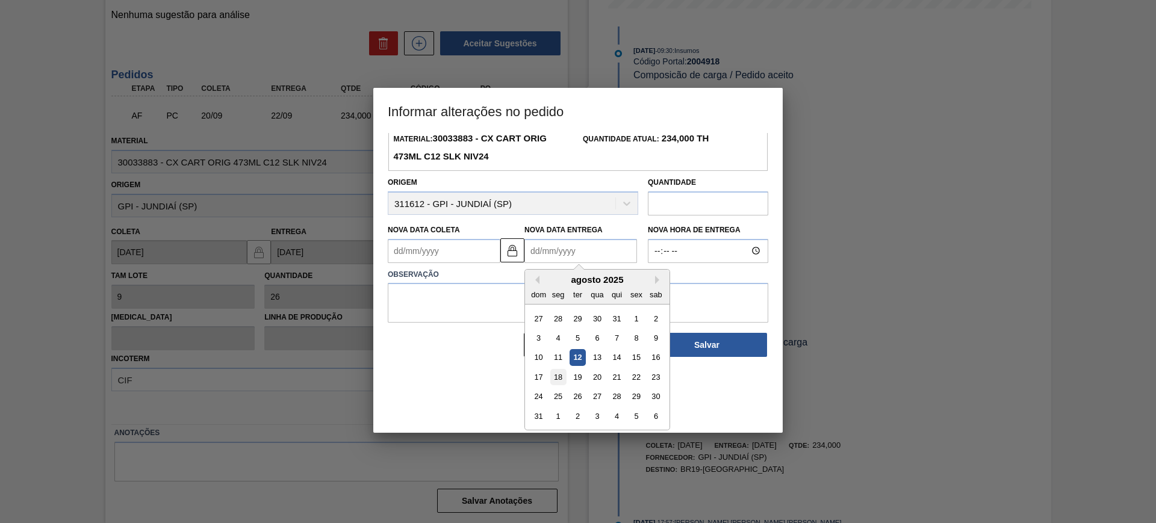
click at [551, 382] on div "18" at bounding box center [559, 377] width 16 height 16
type Coleta "[DATE]"
type Entrega "[DATE]"
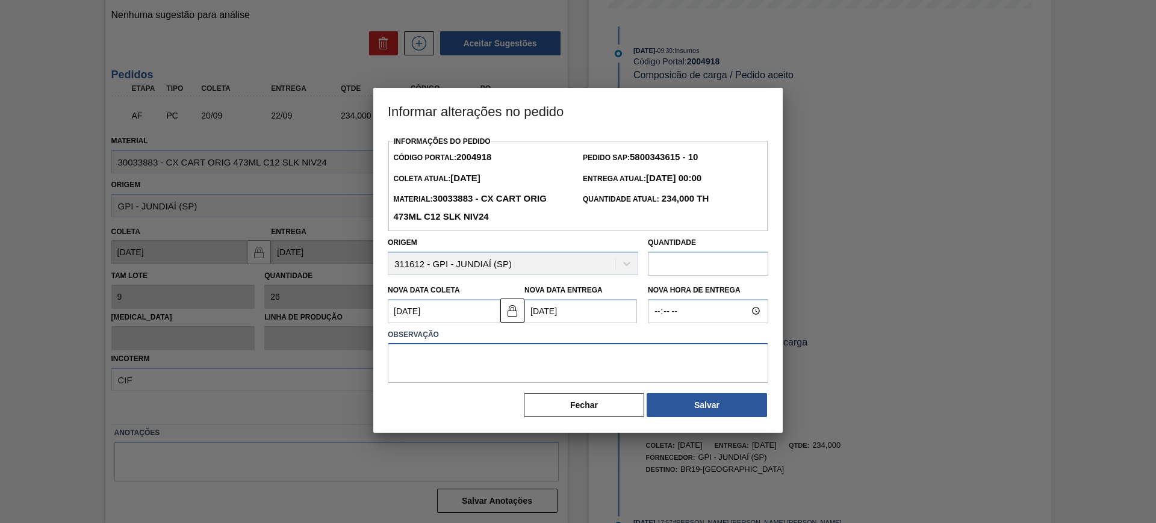
click at [552, 353] on textarea at bounding box center [578, 363] width 381 height 40
type textarea "AJUSTE DATA"
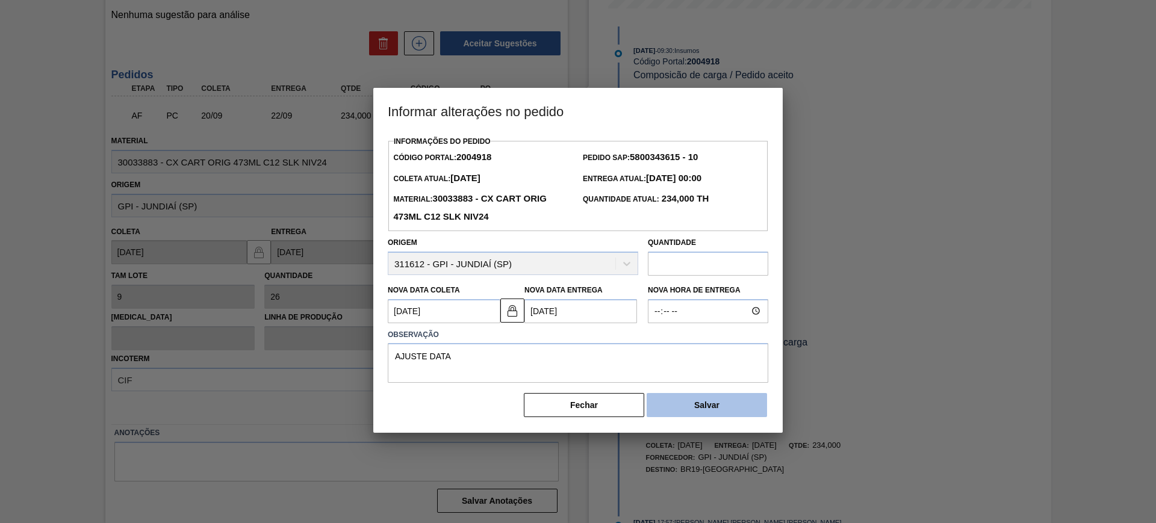
click at [735, 398] on button "Salvar" at bounding box center [707, 405] width 120 height 24
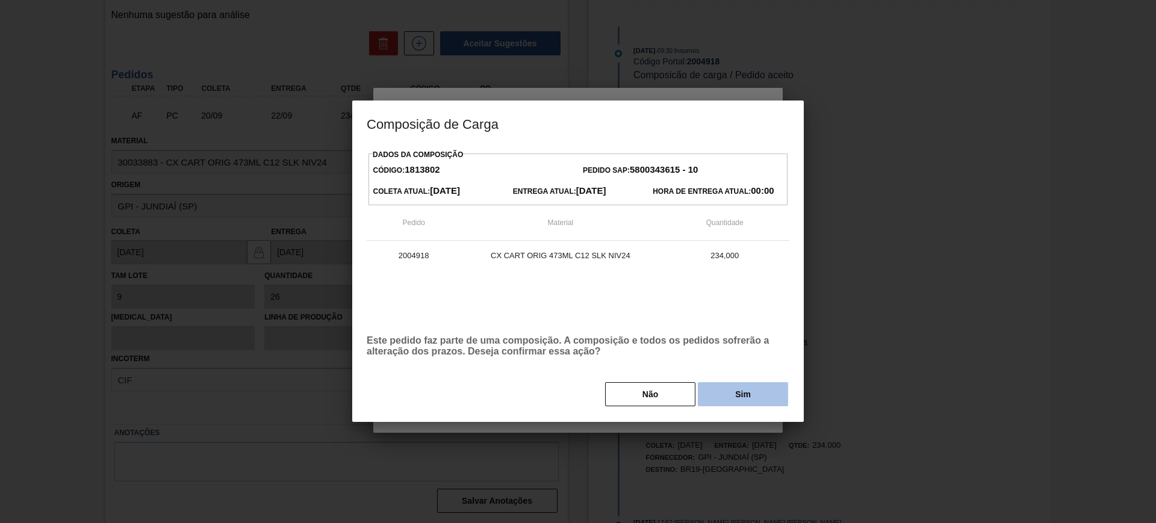
click at [735, 395] on button "Sim" at bounding box center [743, 394] width 90 height 24
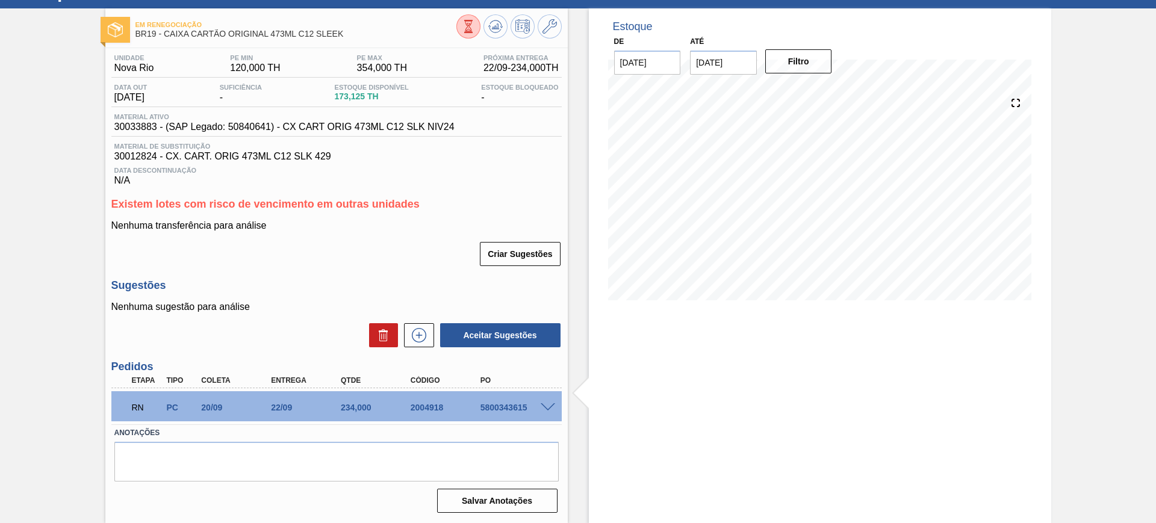
scroll to position [52, 0]
drag, startPoint x: 346, startPoint y: 33, endPoint x: 166, endPoint y: 41, distance: 180.3
click at [166, 41] on div "Em renegociação BR19 - CAIXA CARTÃO ORIGINAL 473ML C12 SLEEK" at bounding box center [296, 29] width 321 height 27
copy span "CAIXA CARTÃO ORIGINAL 473ML C12 SLEEK"
click at [127, 127] on span "30033883 - (SAP Legado: 50840641) - CX CART ORIG 473ML C12 SLK NIV24" at bounding box center [284, 127] width 340 height 11
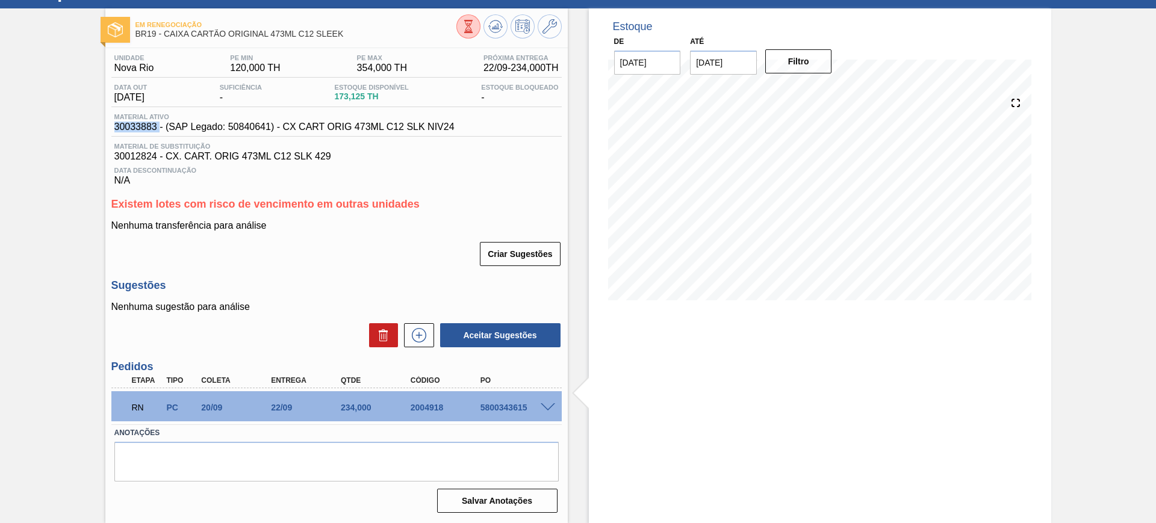
click at [127, 127] on span "30033883 - (SAP Legado: 50840641) - CX CART ORIG 473ML C12 SLK NIV24" at bounding box center [284, 127] width 340 height 11
copy span "30033883"
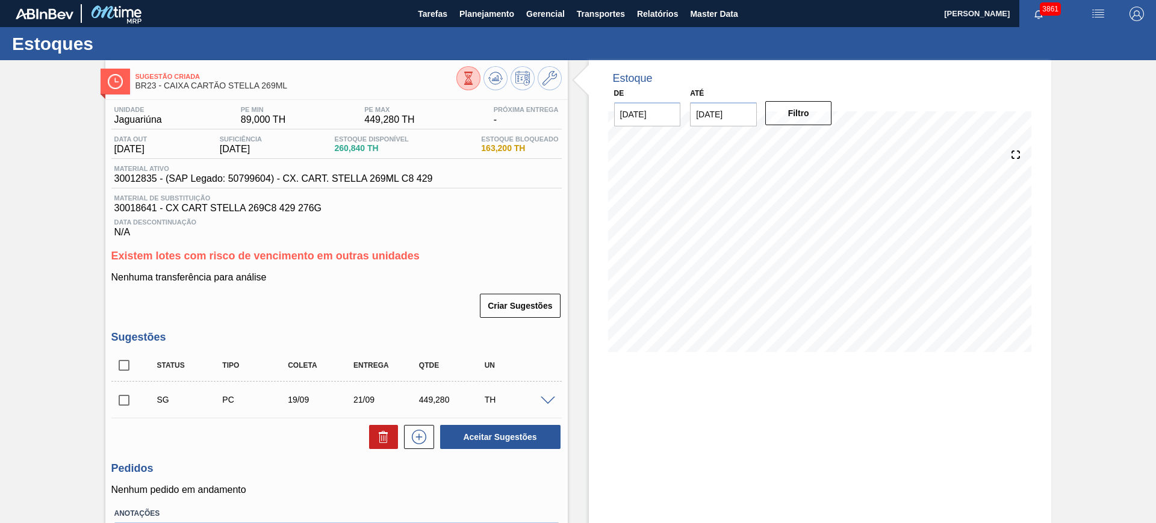
scroll to position [81, 0]
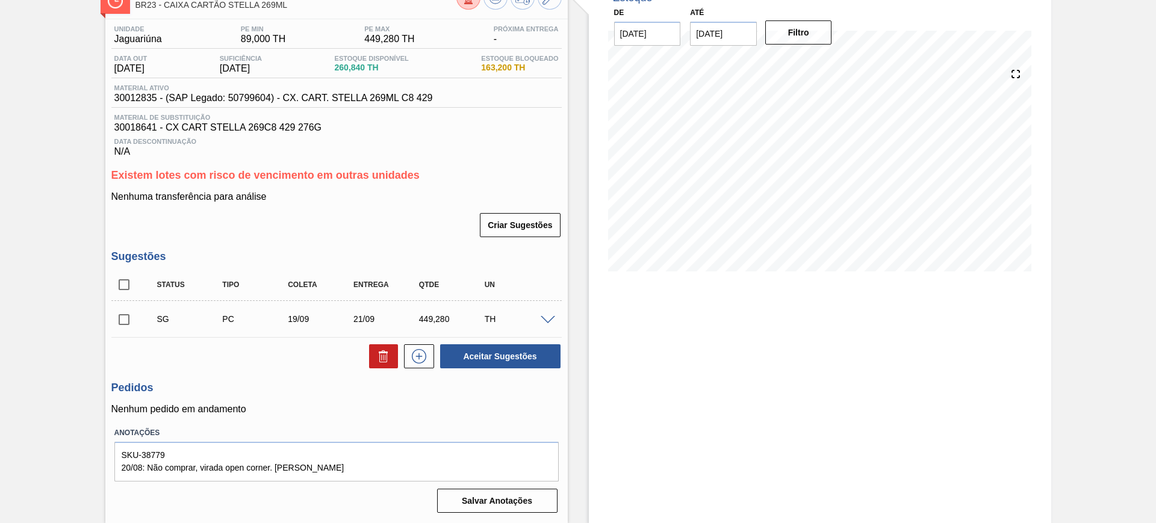
click at [138, 98] on span "30012835 - (SAP Legado: 50799604) - CX. CART. STELLA 269ML C8 429" at bounding box center [273, 98] width 319 height 11
copy span "30012835"
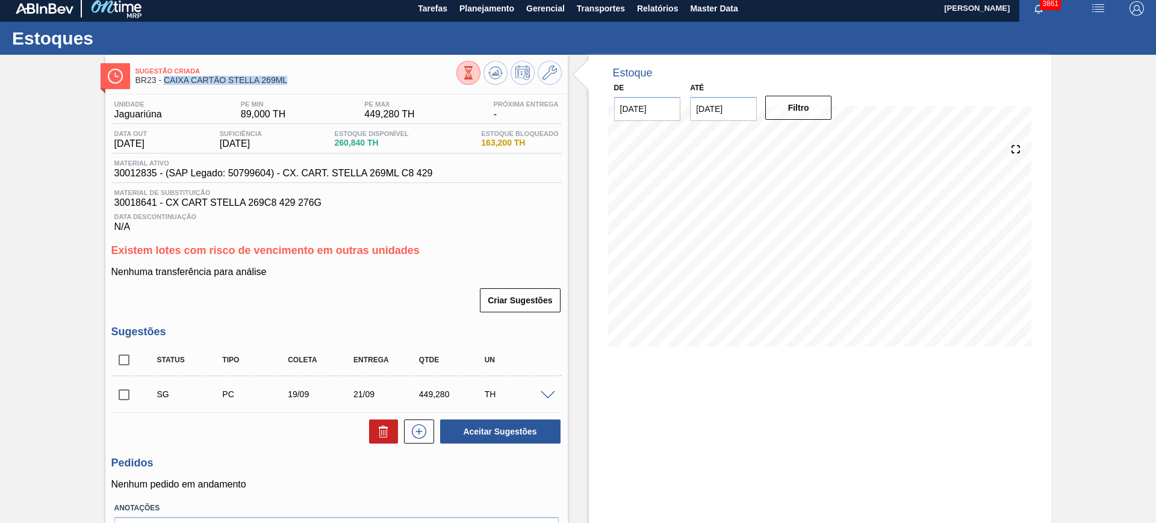
drag, startPoint x: 287, startPoint y: 79, endPoint x: 166, endPoint y: 80, distance: 121.1
click at [166, 80] on span "BR23 - CAIXA CARTÃO STELLA 269ML" at bounding box center [296, 80] width 321 height 9
copy span "CAIXA CARTÃO STELLA 269ML"
click at [133, 177] on span "30012835 - (SAP Legado: 50799604) - CX. CART. STELLA 269ML C8 429" at bounding box center [273, 173] width 319 height 11
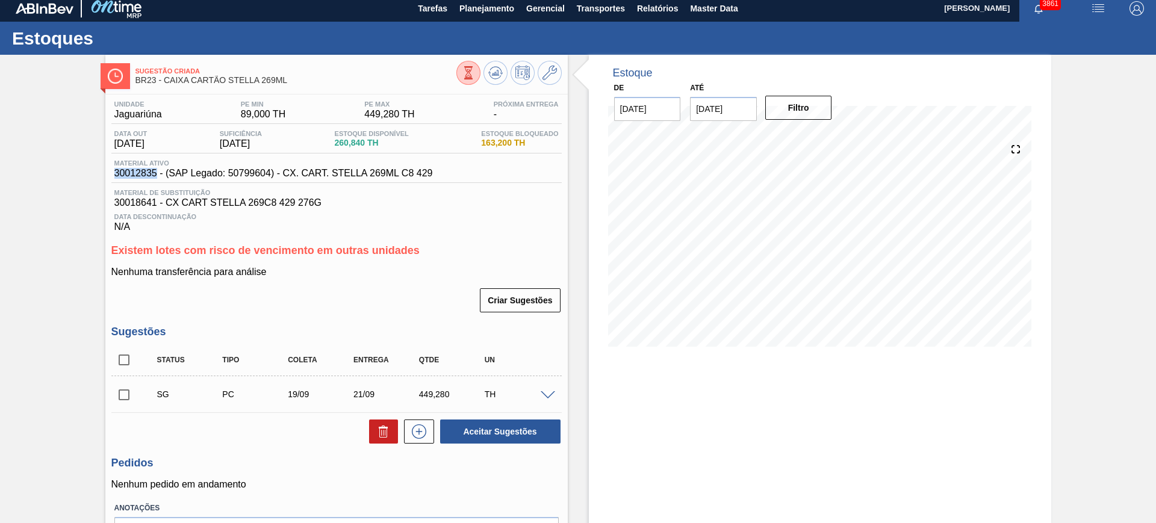
copy span "30012835"
click at [546, 394] on span at bounding box center [548, 396] width 14 height 9
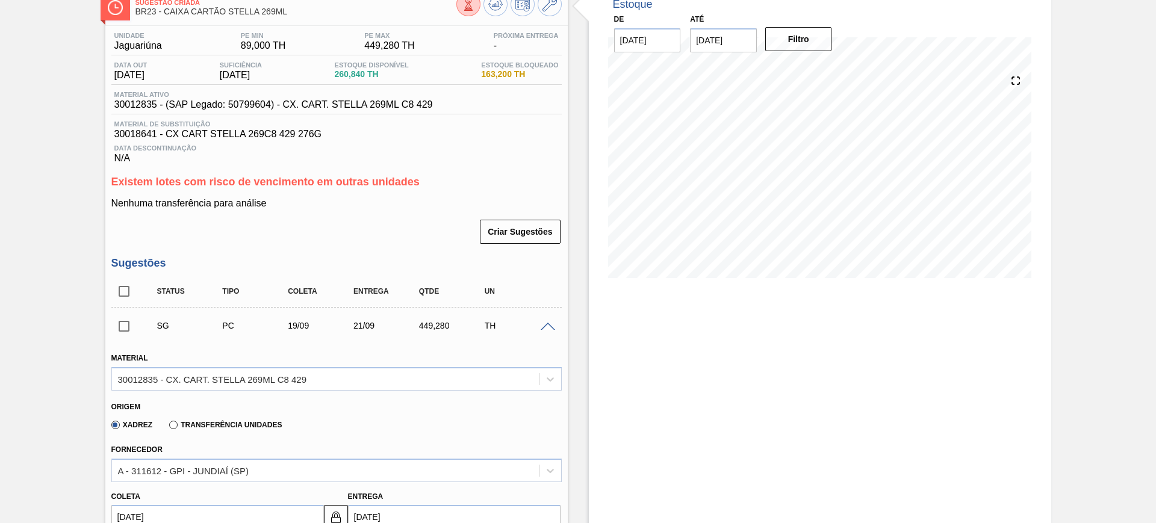
scroll to position [156, 0]
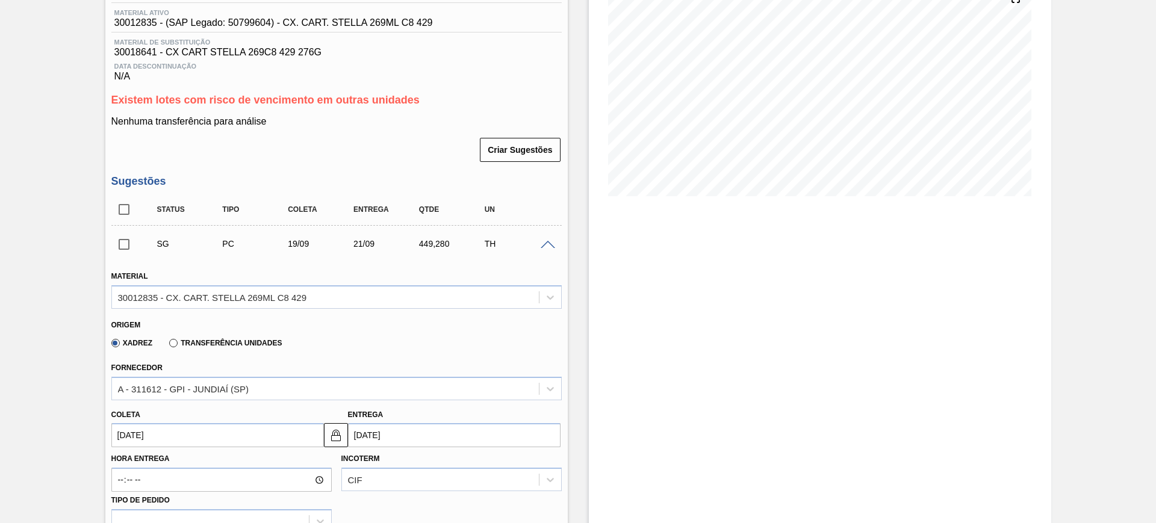
click at [376, 439] on input "[DATE]" at bounding box center [454, 435] width 213 height 24
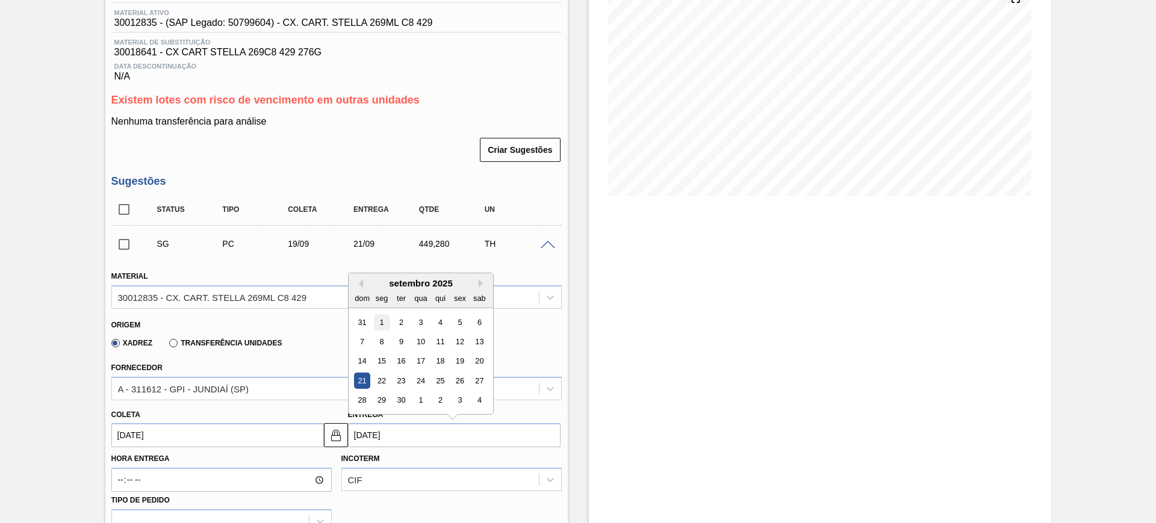
click at [382, 323] on div "1" at bounding box center [381, 322] width 16 height 16
type input "[DATE]"
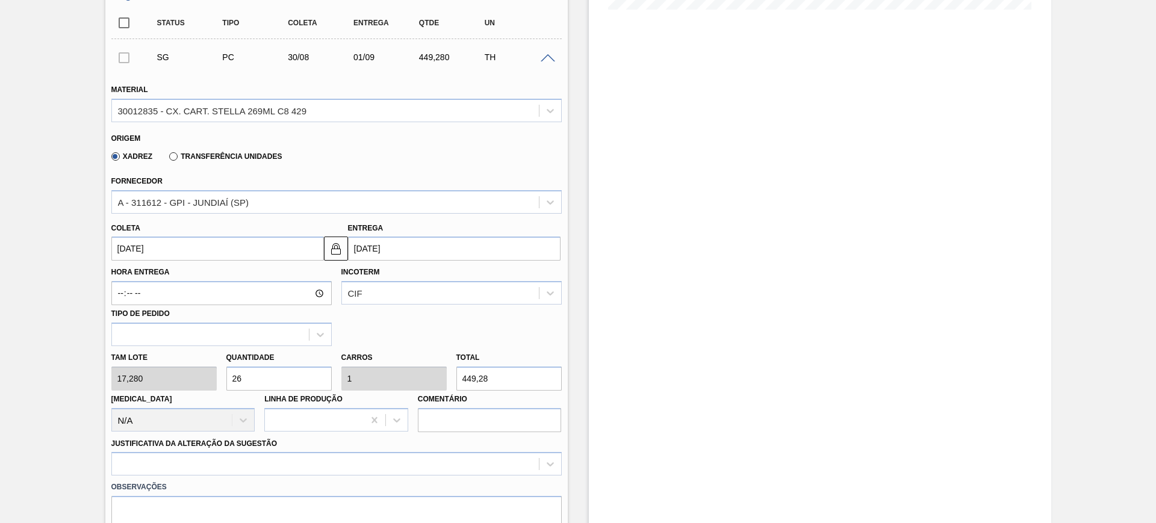
scroll to position [382, 0]
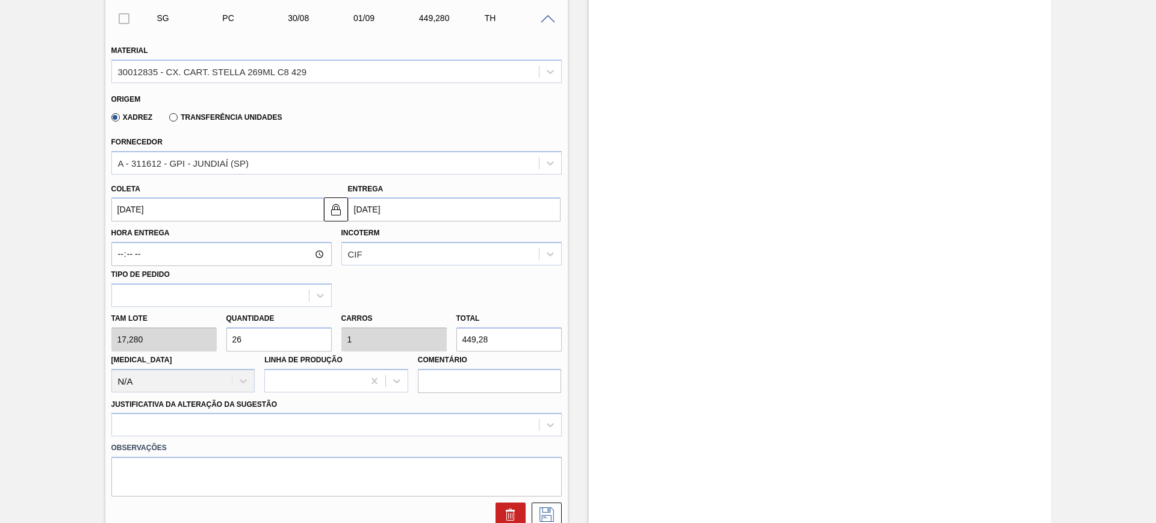
click at [296, 340] on input "26" at bounding box center [278, 340] width 105 height 24
type input "1"
type input "0,038"
type input "17,28"
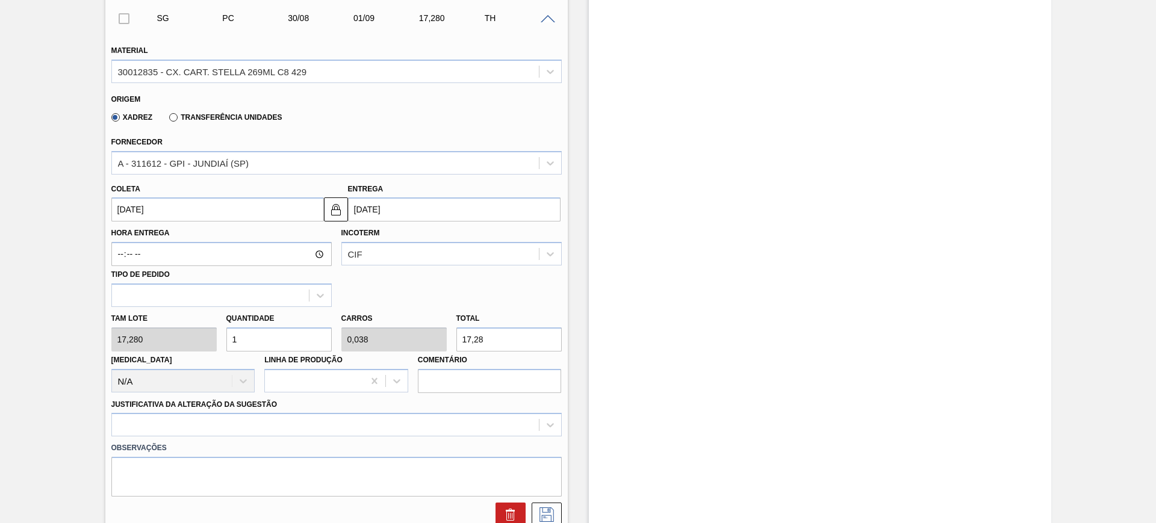
type input "13"
type input "0,5"
type input "224,64"
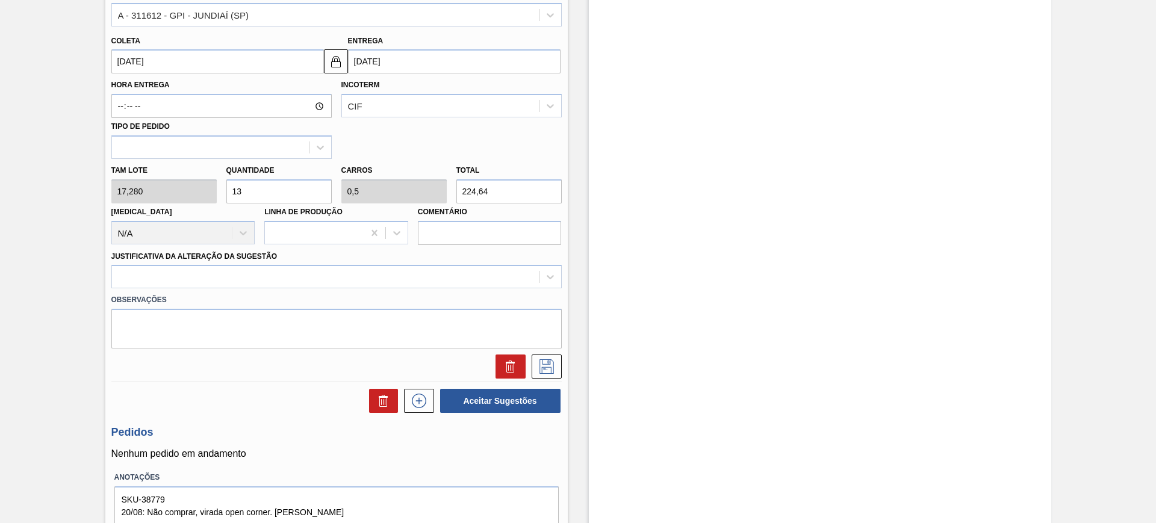
scroll to position [532, 0]
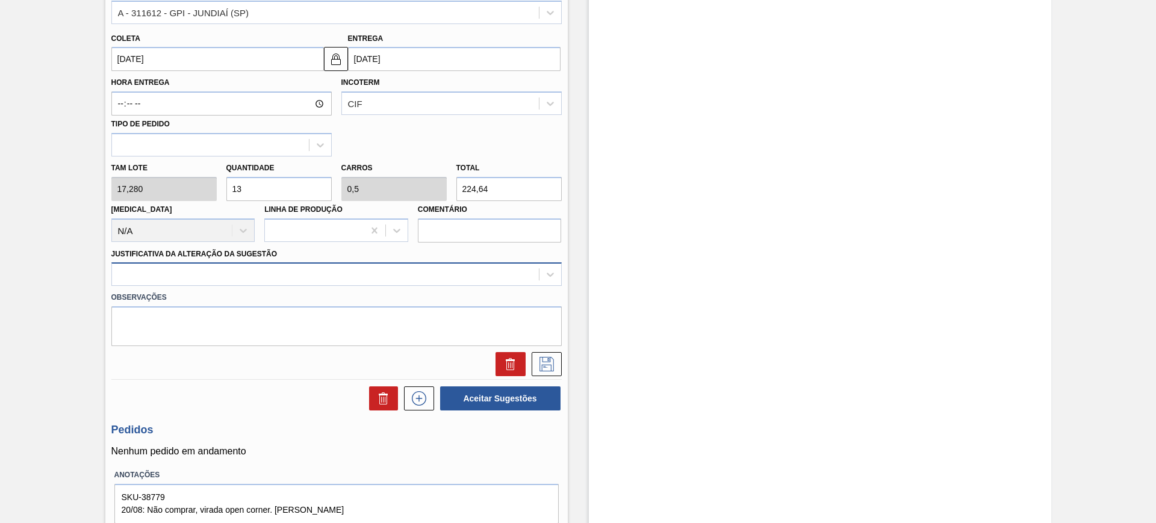
type input "13"
click at [316, 275] on div at bounding box center [325, 274] width 427 height 17
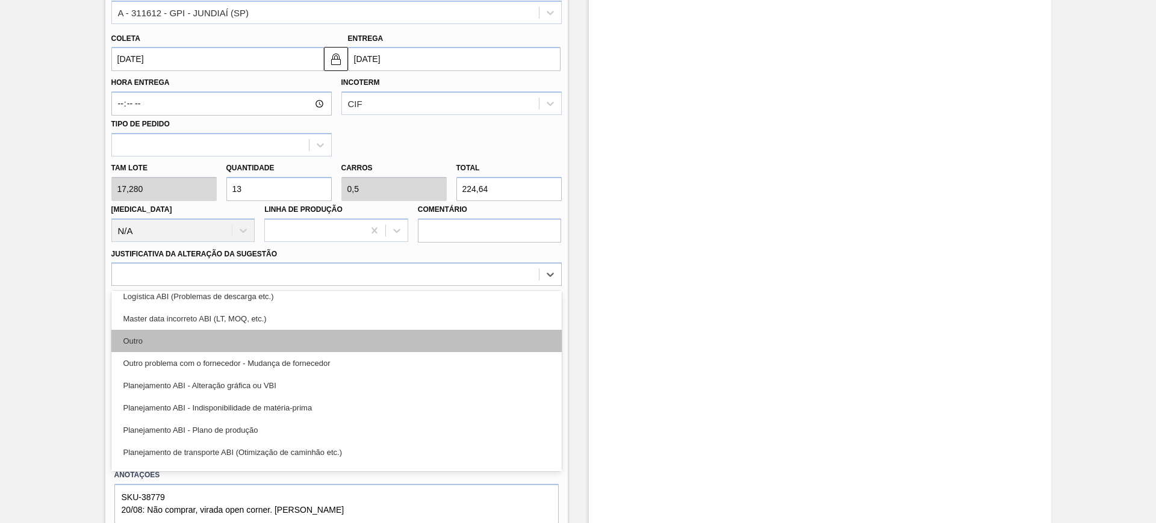
scroll to position [75, 0]
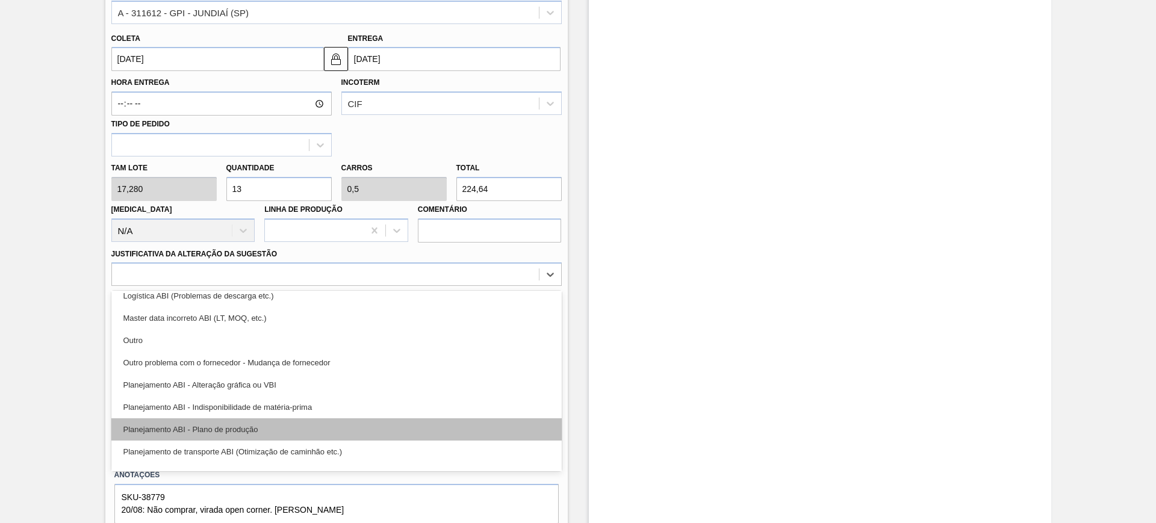
click at [334, 427] on div "Planejamento ABI - Plano de produção" at bounding box center [336, 430] width 451 height 22
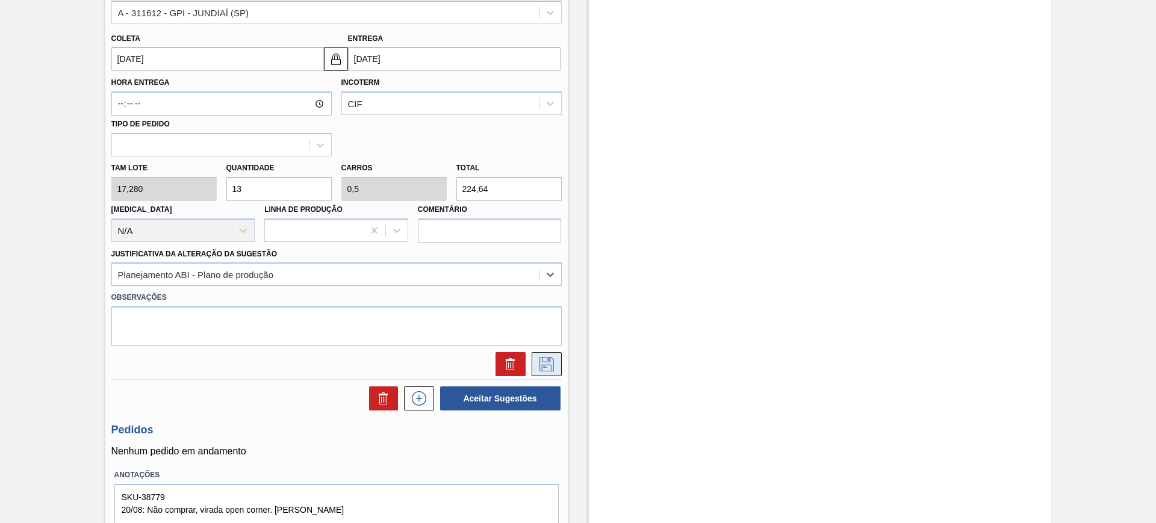
click at [542, 368] on icon at bounding box center [546, 364] width 19 height 14
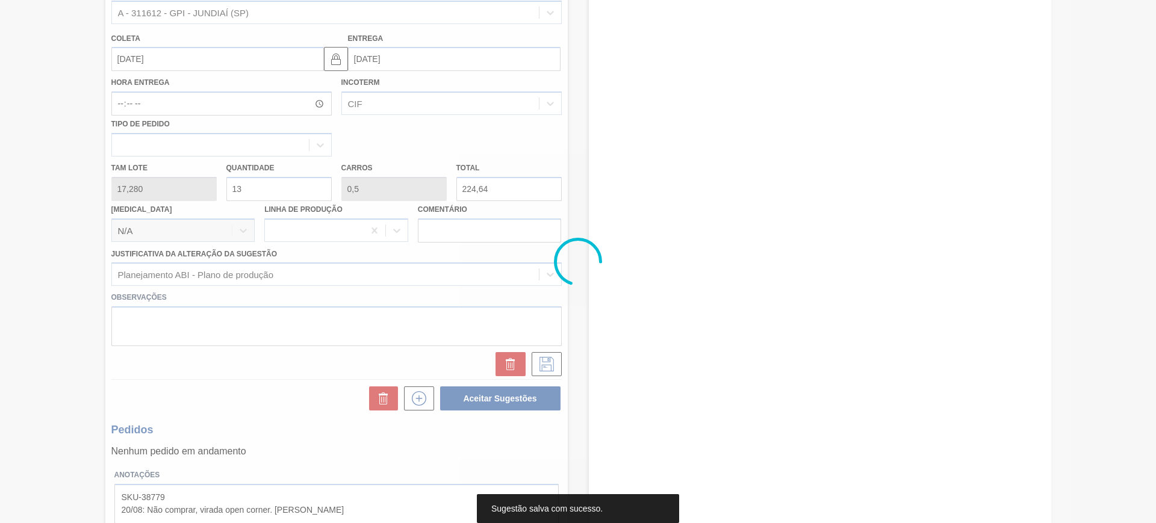
scroll to position [81, 0]
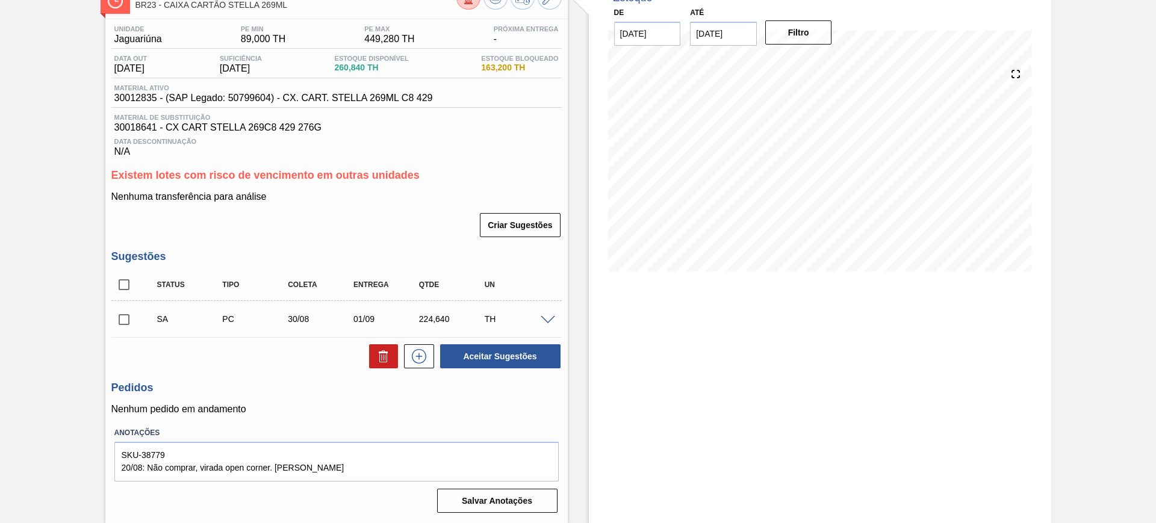
click at [123, 283] on input "checkbox" at bounding box center [123, 284] width 25 height 25
checkbox input "true"
click at [485, 349] on button "Aceitar Sugestões" at bounding box center [500, 357] width 120 height 24
checkbox input "false"
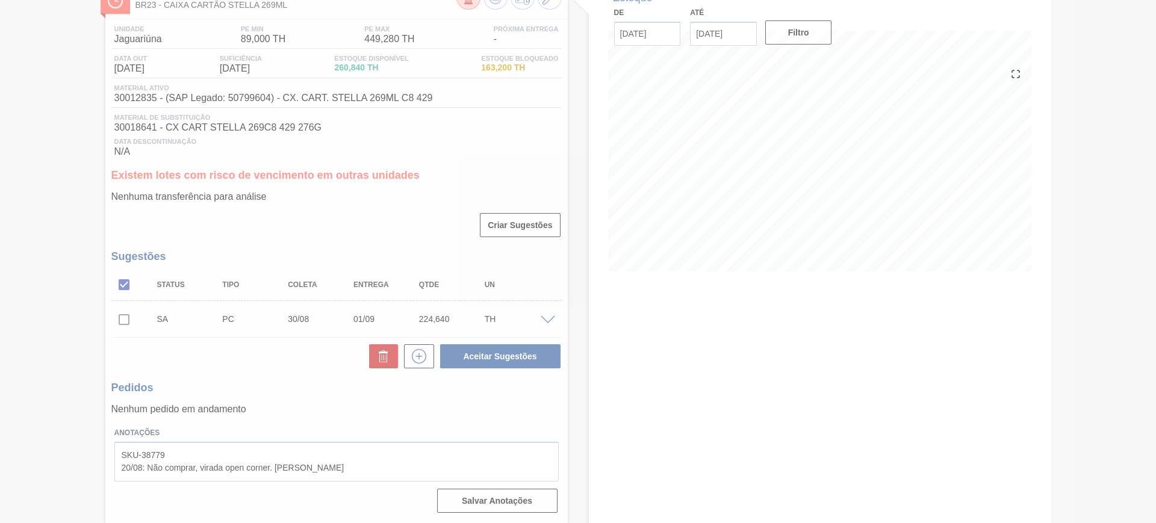
scroll to position [52, 0]
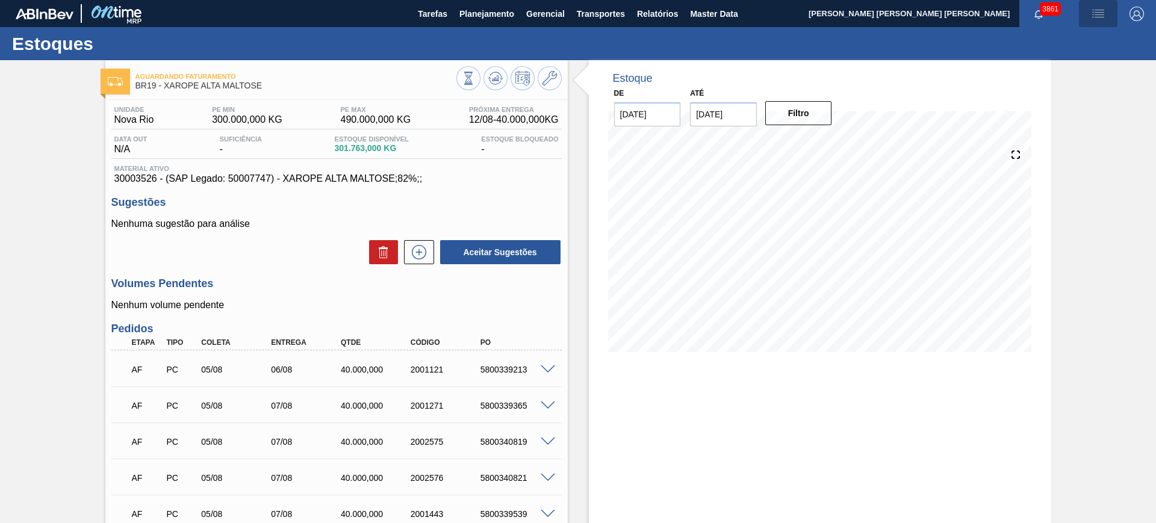
click at [1094, 13] on img "button" at bounding box center [1098, 14] width 14 height 14
click at [1066, 43] on li "Upload de Volumes" at bounding box center [1095, 43] width 104 height 22
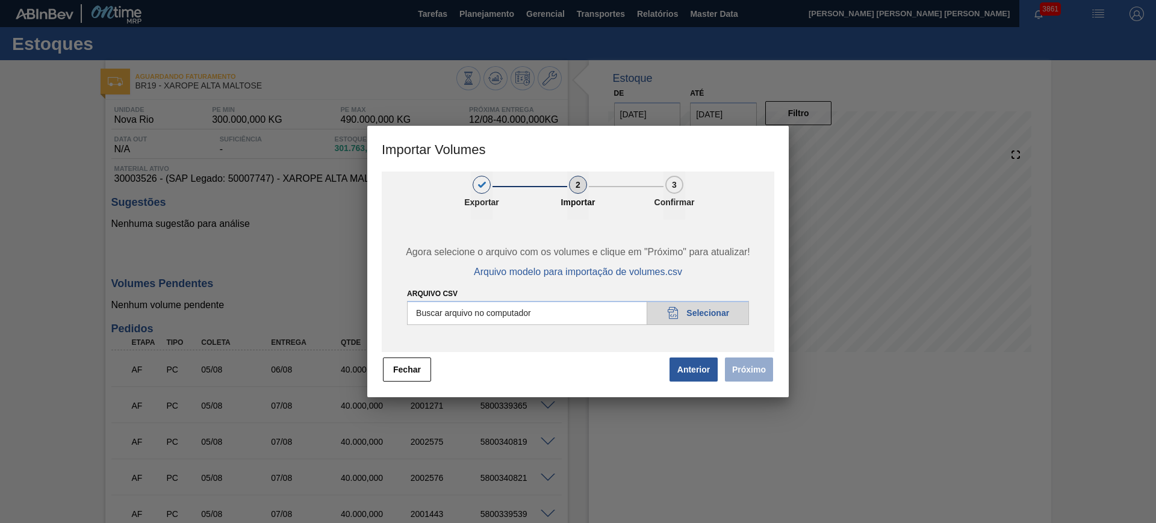
click at [560, 311] on input "Arquivo csv" at bounding box center [578, 313] width 342 height 24
type input "C:\fakepath\PedidoVolumeModeloImportacao (3).csv"
click at [754, 370] on button "Próximo" at bounding box center [749, 370] width 48 height 24
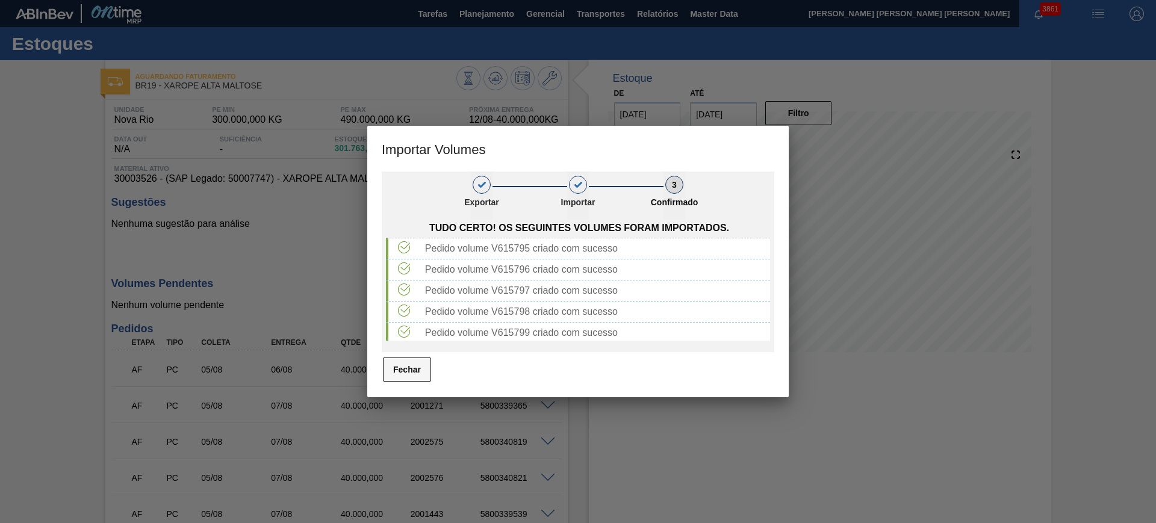
click at [404, 367] on button "Fechar" at bounding box center [407, 370] width 48 height 24
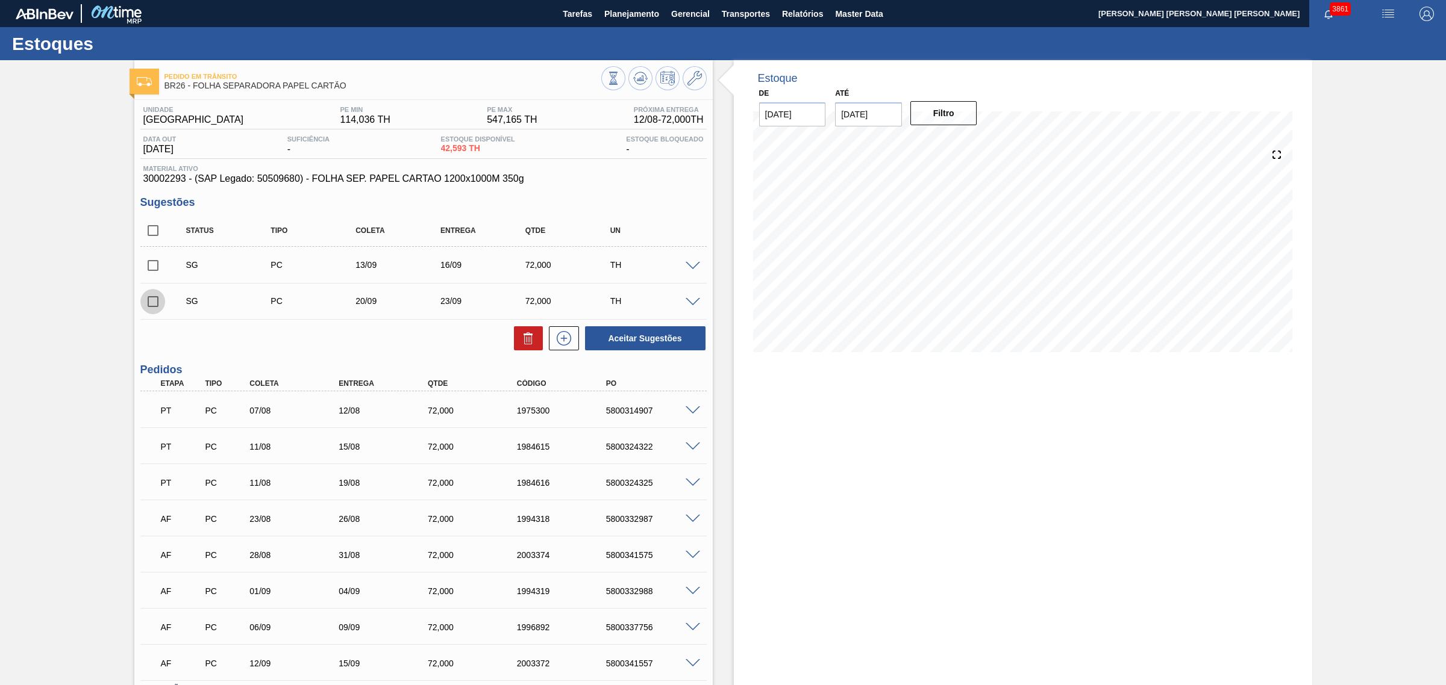
drag, startPoint x: 161, startPoint y: 303, endPoint x: 419, endPoint y: 333, distance: 259.6
click at [161, 303] on input "checkbox" at bounding box center [152, 301] width 25 height 25
click at [630, 348] on button "Aceitar Sugestões" at bounding box center [645, 338] width 120 height 24
checkbox input "false"
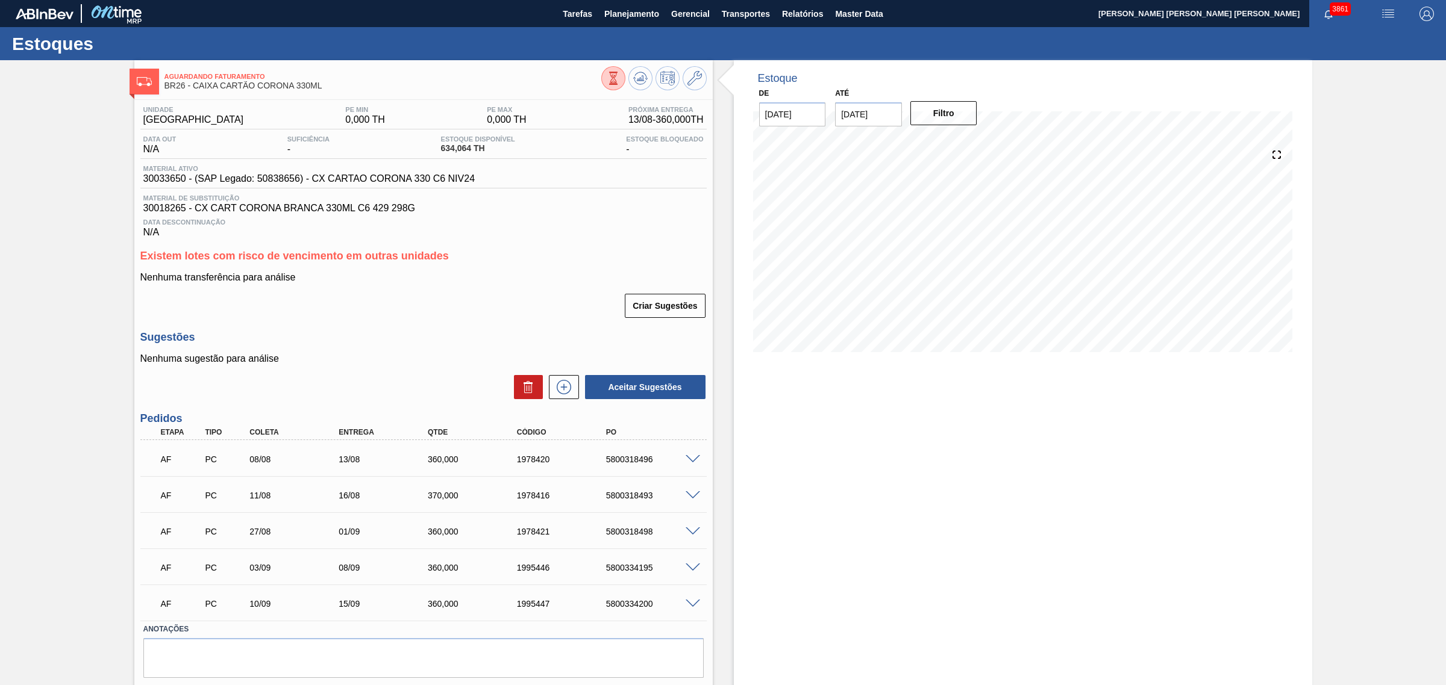
click at [690, 461] on span at bounding box center [692, 459] width 14 height 9
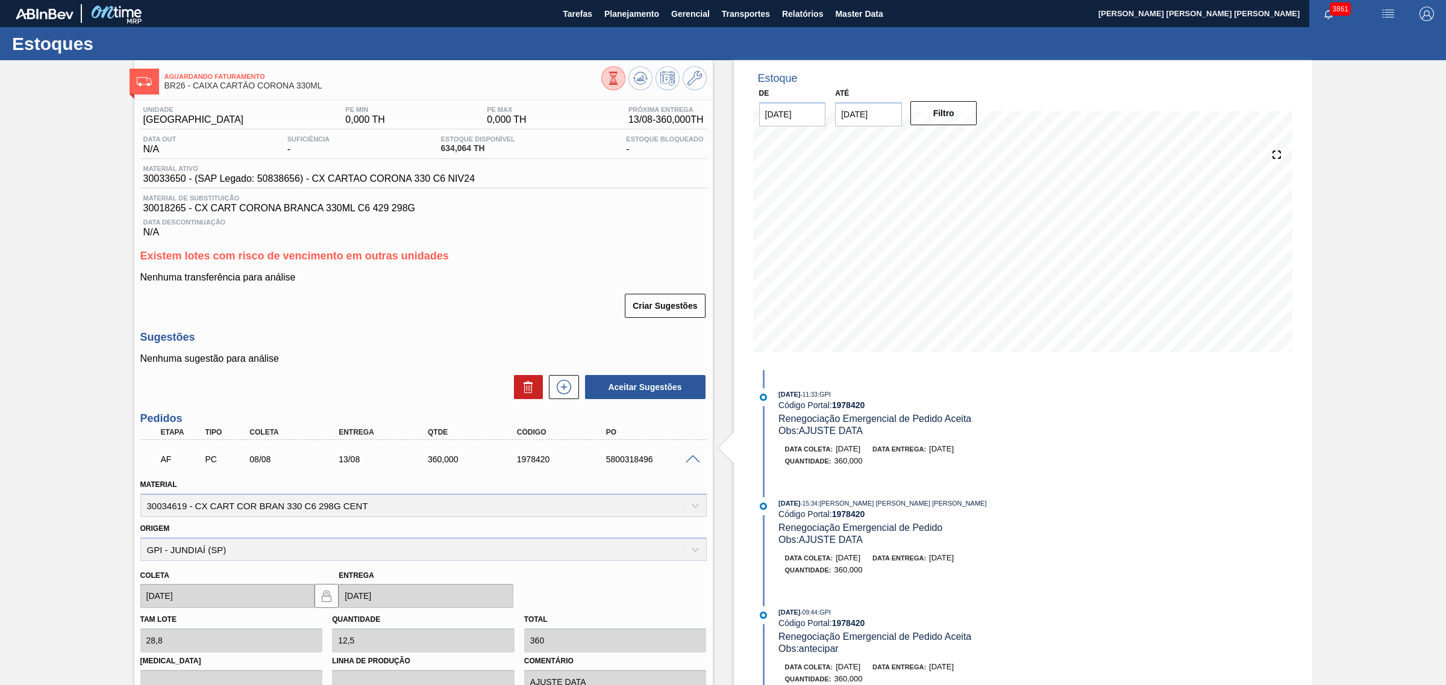
click at [691, 461] on span at bounding box center [692, 459] width 14 height 9
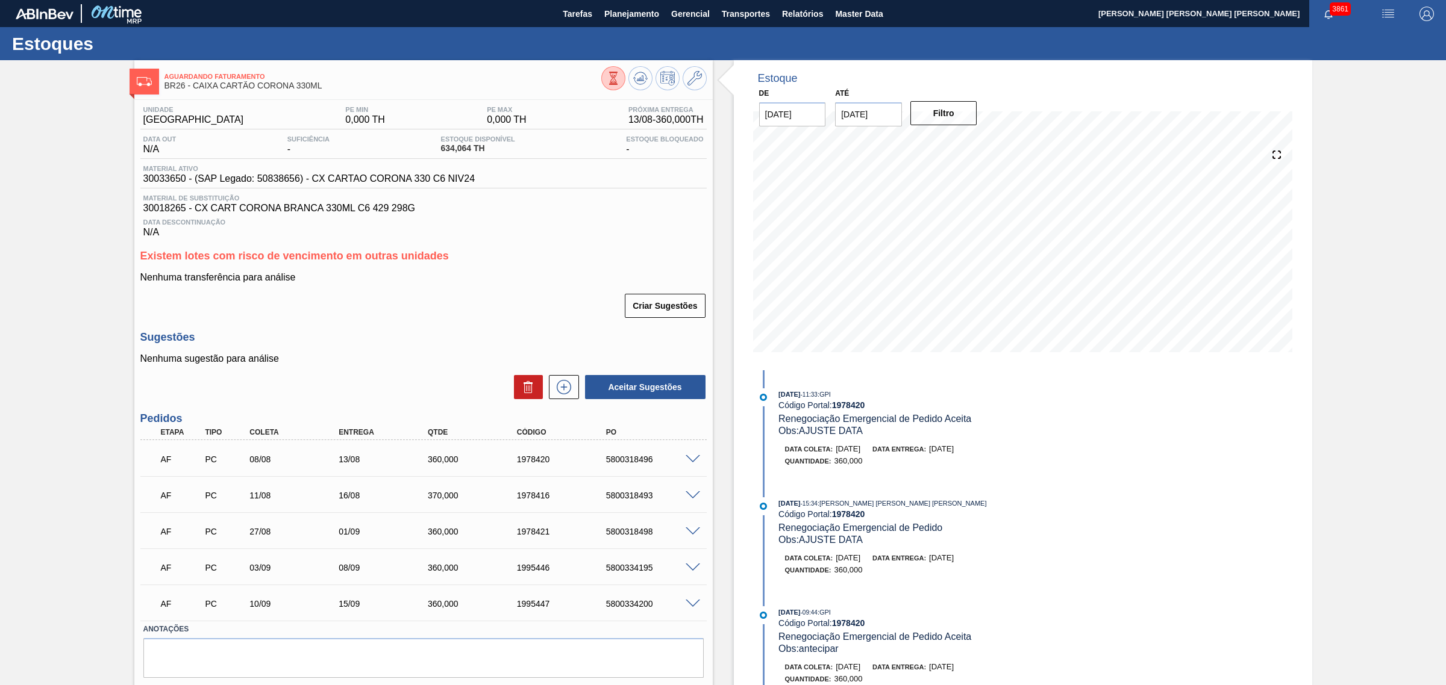
click at [691, 460] on span at bounding box center [692, 459] width 14 height 9
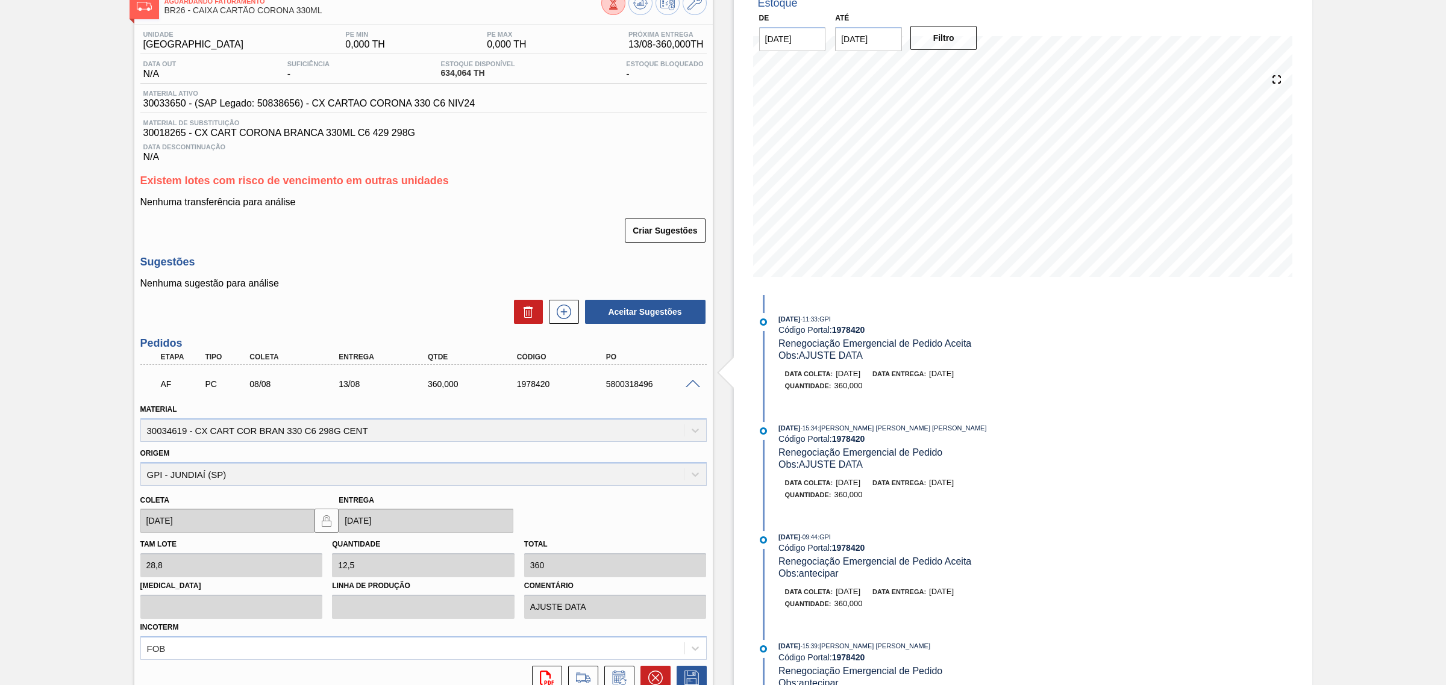
click at [690, 387] on span at bounding box center [692, 384] width 14 height 9
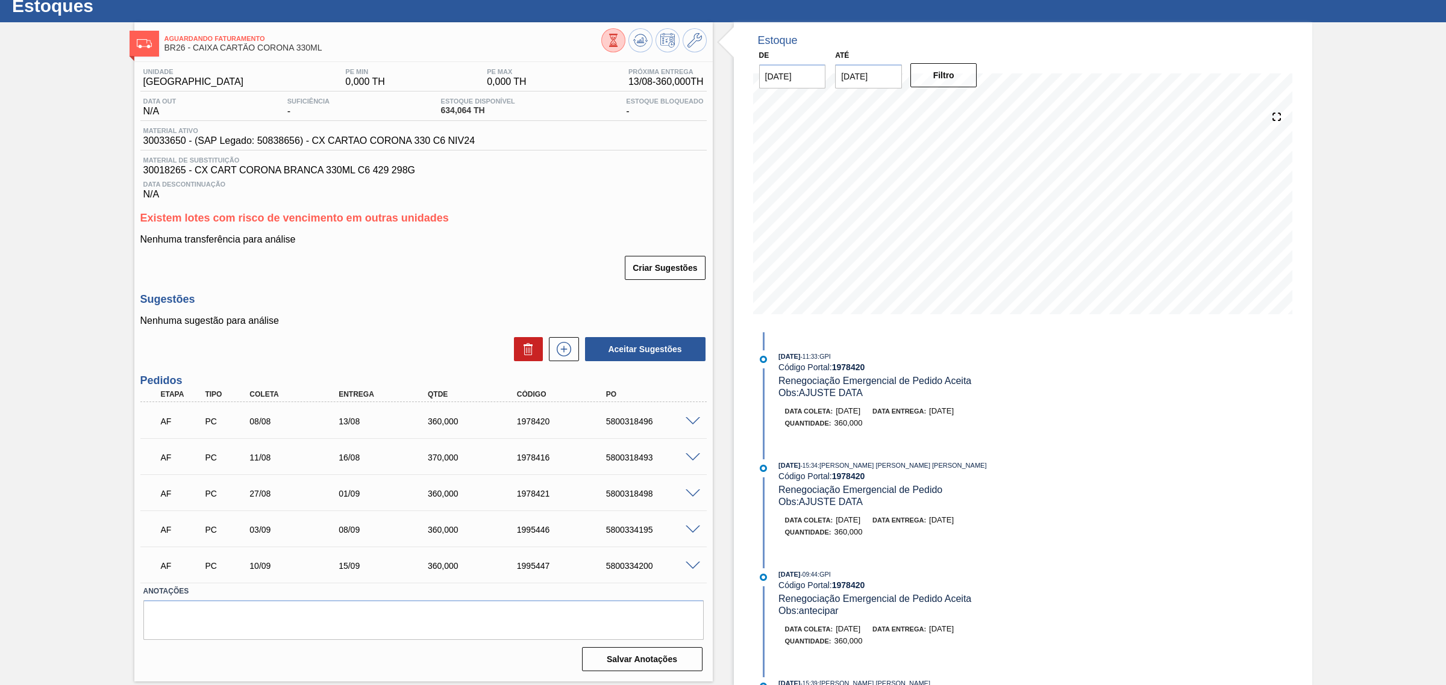
scroll to position [37, 0]
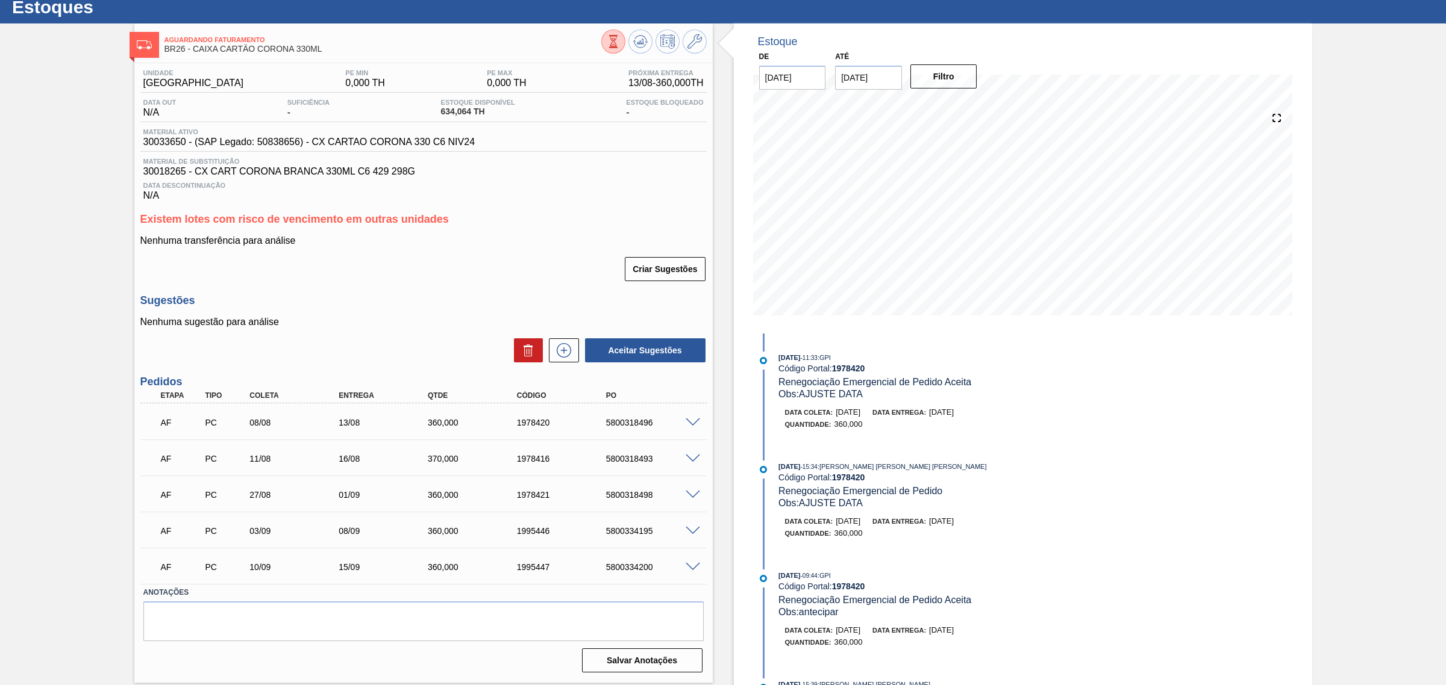
click at [694, 425] on span at bounding box center [692, 423] width 14 height 9
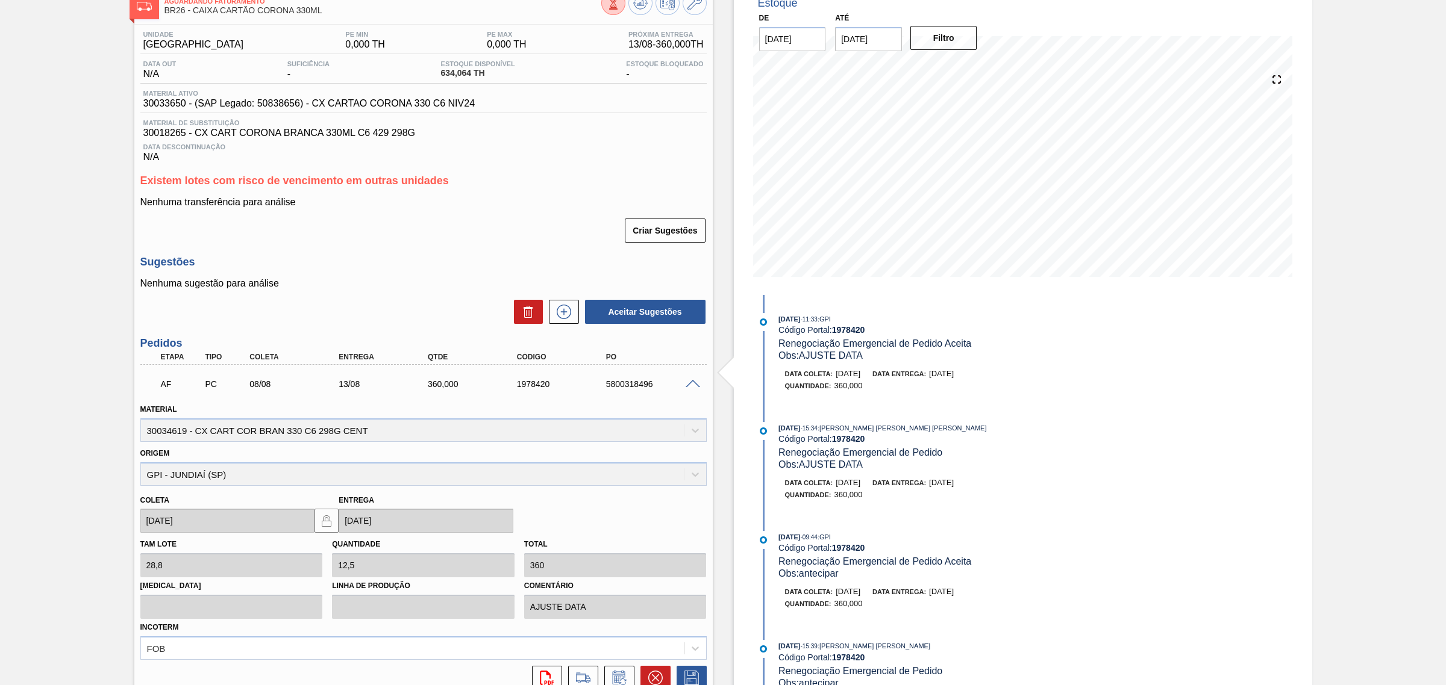
click at [694, 425] on div "Material 30034619 - CX CART COR BRAN 330 C6 298G CENT" at bounding box center [423, 421] width 566 height 41
click at [690, 387] on span at bounding box center [692, 384] width 14 height 9
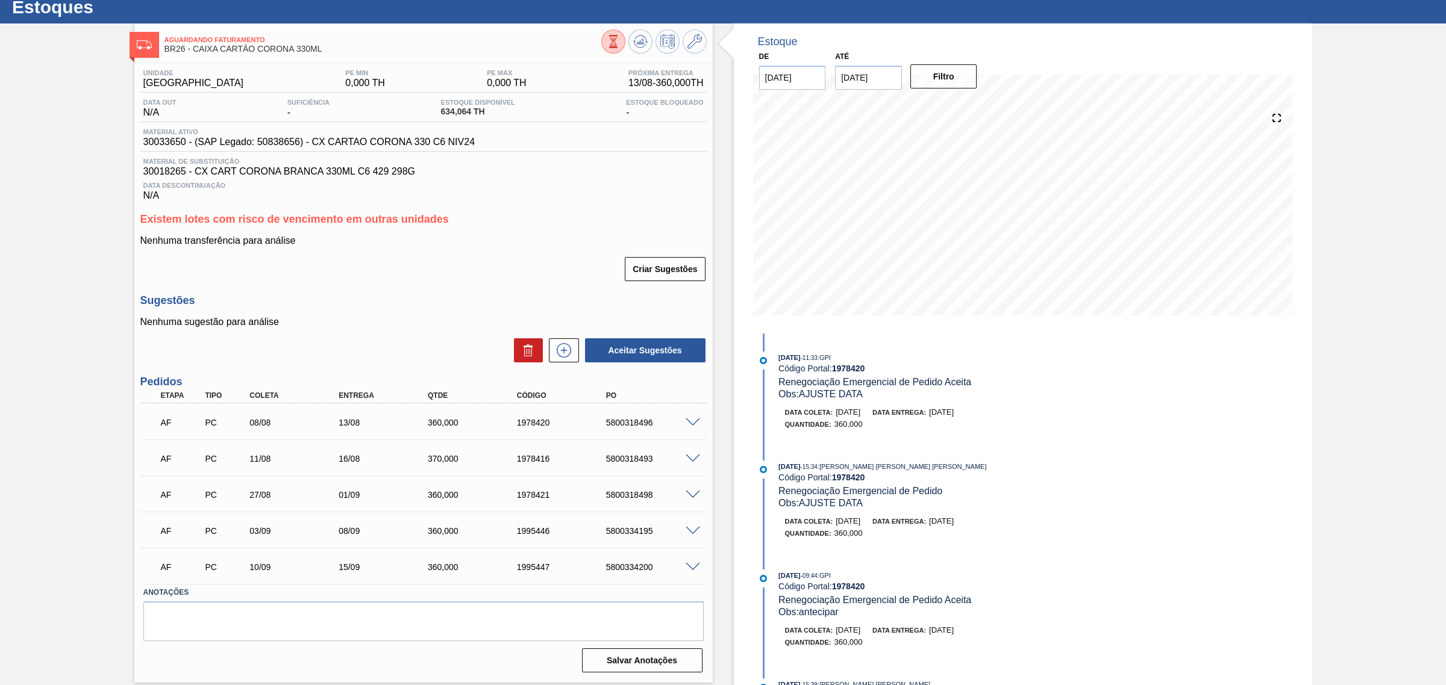
click at [687, 462] on span at bounding box center [692, 459] width 14 height 9
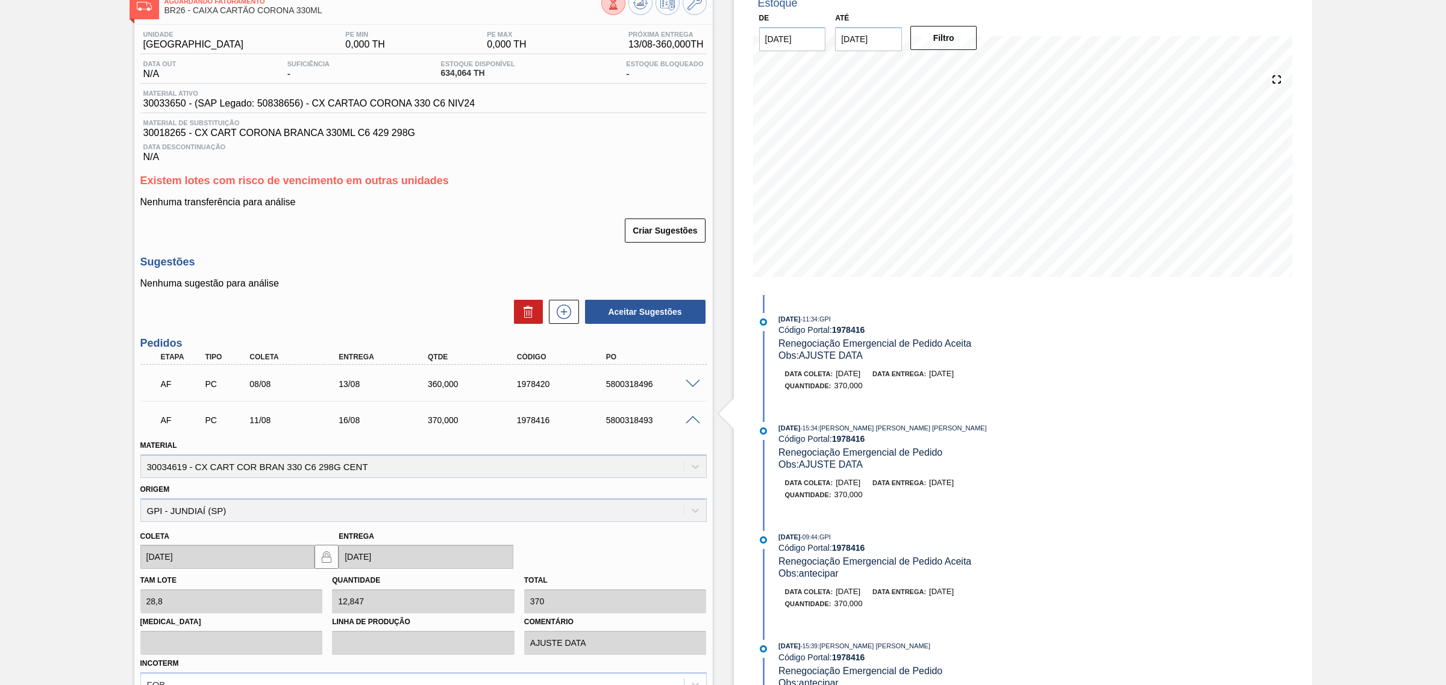
click at [690, 422] on span at bounding box center [692, 420] width 14 height 9
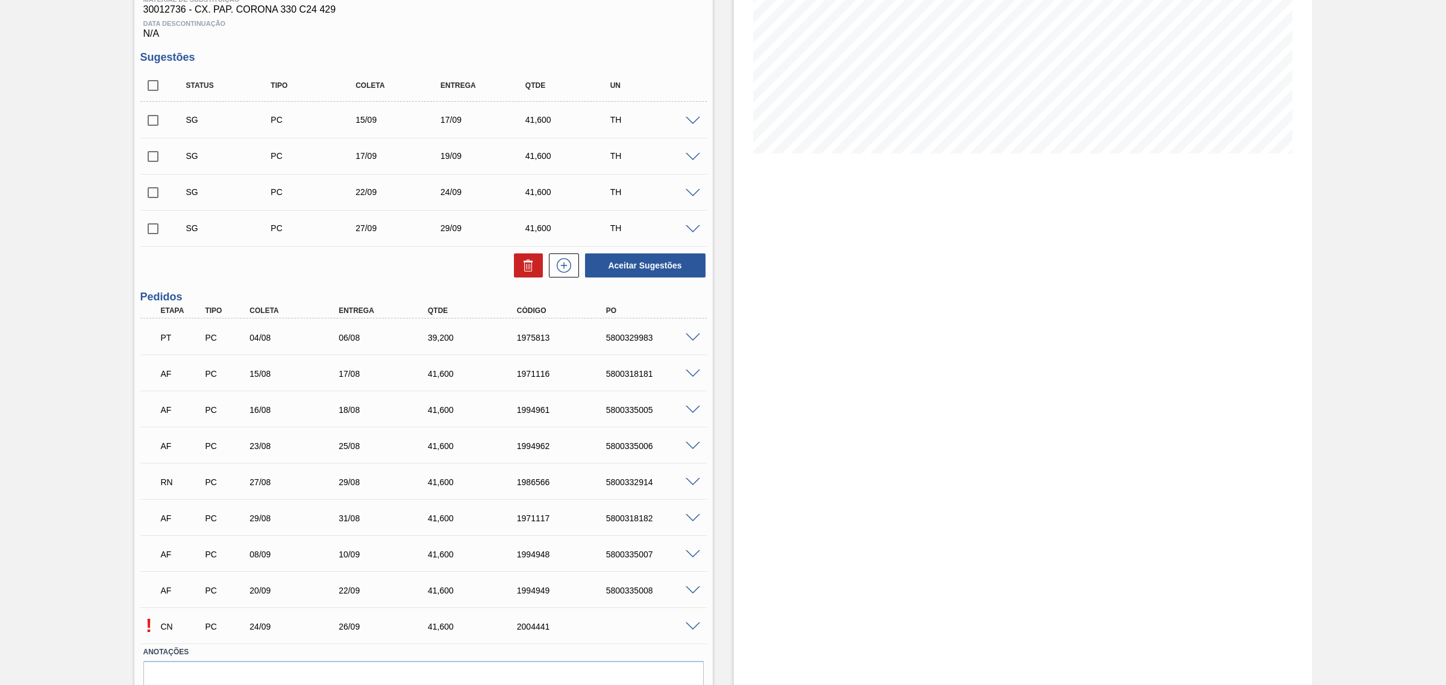
scroll to position [226, 0]
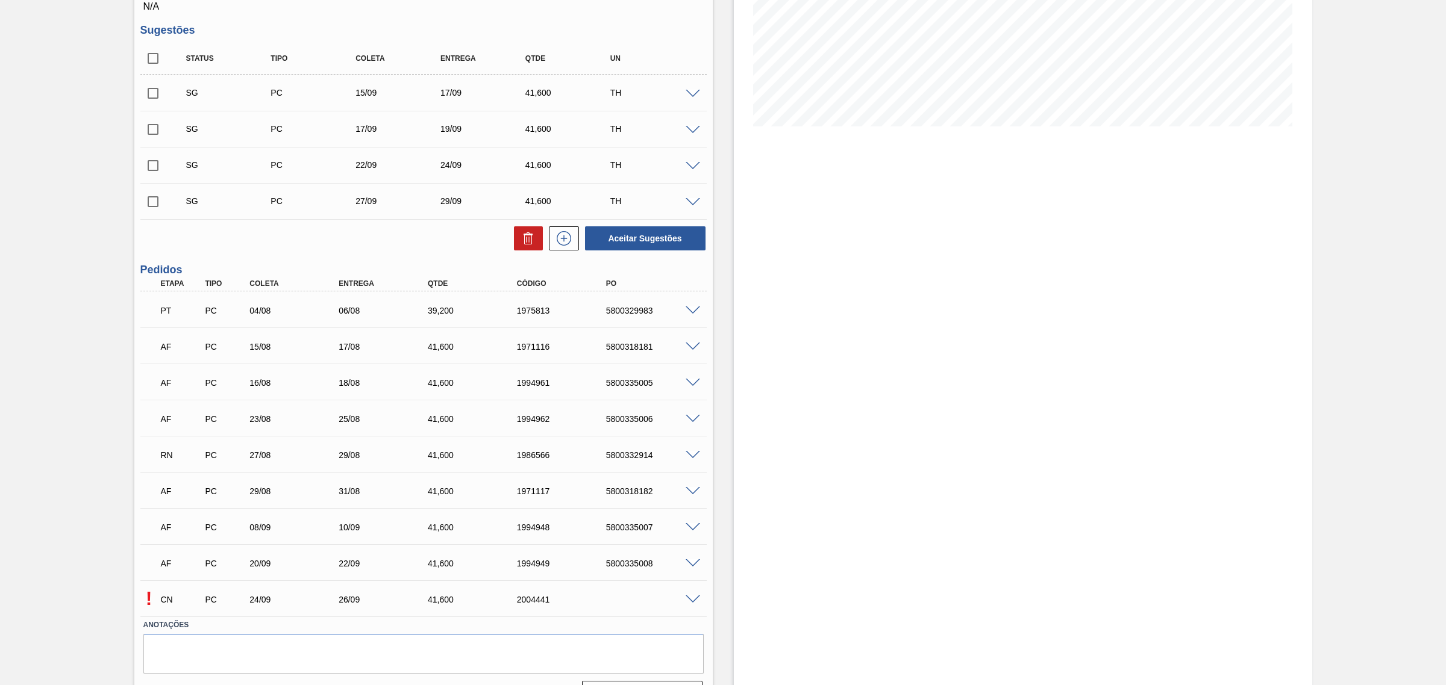
click at [688, 598] on span at bounding box center [692, 600] width 14 height 9
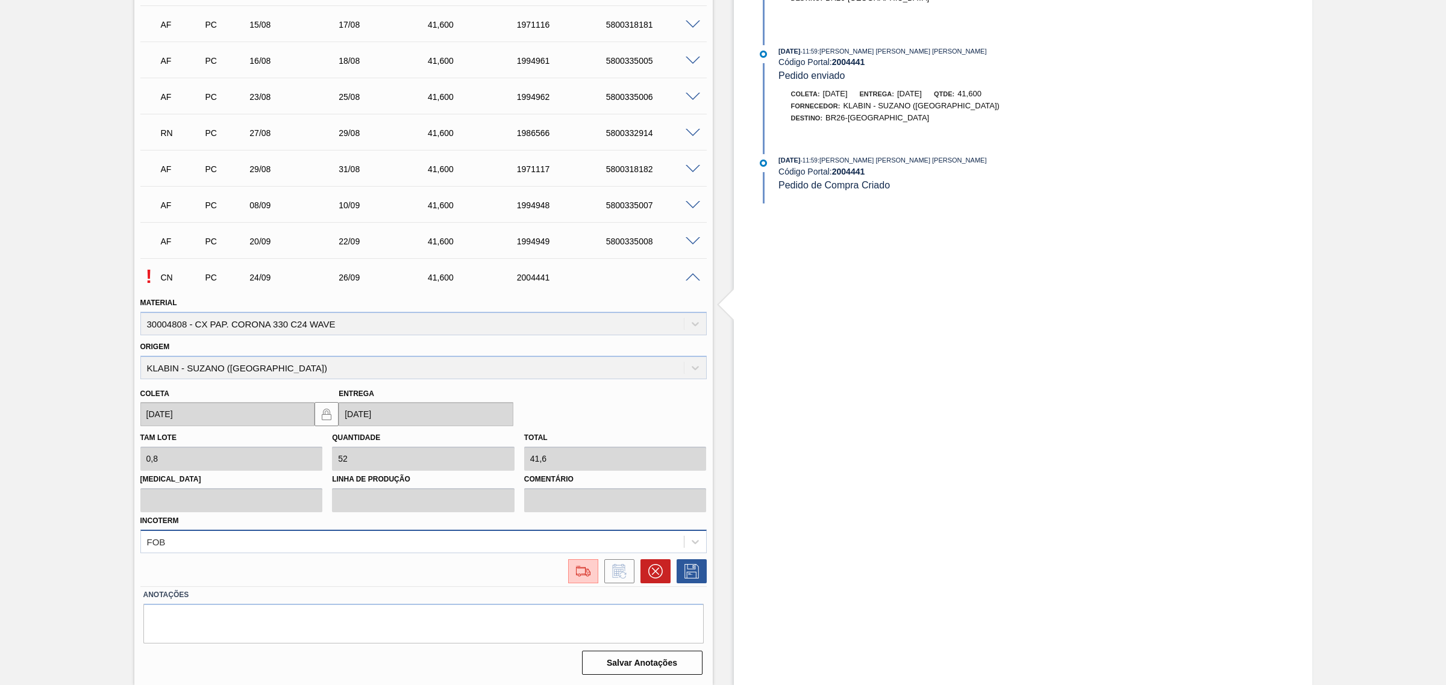
click at [422, 547] on div "FOB" at bounding box center [423, 541] width 566 height 23
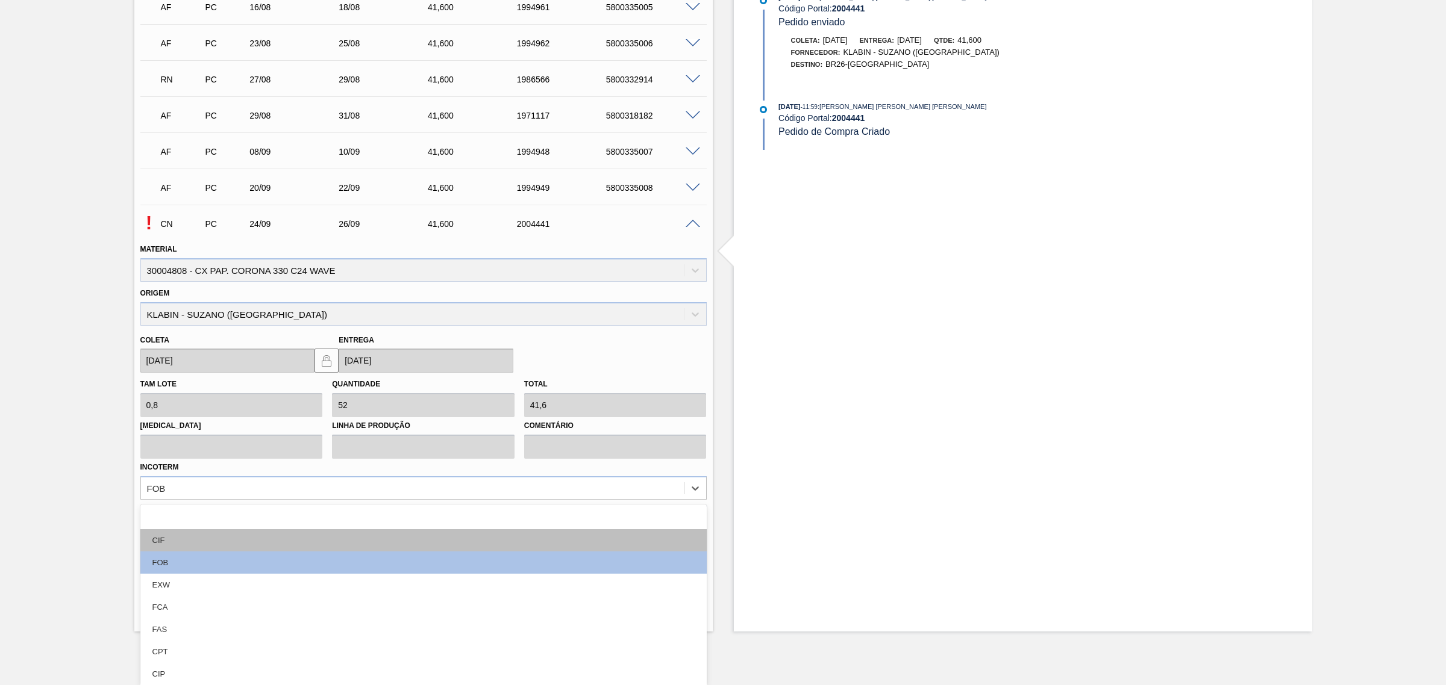
click at [285, 531] on div "CIF" at bounding box center [423, 540] width 566 height 22
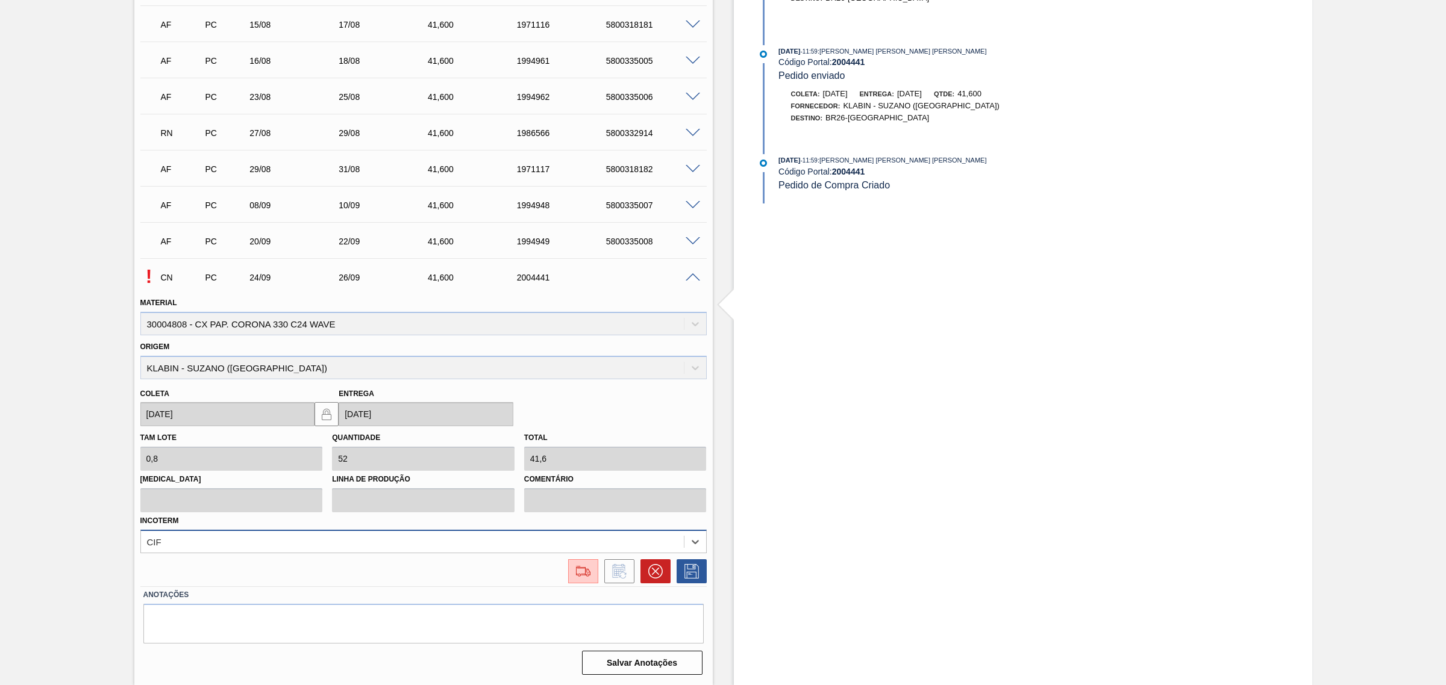
scroll to position [549, 0]
click at [694, 573] on icon at bounding box center [691, 571] width 14 height 14
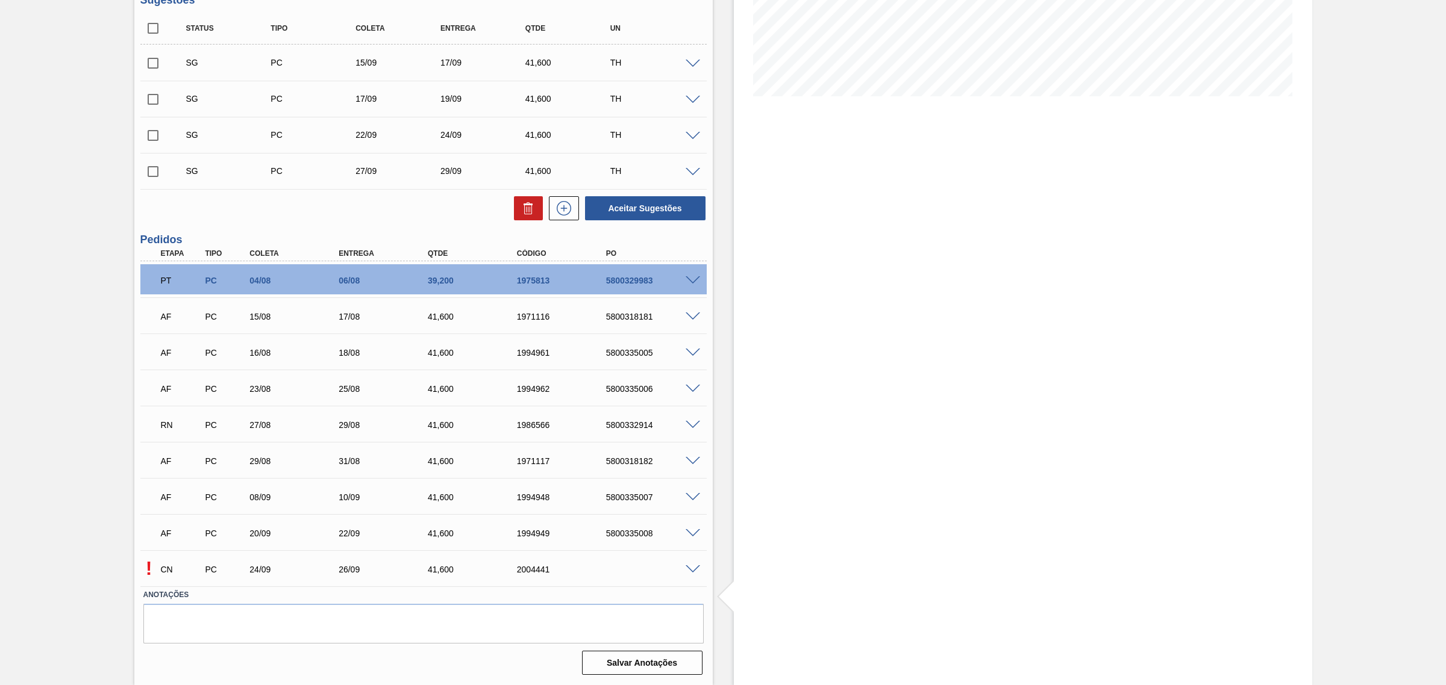
scroll to position [258, 0]
click at [691, 569] on span at bounding box center [692, 570] width 14 height 9
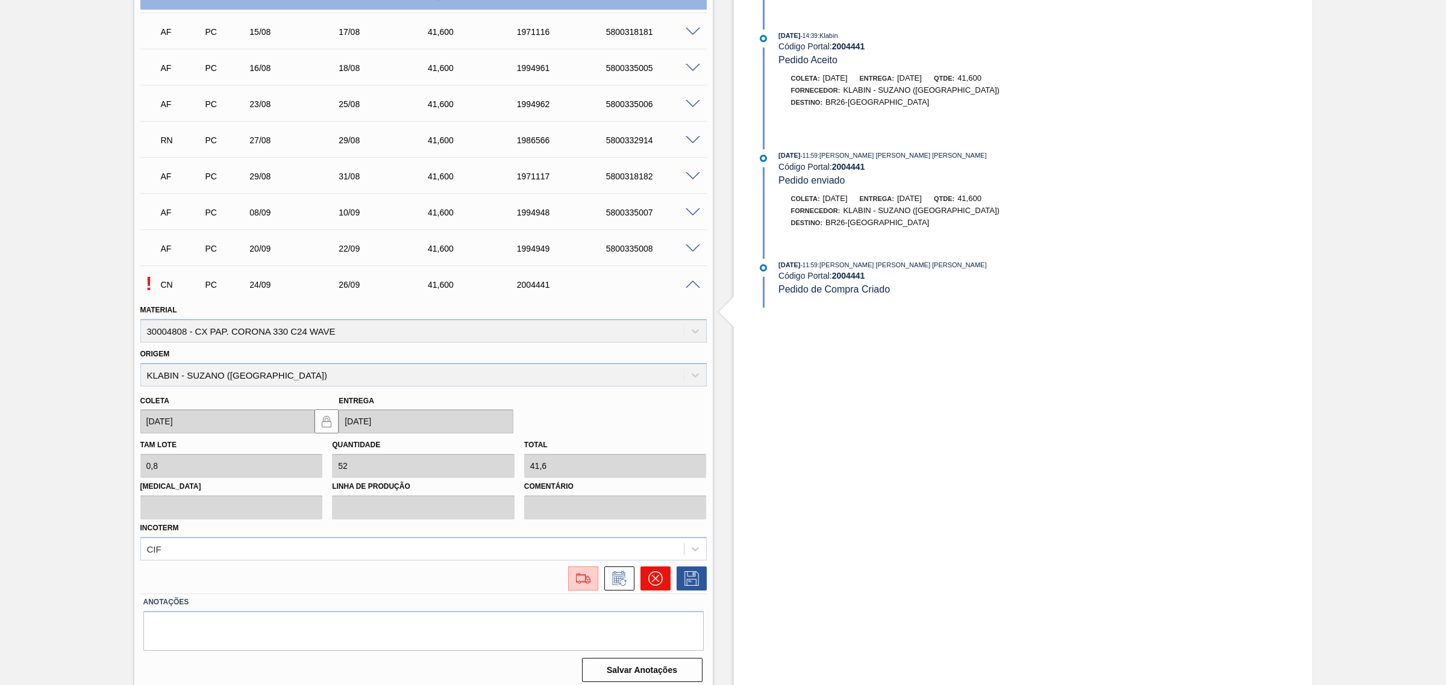
scroll to position [549, 0]
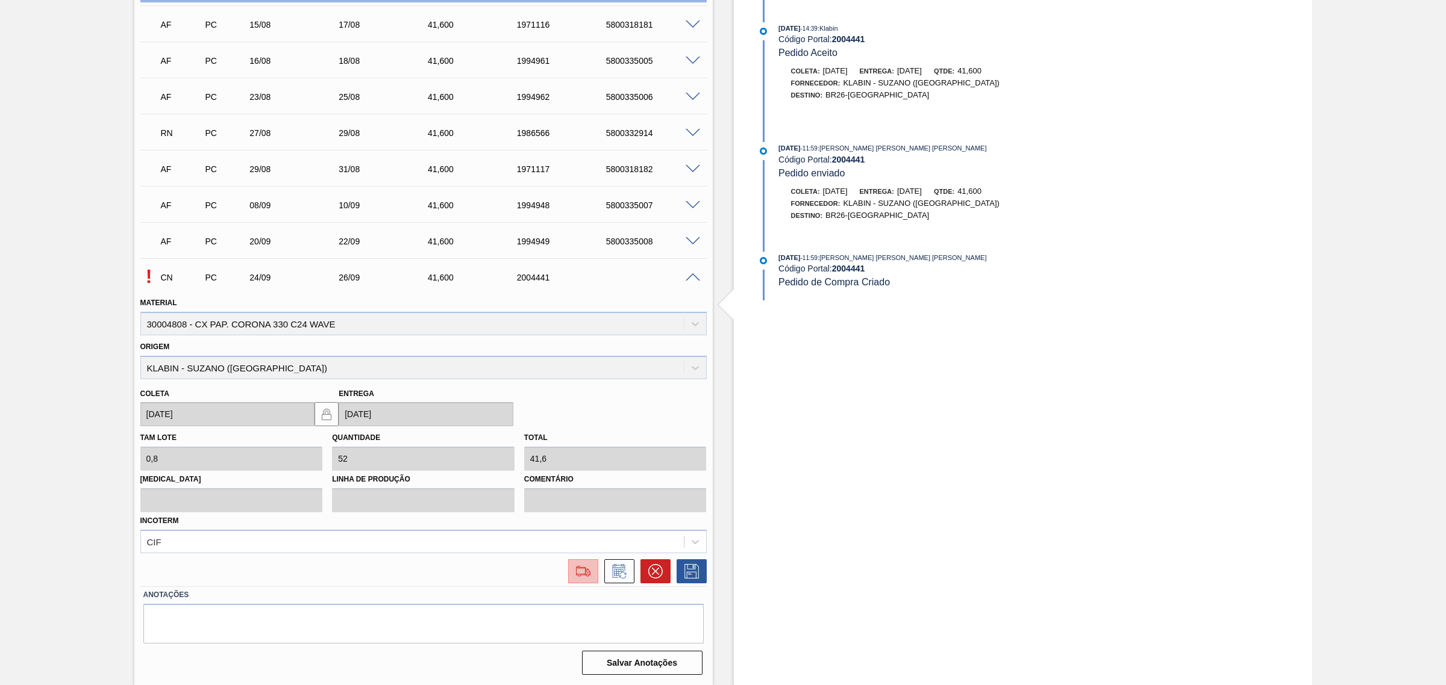
click at [582, 569] on img at bounding box center [582, 571] width 19 height 14
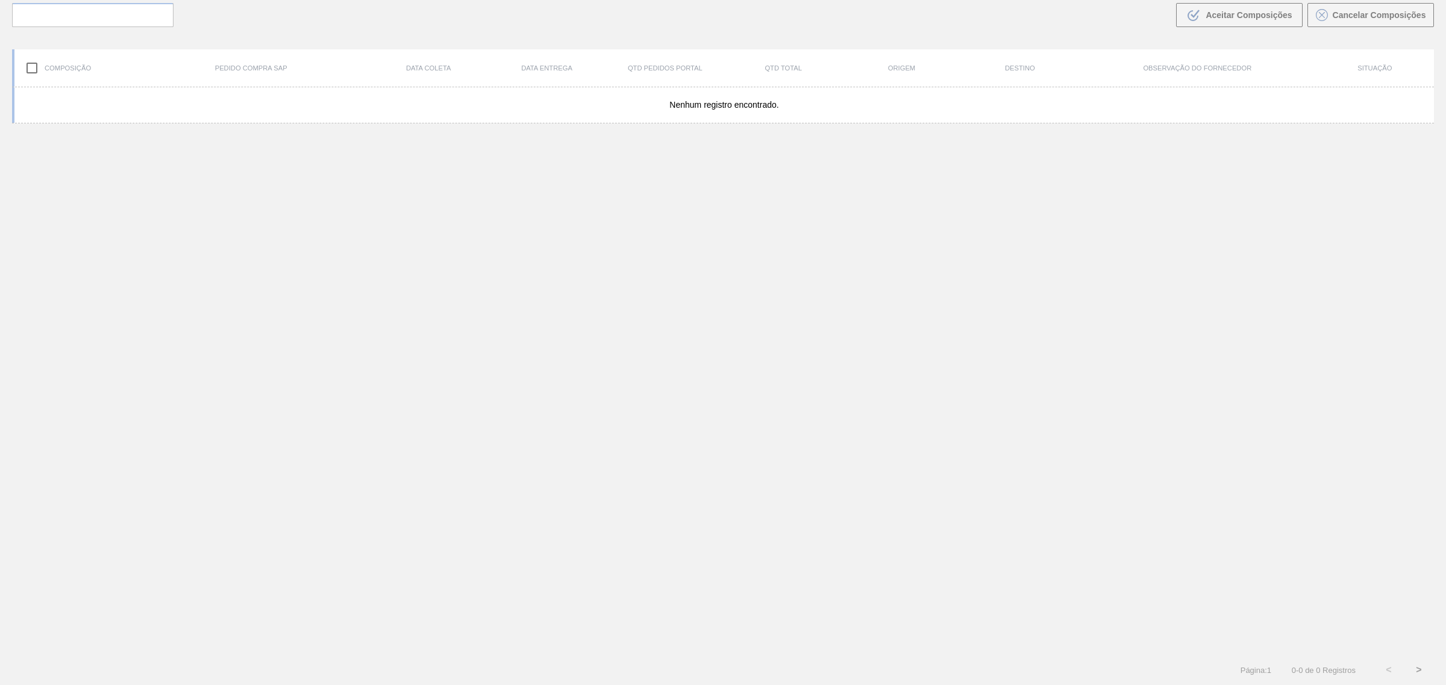
scroll to position [86, 0]
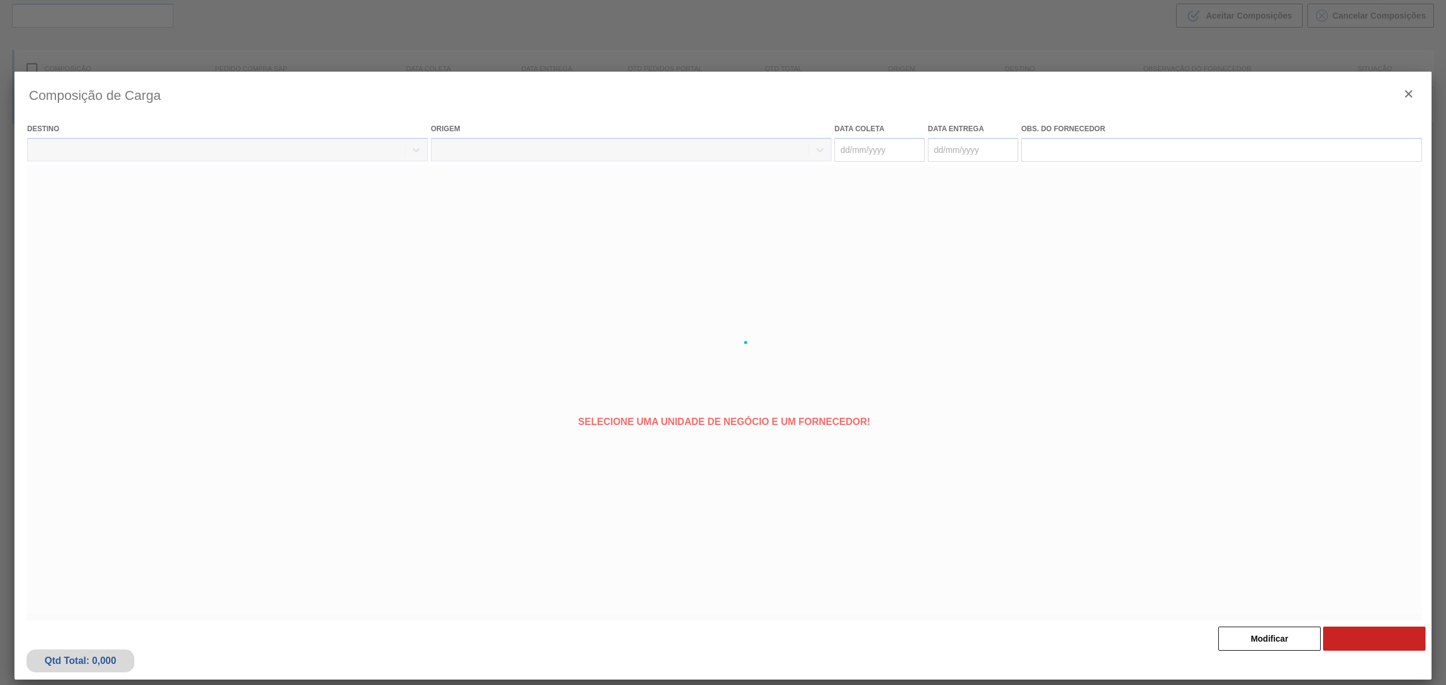
type coleta "[DATE]"
type entrega "[DATE]"
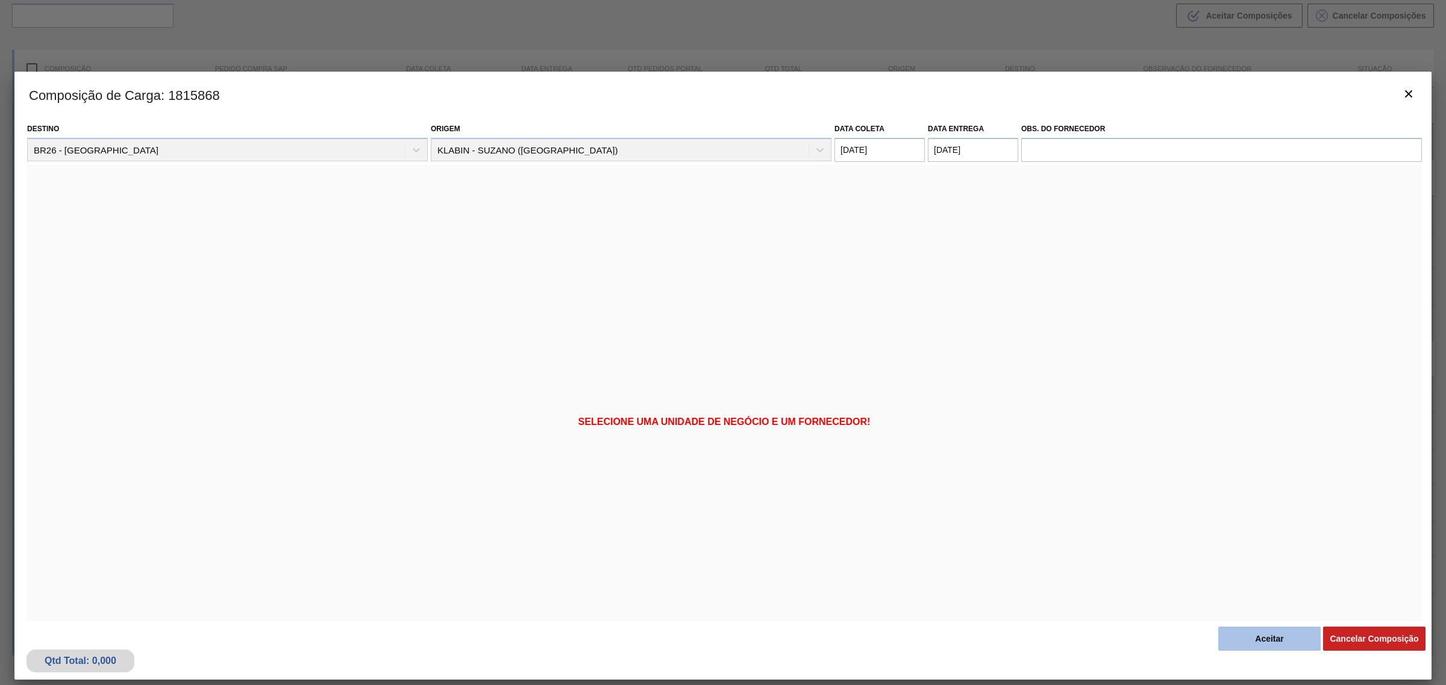
click at [1272, 633] on button "Aceitar" at bounding box center [1269, 639] width 102 height 24
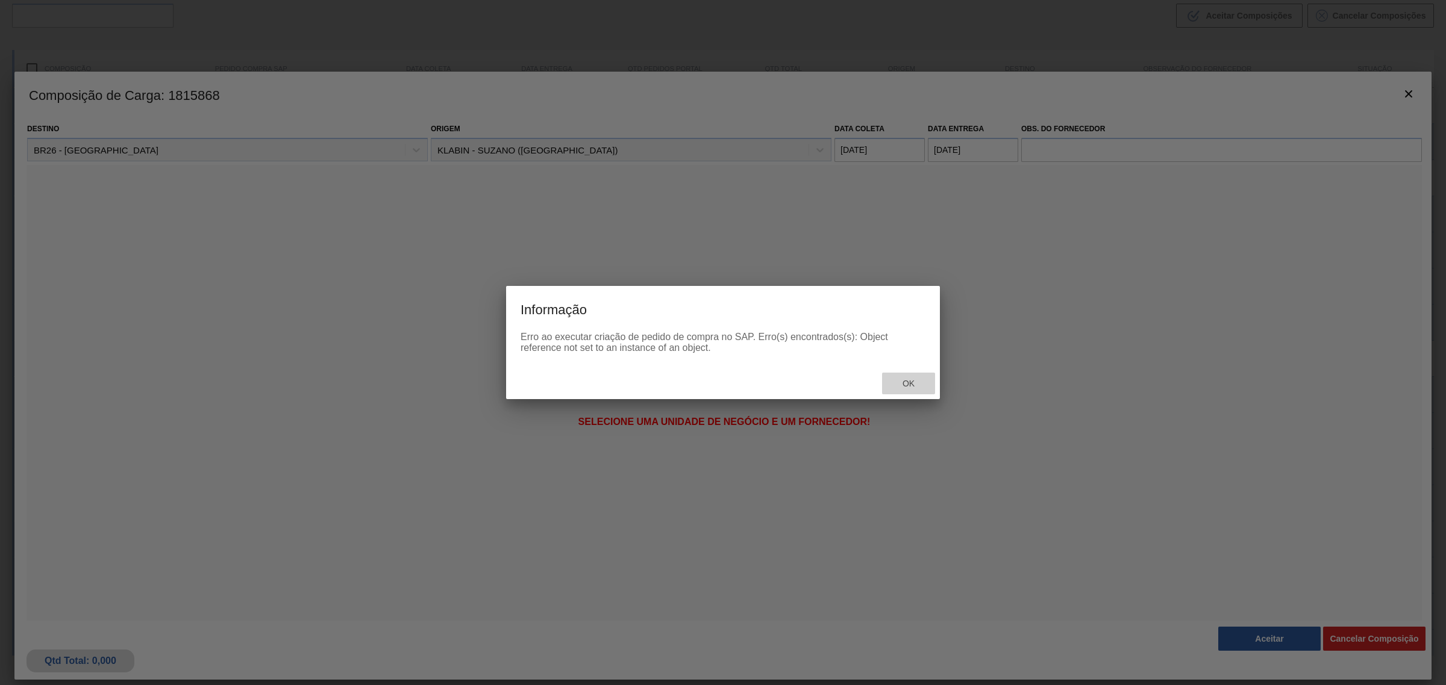
click at [896, 377] on div "Ok" at bounding box center [908, 384] width 53 height 22
